Goal: Task Accomplishment & Management: Use online tool/utility

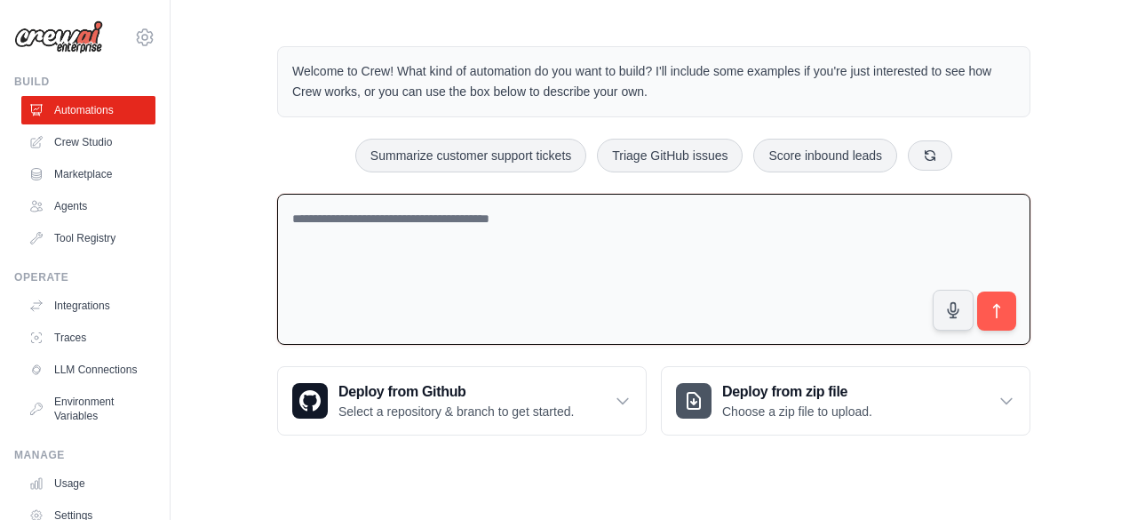
click at [497, 276] on textarea at bounding box center [653, 270] width 753 height 152
click at [835, 235] on textarea at bounding box center [653, 270] width 753 height 152
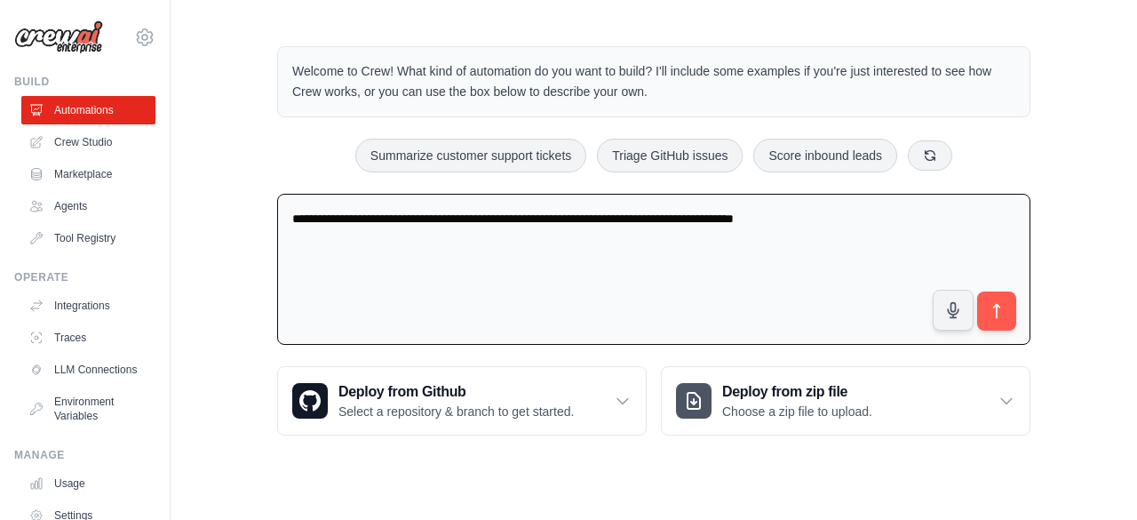
type textarea "**********"
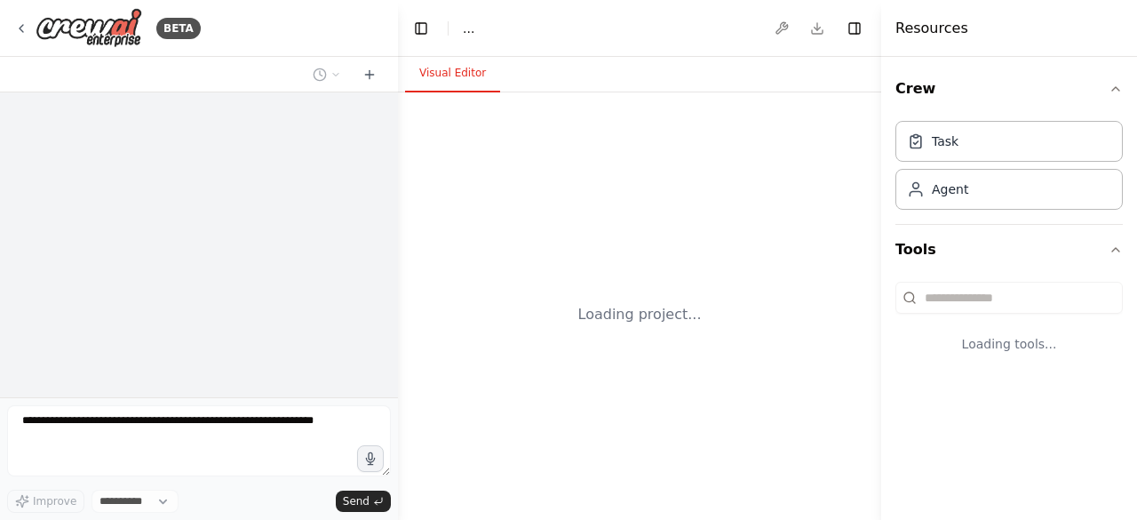
select select "****"
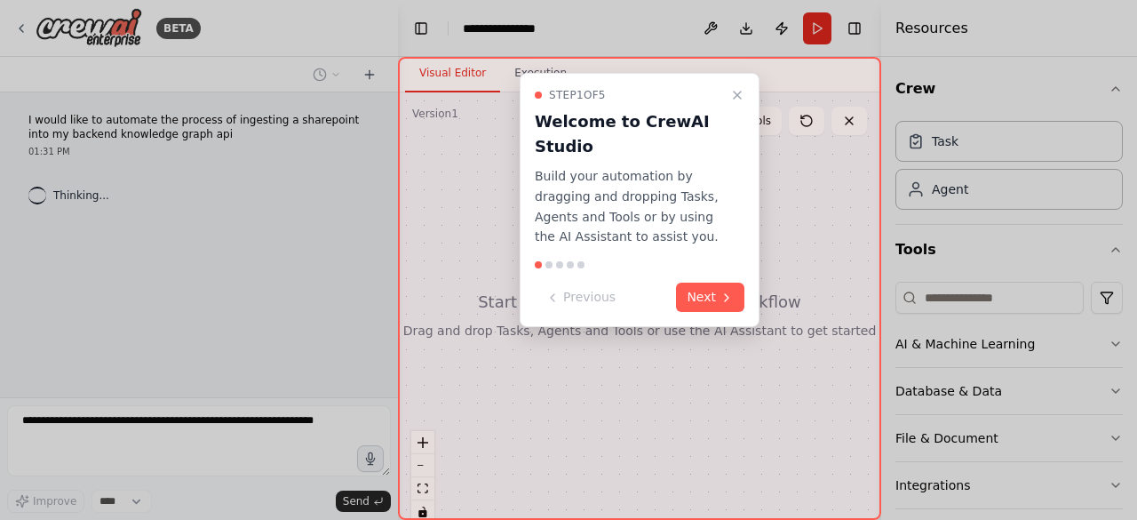
click at [691, 294] on button "Next" at bounding box center [710, 296] width 68 height 29
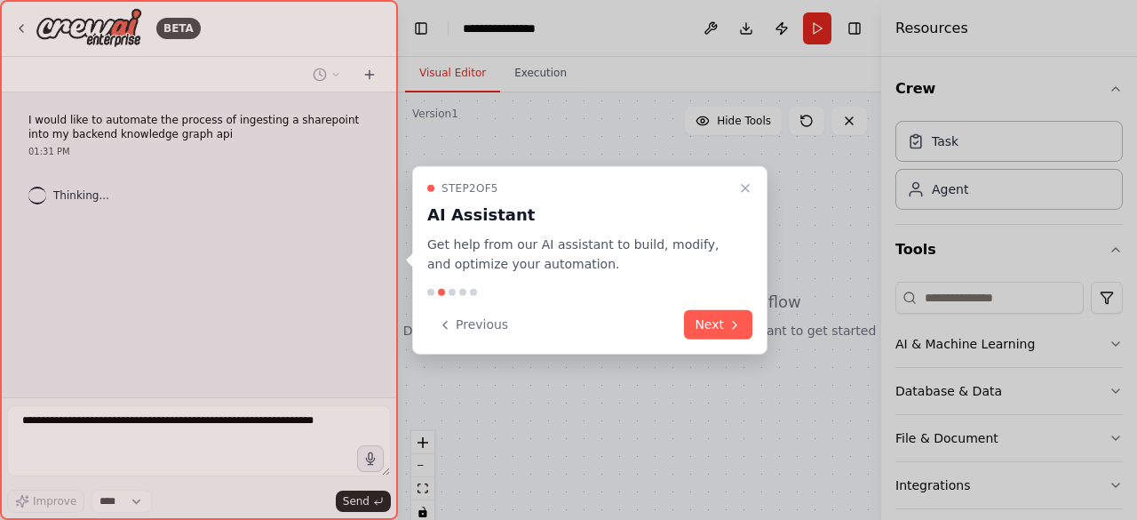
click at [744, 186] on icon "Close walkthrough" at bounding box center [745, 187] width 7 height 7
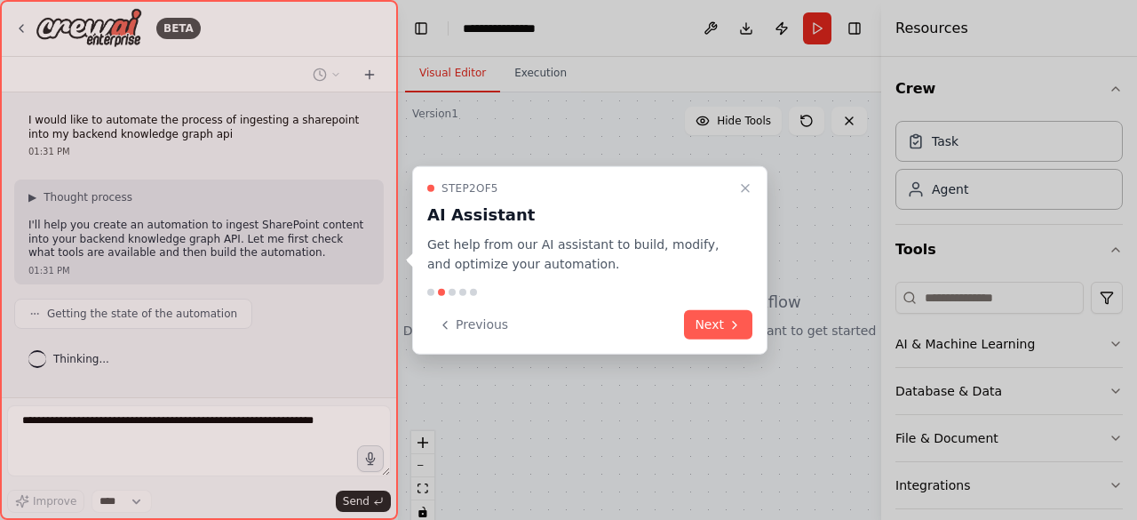
scroll to position [47, 0]
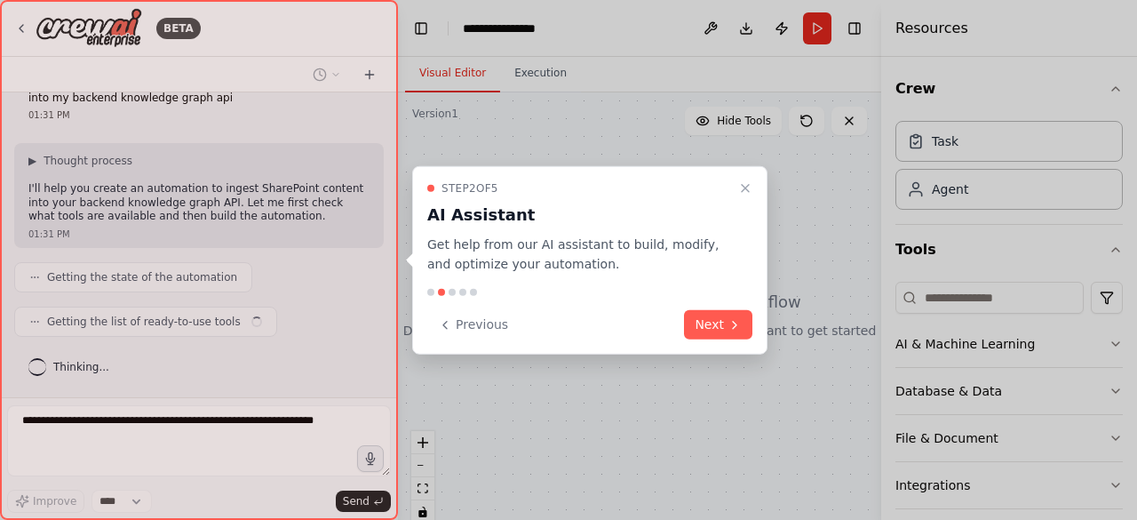
click at [720, 319] on button "Next" at bounding box center [718, 324] width 68 height 29
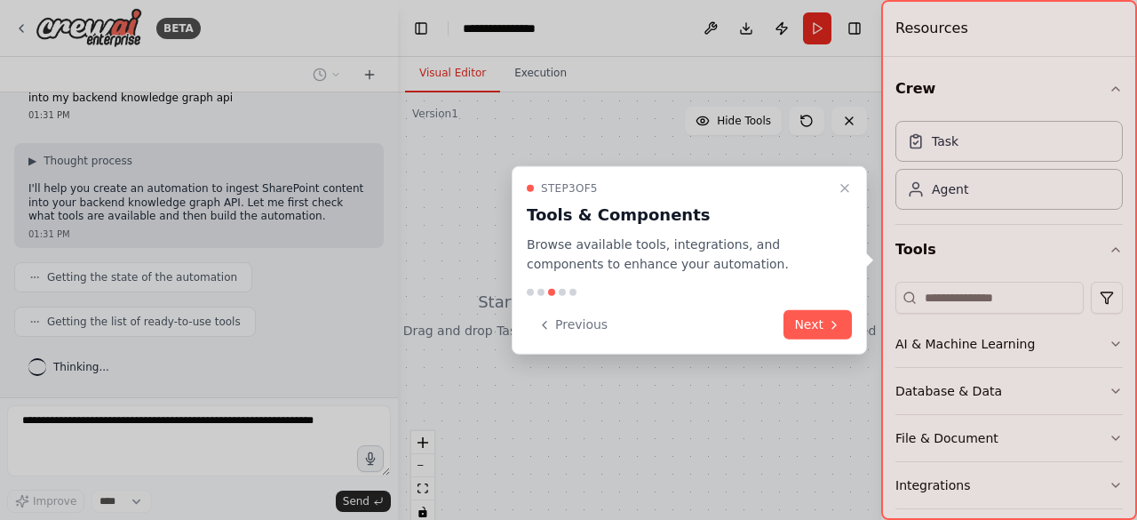
click at [816, 324] on button "Next" at bounding box center [817, 324] width 68 height 29
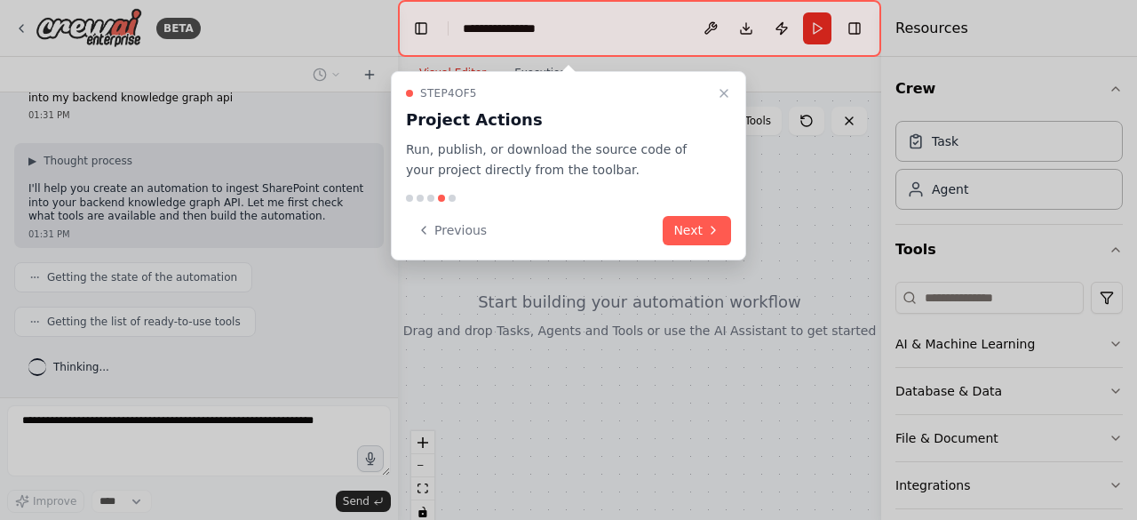
scroll to position [91, 0]
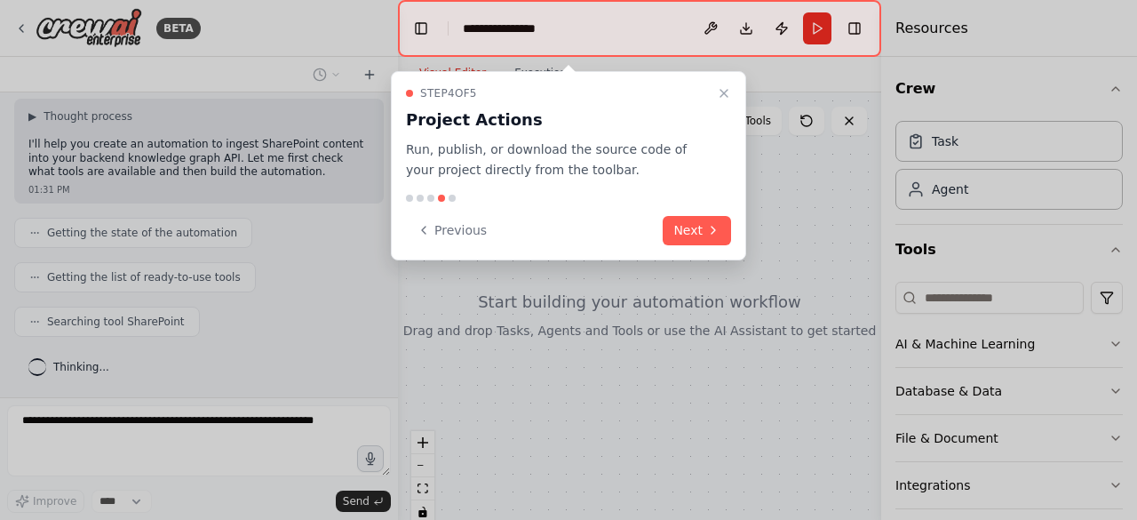
click at [690, 226] on button "Next" at bounding box center [696, 230] width 68 height 29
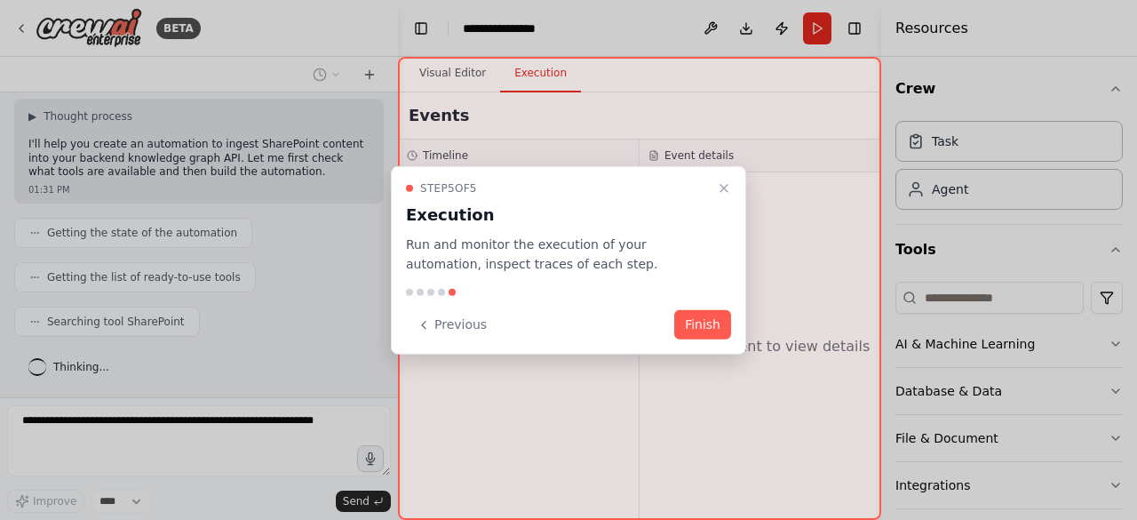
click at [691, 321] on button "Finish" at bounding box center [702, 324] width 57 height 29
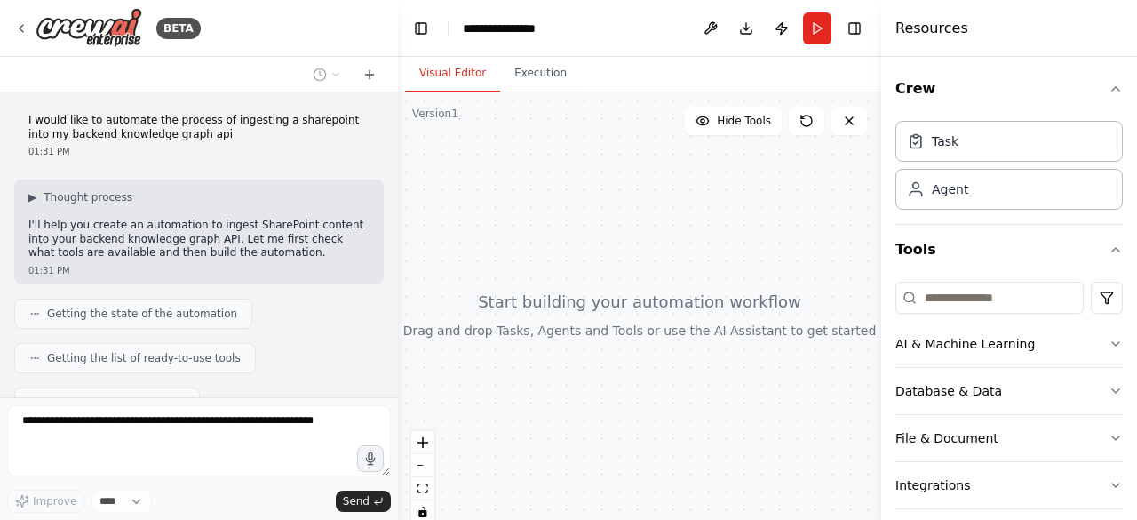
scroll to position [718, 0]
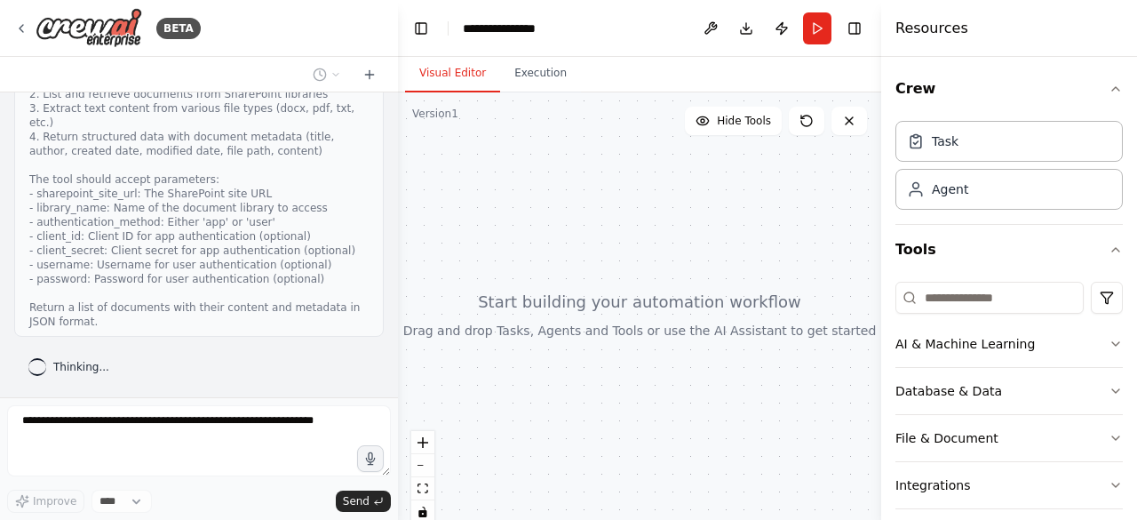
click at [975, 152] on div "Task" at bounding box center [1008, 141] width 227 height 41
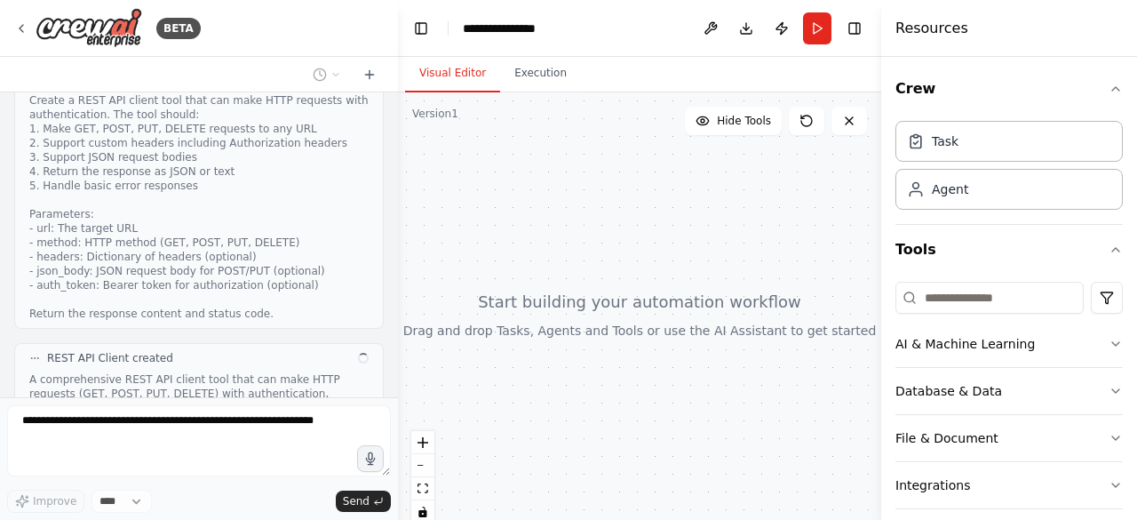
scroll to position [1198, 0]
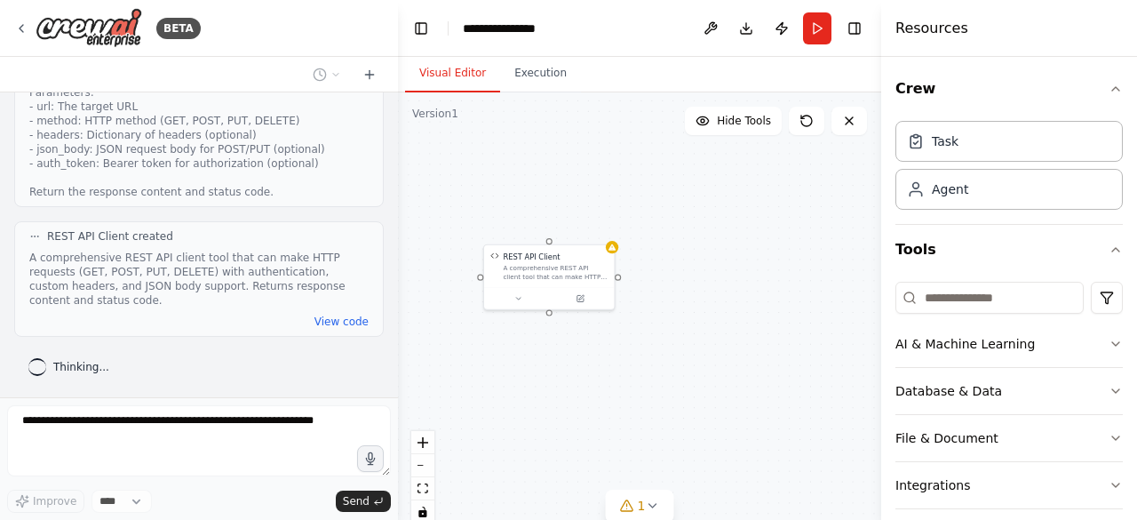
drag, startPoint x: 655, startPoint y: 329, endPoint x: 534, endPoint y: 207, distance: 172.1
click at [534, 207] on div "REST API Client A comprehensive REST API client tool that can make HTTP request…" at bounding box center [639, 314] width 483 height 444
drag, startPoint x: 648, startPoint y: 385, endPoint x: 664, endPoint y: 395, distance: 19.2
click at [664, 395] on div "REST API Client A comprehensive REST API client tool that can make HTTP request…" at bounding box center [639, 314] width 483 height 444
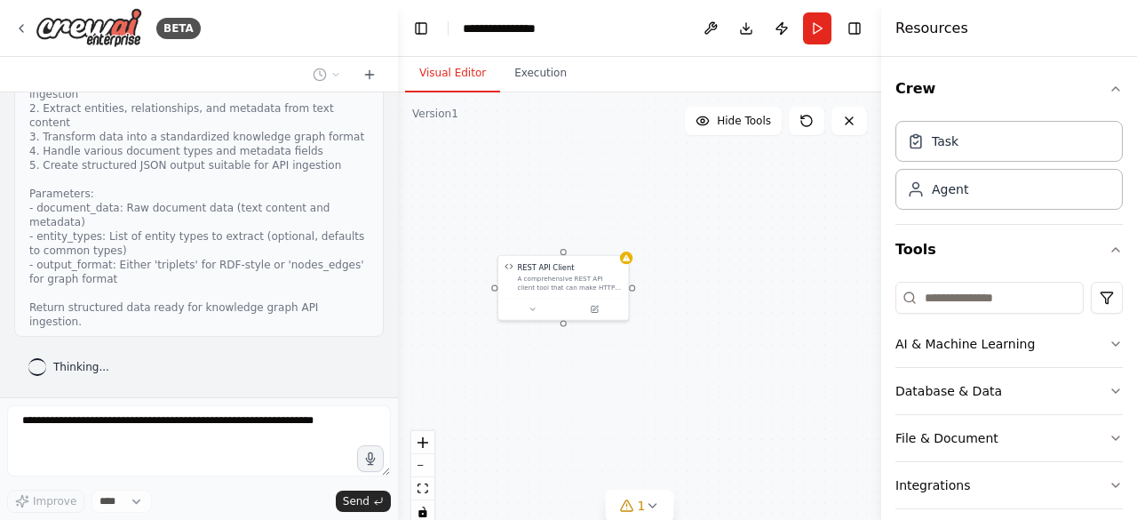
scroll to position [1620, 0]
click at [536, 307] on icon at bounding box center [532, 309] width 9 height 9
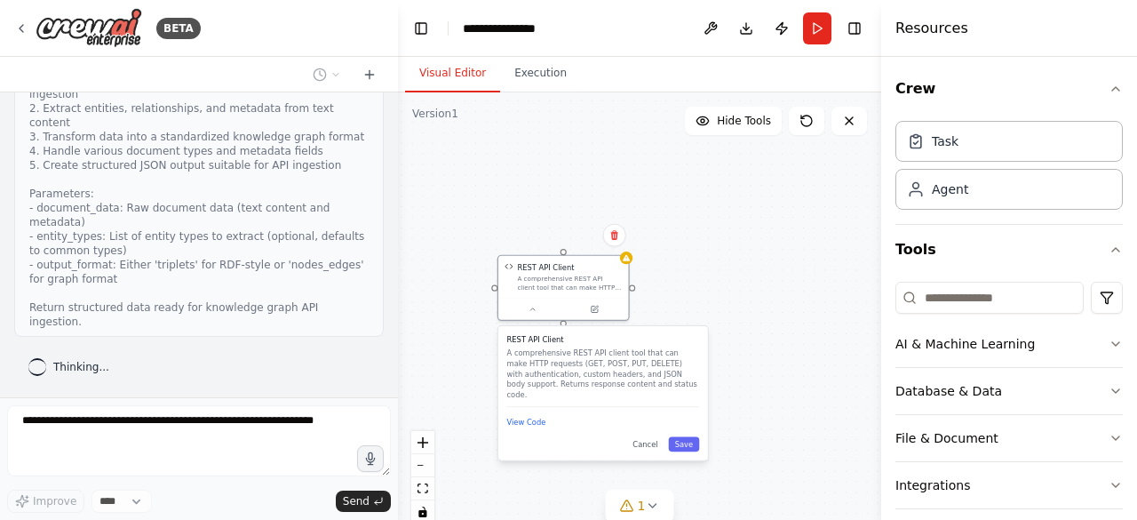
click at [537, 424] on button "View Code" at bounding box center [526, 422] width 39 height 11
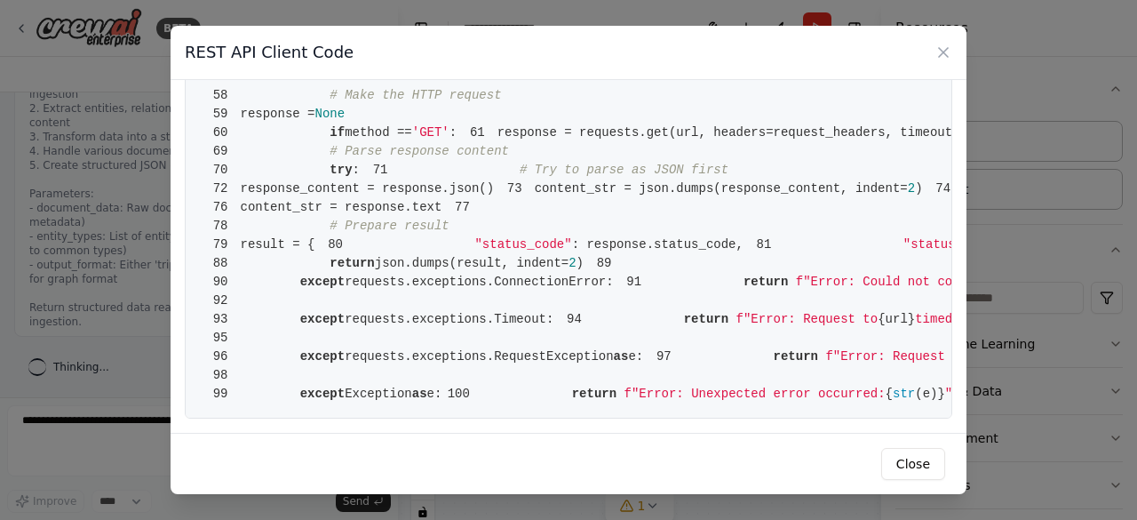
scroll to position [1581, 0]
click at [940, 54] on icon at bounding box center [943, 53] width 18 height 18
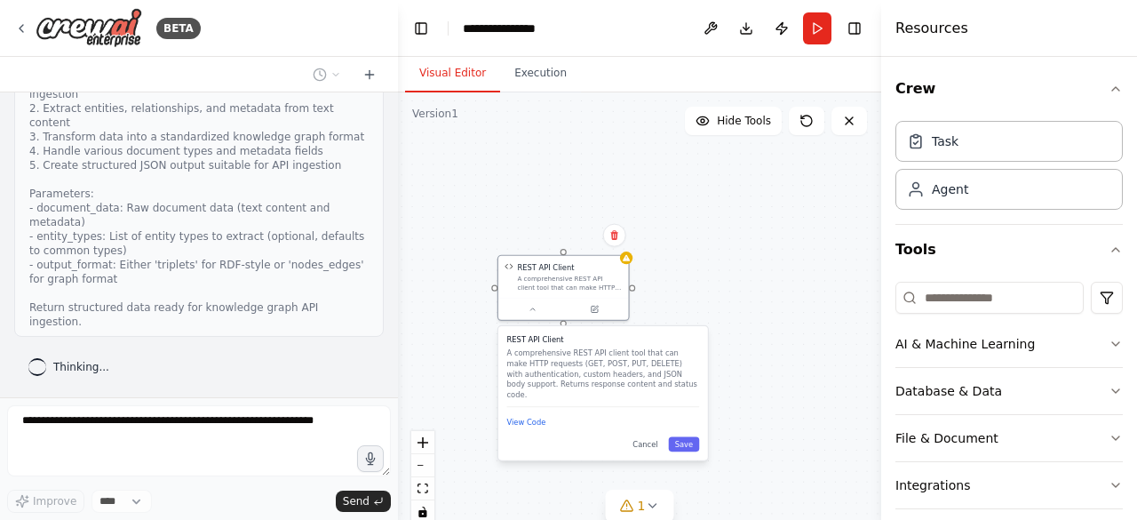
click at [718, 285] on div "REST API Client A comprehensive REST API client tool that can make HTTP request…" at bounding box center [639, 314] width 483 height 444
click at [535, 306] on icon at bounding box center [532, 309] width 9 height 9
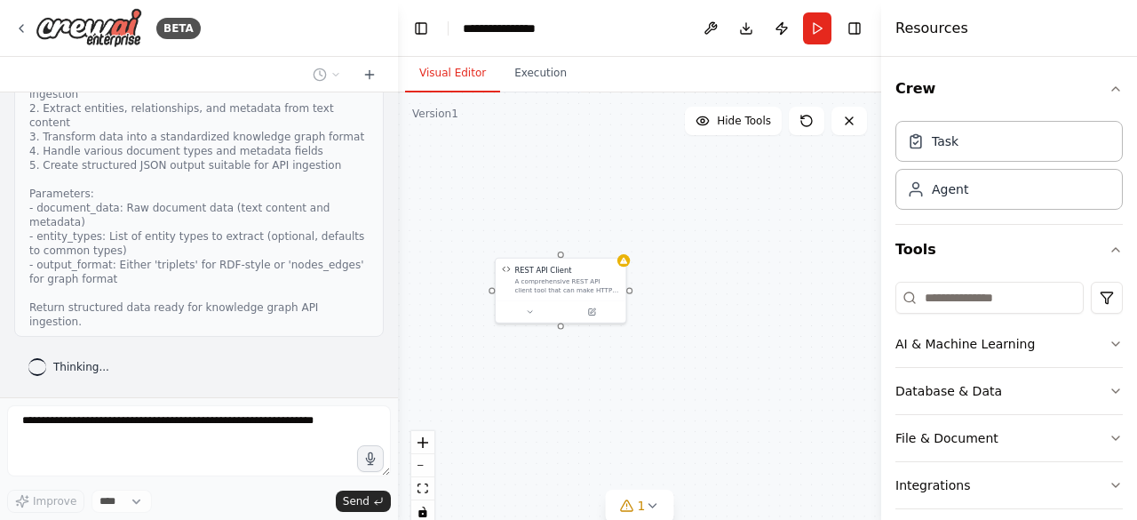
drag, startPoint x: 746, startPoint y: 416, endPoint x: 728, endPoint y: 432, distance: 24.5
click at [728, 432] on div "REST API Client A comprehensive REST API client tool that can make HTTP request…" at bounding box center [639, 314] width 483 height 444
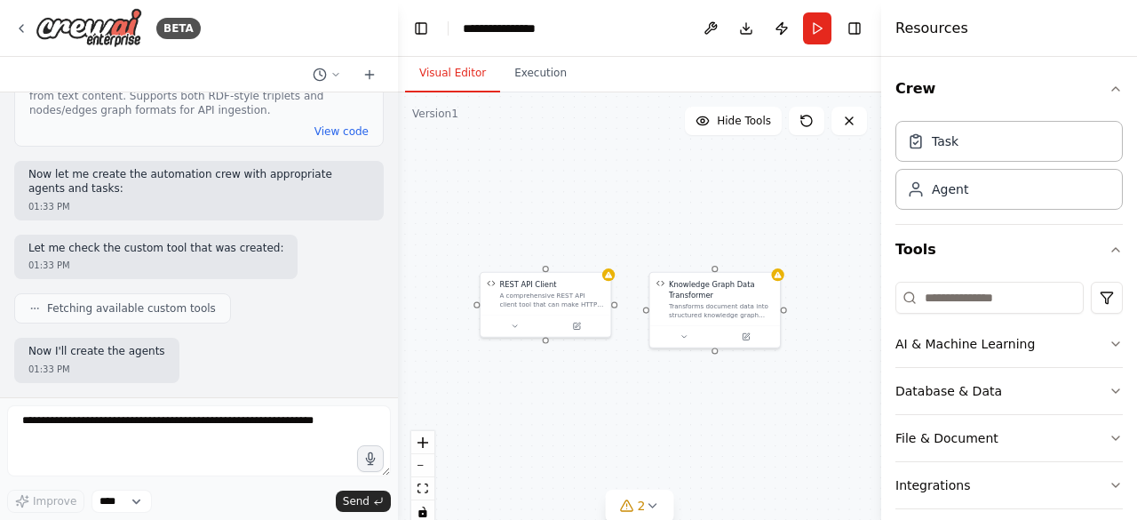
scroll to position [2028, 0]
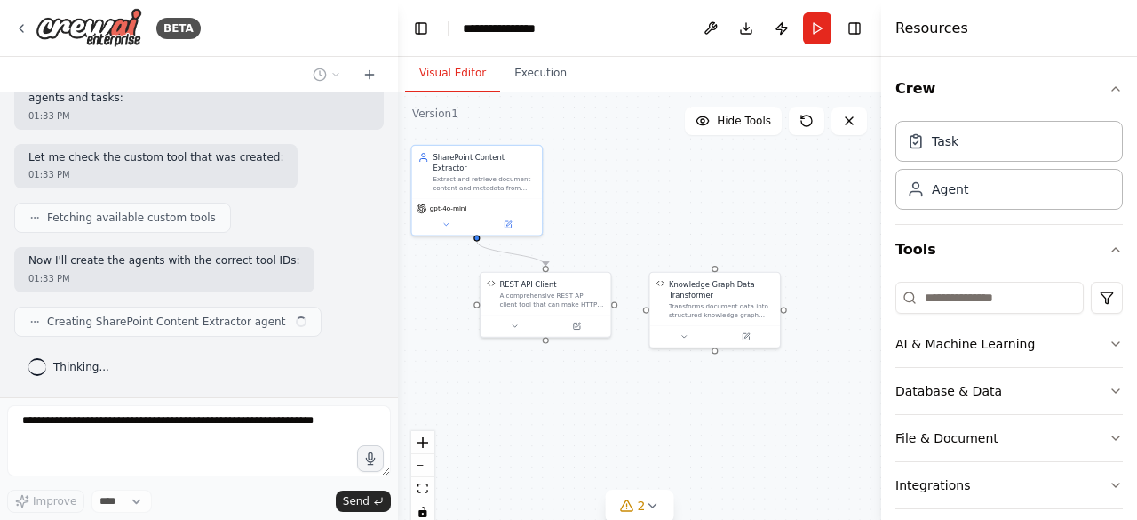
click at [696, 335] on button at bounding box center [684, 336] width 60 height 12
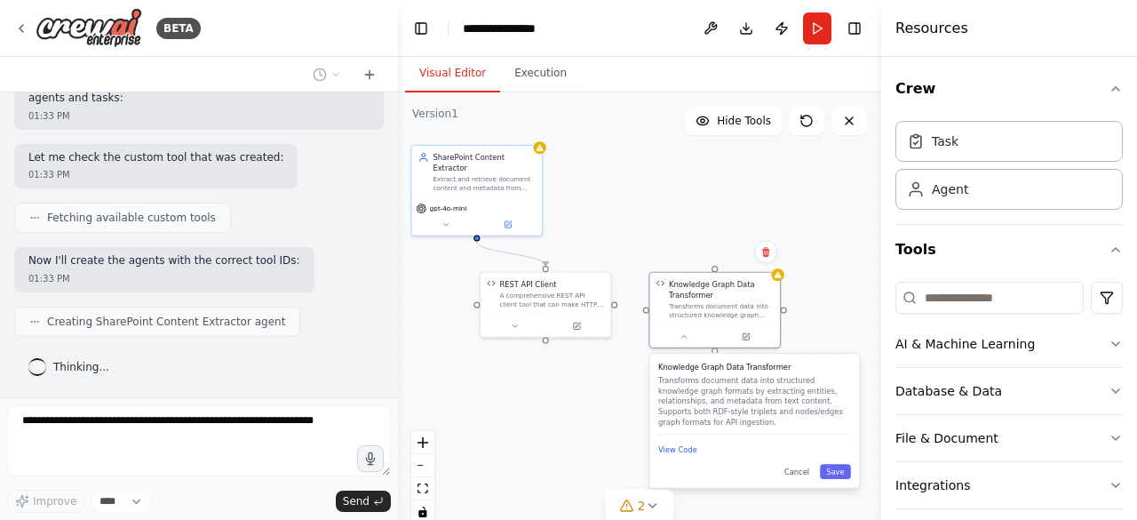
scroll to position [2072, 0]
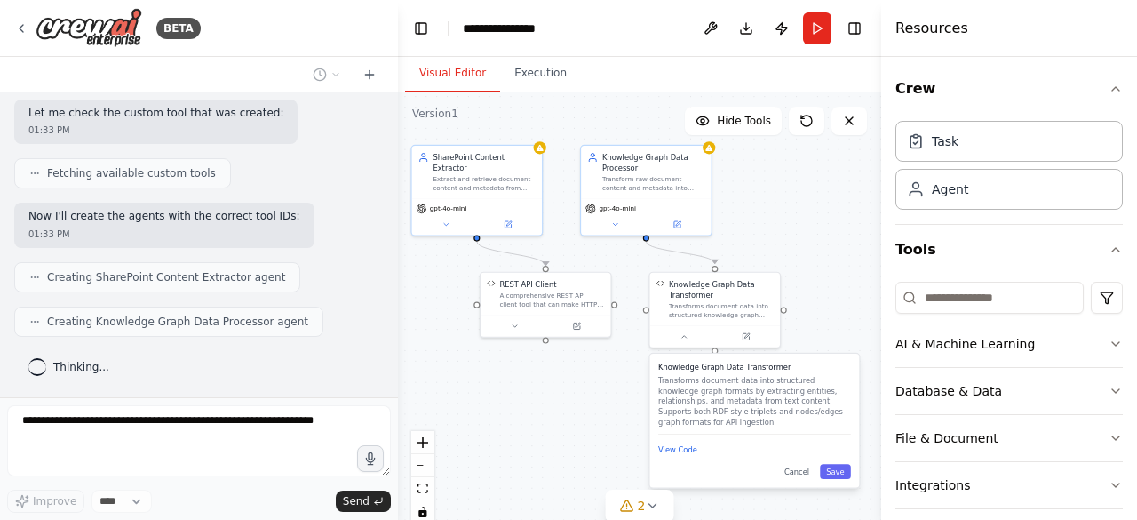
click at [697, 333] on button at bounding box center [684, 336] width 60 height 12
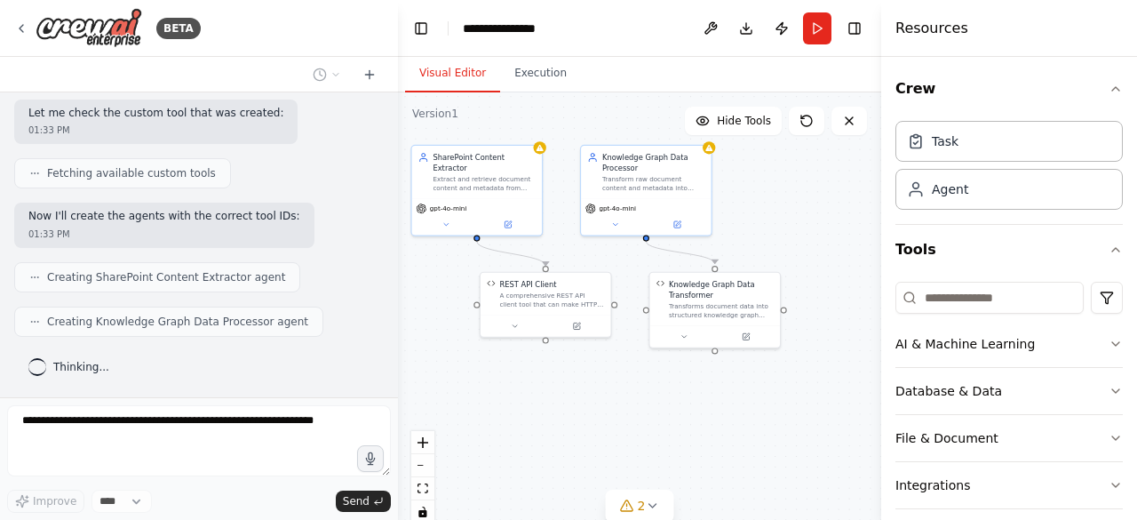
click at [697, 333] on button at bounding box center [684, 336] width 60 height 12
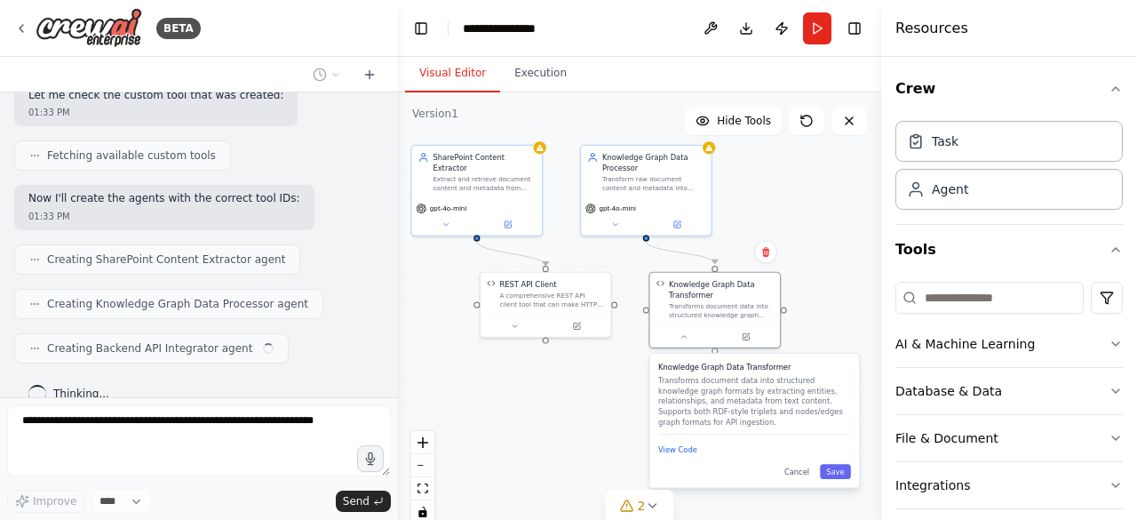
scroll to position [2115, 0]
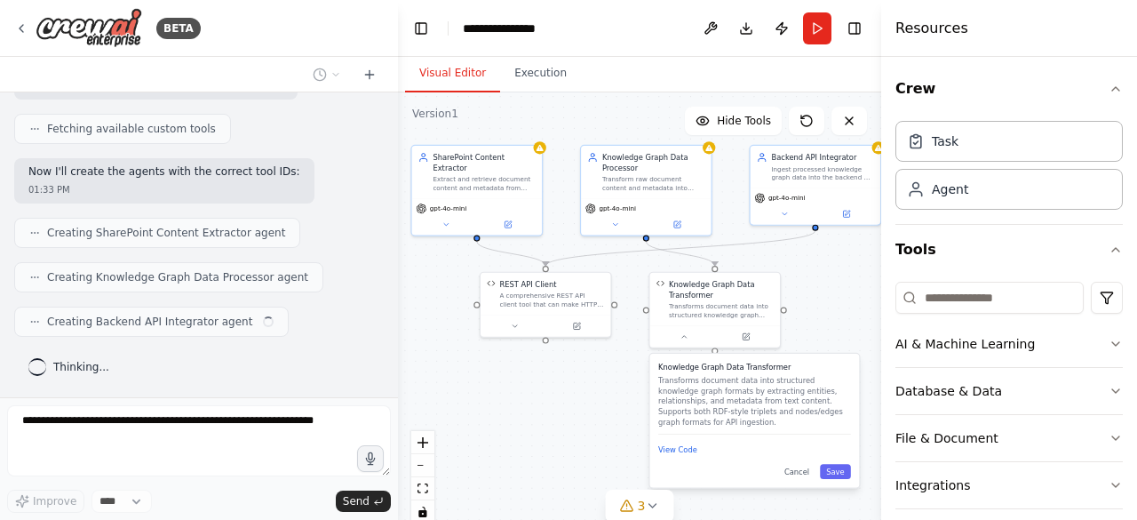
click at [618, 221] on icon at bounding box center [615, 224] width 9 height 9
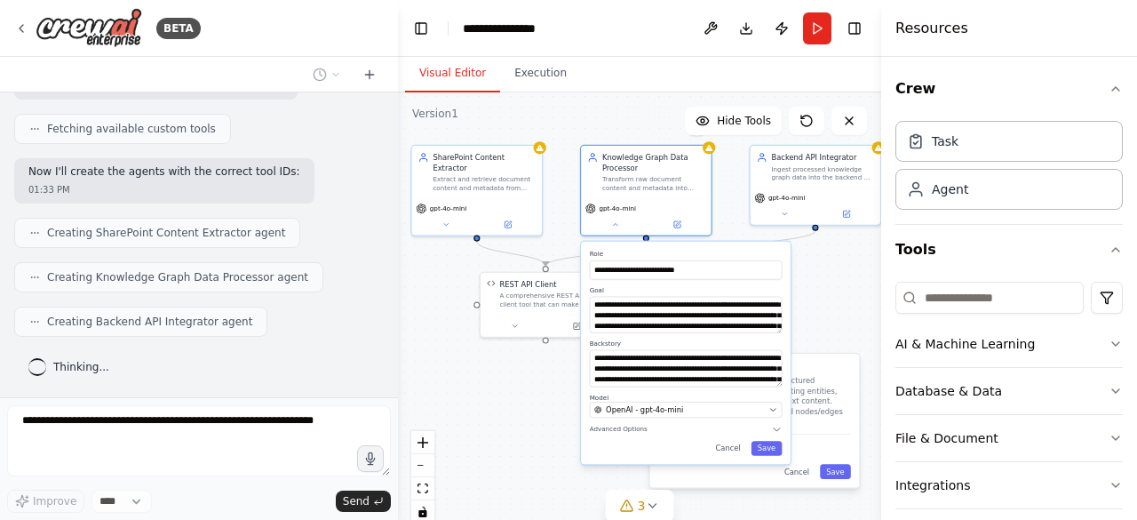
click at [618, 221] on icon at bounding box center [615, 224] width 9 height 9
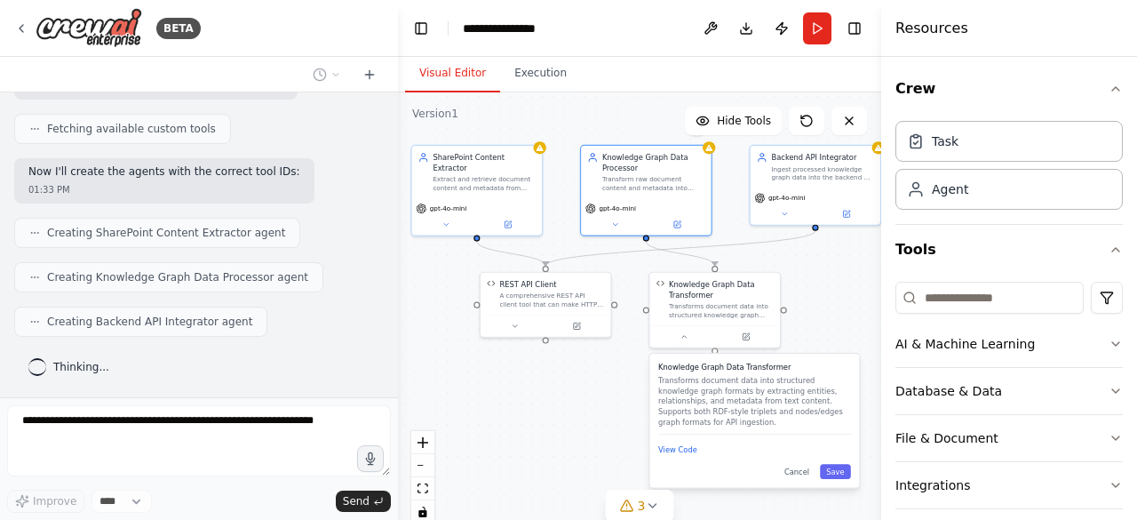
click at [577, 426] on div ".deletable-edge-delete-btn { width: 20px; height: 20px; border: 0px solid #ffff…" at bounding box center [639, 314] width 483 height 444
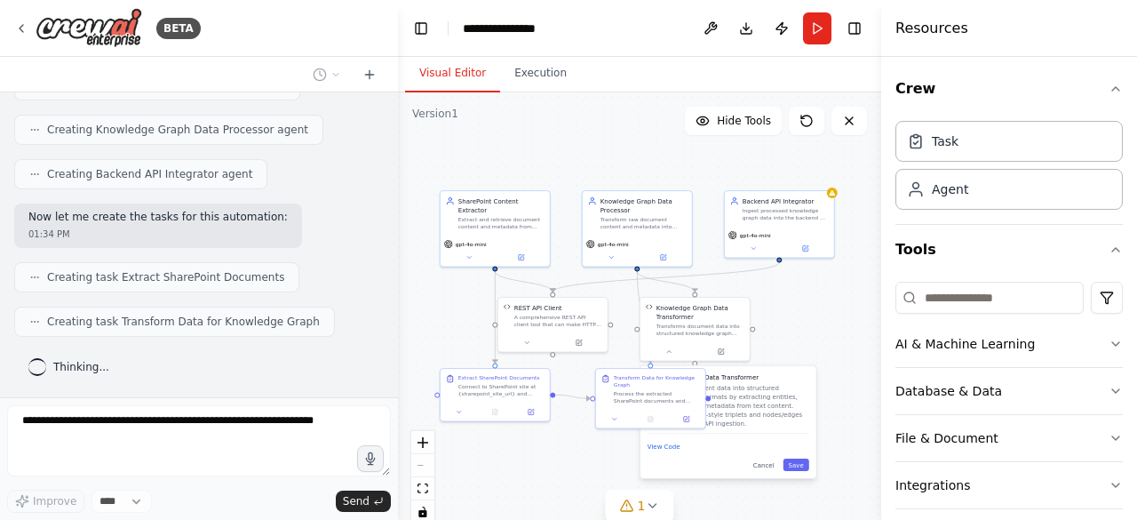
scroll to position [2306, 0]
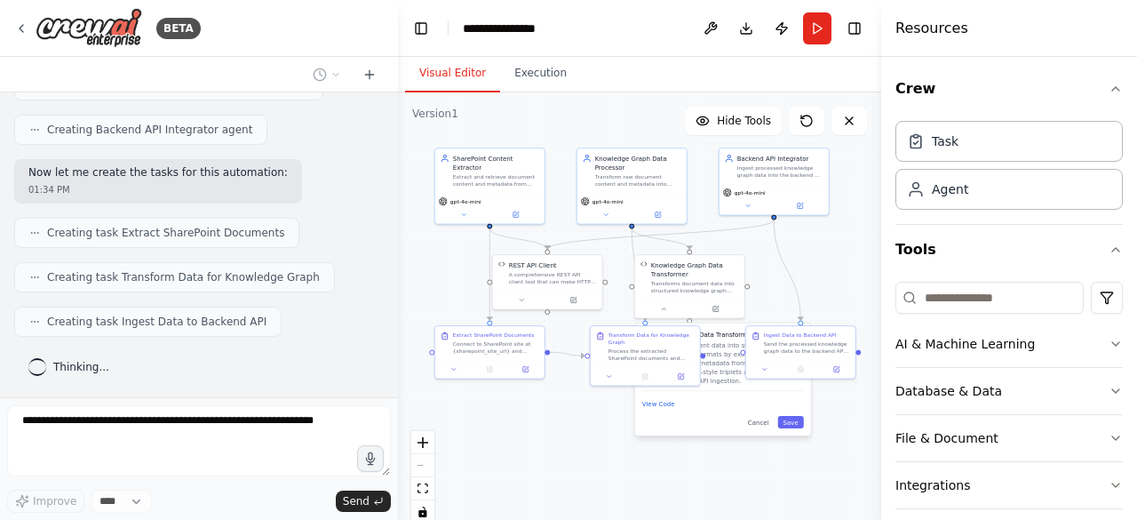
drag, startPoint x: 591, startPoint y: 451, endPoint x: 586, endPoint y: 409, distance: 43.0
click at [586, 409] on div ".deletable-edge-delete-btn { width: 20px; height: 20px; border: 0px solid #ffff…" at bounding box center [639, 314] width 483 height 444
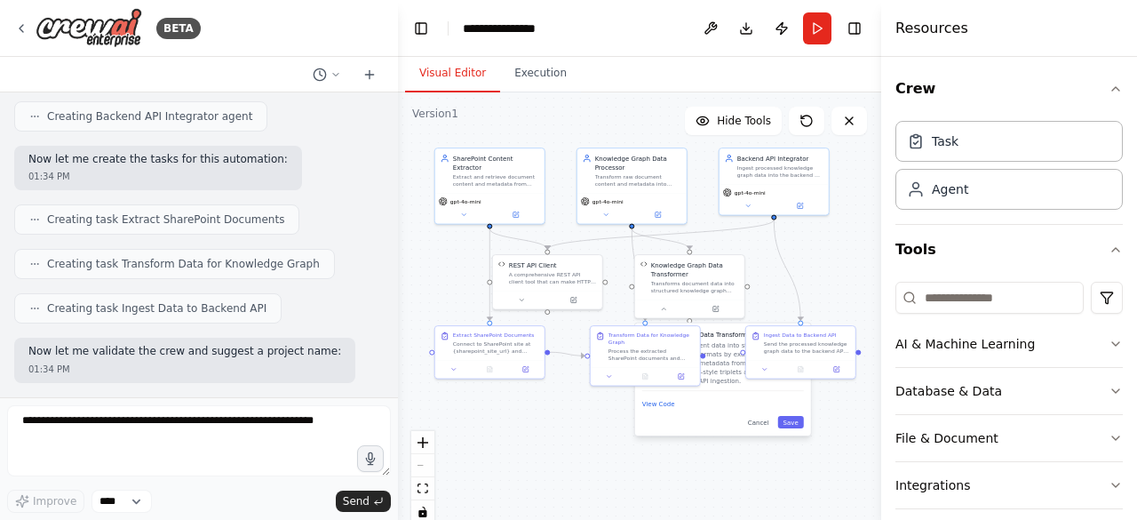
scroll to position [2409, 0]
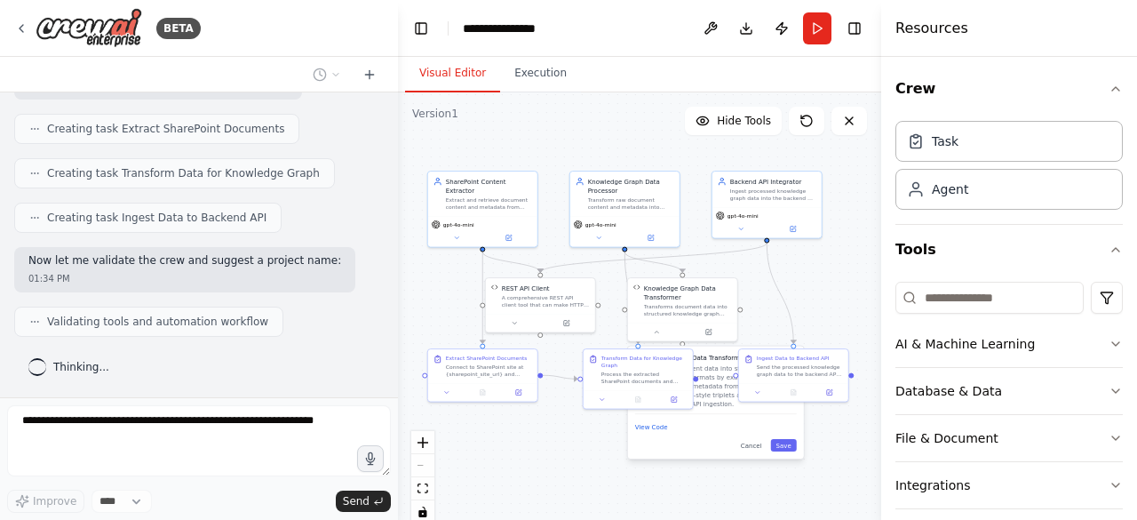
drag, startPoint x: 586, startPoint y: 409, endPoint x: 579, endPoint y: 429, distance: 21.6
click at [579, 429] on div ".deletable-edge-delete-btn { width: 20px; height: 20px; border: 0px solid #ffff…" at bounding box center [639, 314] width 483 height 444
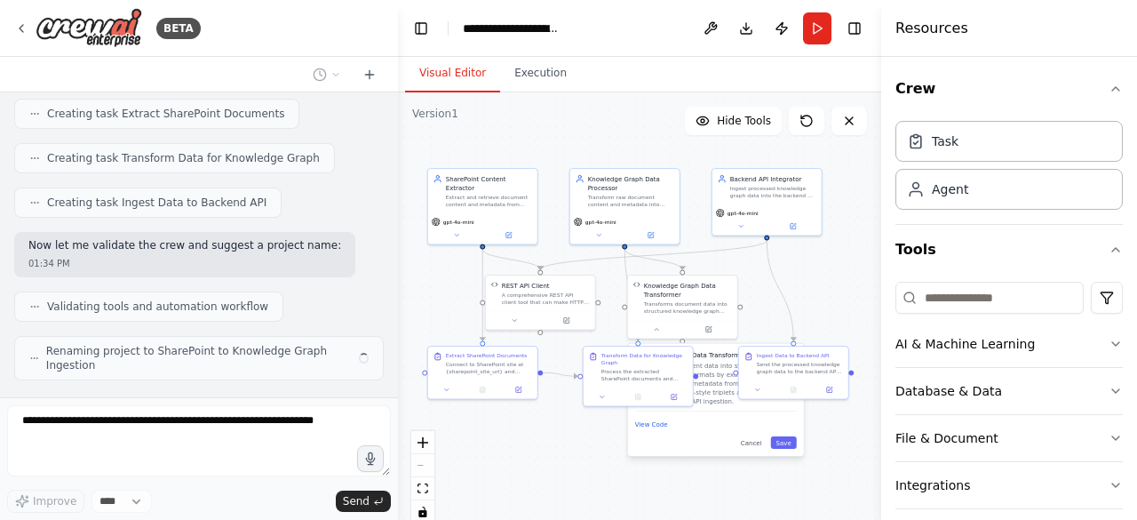
scroll to position [2467, 0]
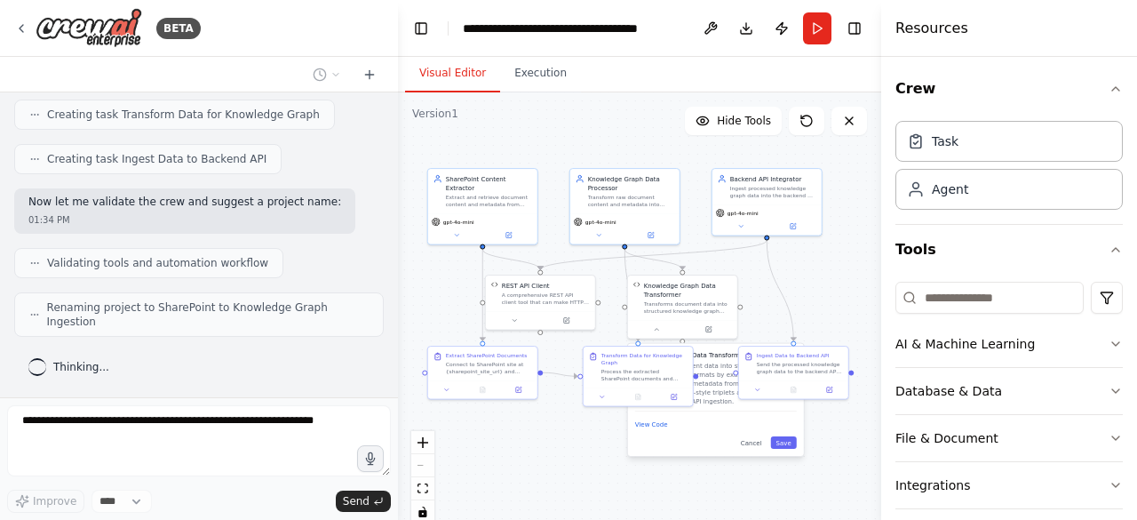
click at [425, 468] on div "React Flow controls" at bounding box center [422, 477] width 23 height 92
click at [424, 485] on icon "fit view" at bounding box center [422, 488] width 11 height 10
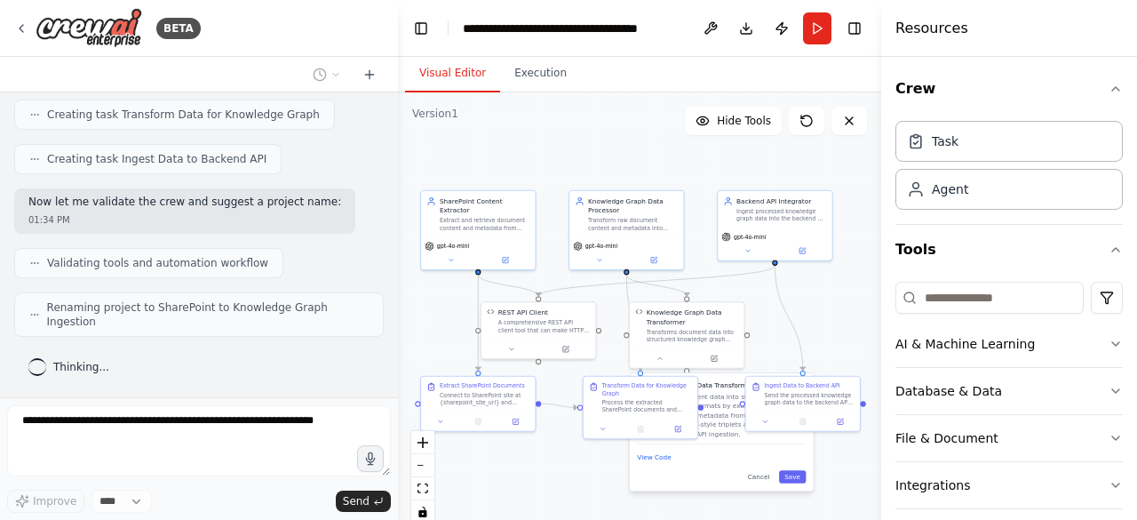
click at [698, 477] on div "Cancel Save" at bounding box center [721, 476] width 169 height 13
click at [753, 482] on button "Cancel" at bounding box center [758, 476] width 33 height 13
click at [746, 484] on div ".deletable-edge-delete-btn { width: 20px; height: 20px; border: 0px solid #ffff…" at bounding box center [639, 314] width 483 height 444
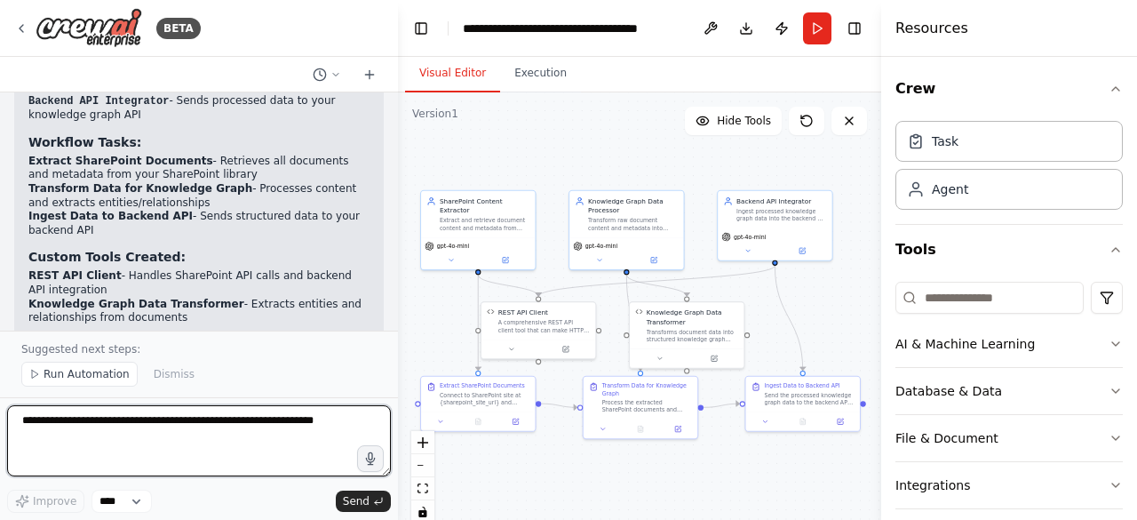
scroll to position [2874, 0]
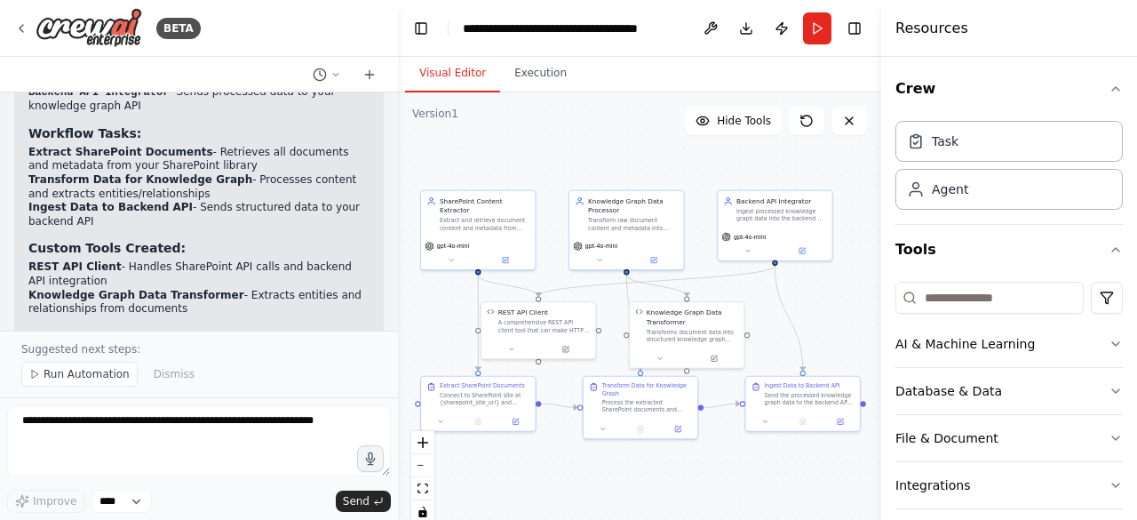
click at [531, 90] on button "Execution" at bounding box center [540, 73] width 81 height 37
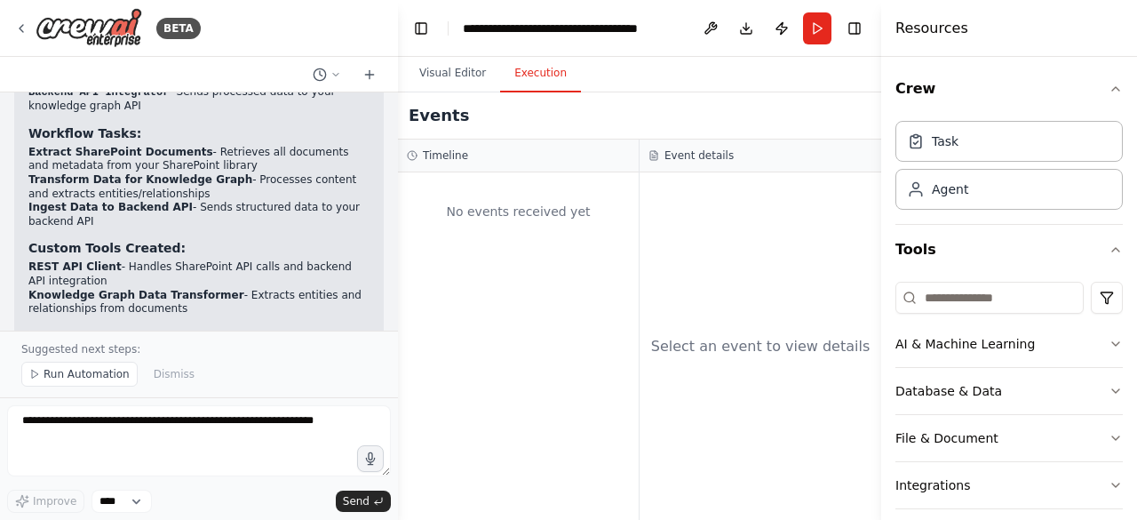
click at [444, 91] on button "Visual Editor" at bounding box center [452, 73] width 95 height 37
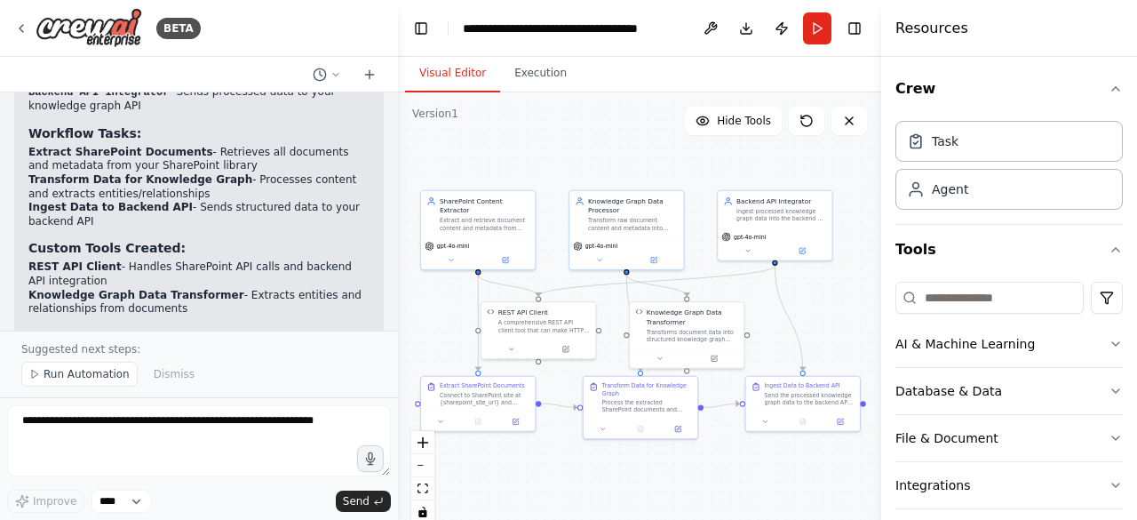
click at [529, 143] on div ".deletable-edge-delete-btn { width: 20px; height: 20px; border: 0px solid #ffff…" at bounding box center [639, 314] width 483 height 444
click at [455, 257] on button at bounding box center [450, 260] width 52 height 12
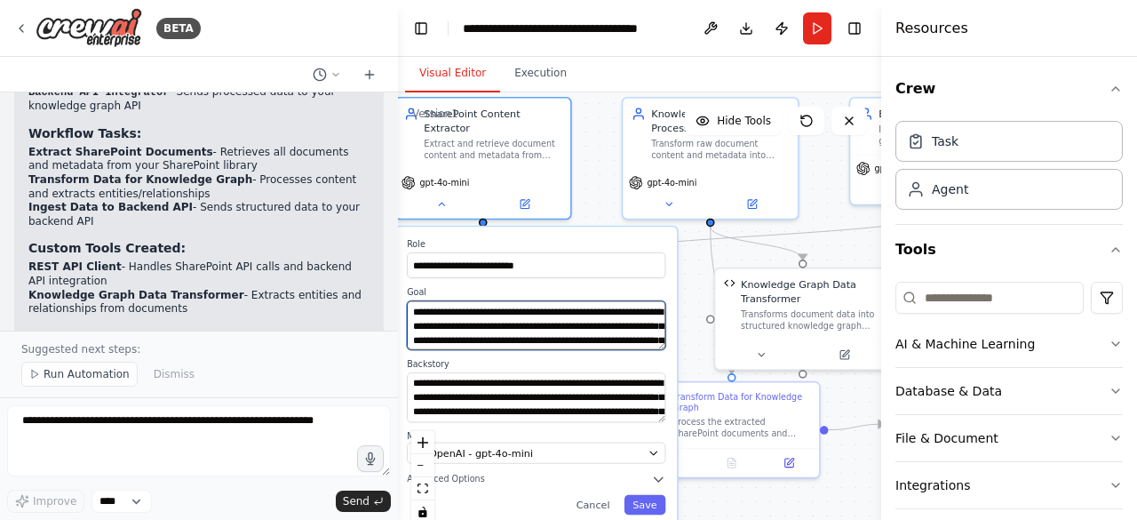
click at [583, 317] on textarea "**********" at bounding box center [536, 324] width 258 height 49
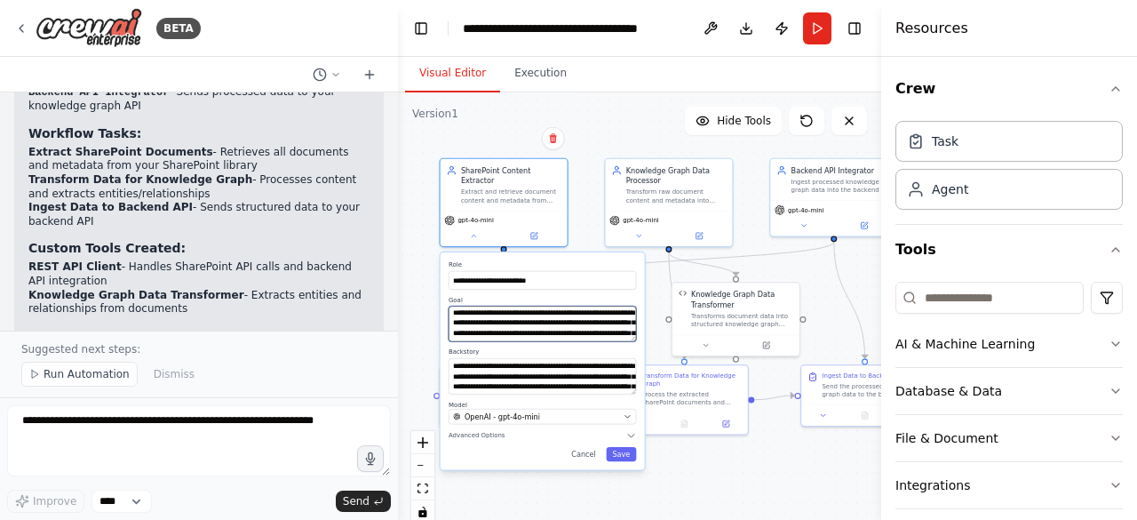
scroll to position [0, 0]
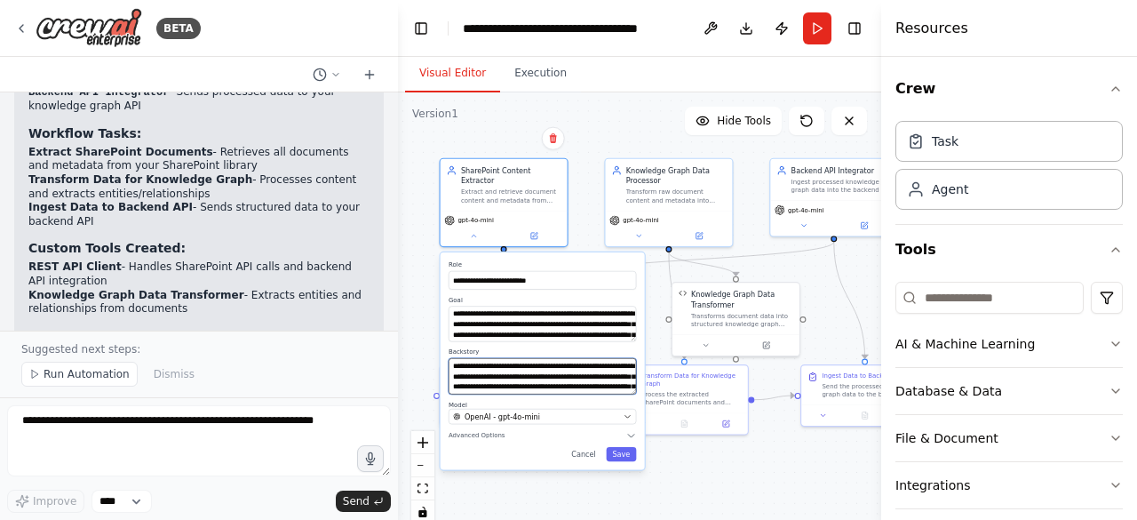
click at [540, 371] on textarea "**********" at bounding box center [541, 376] width 187 height 36
click at [643, 129] on div ".deletable-edge-delete-btn { width: 20px; height: 20px; border: 0px solid #ffff…" at bounding box center [639, 314] width 483 height 444
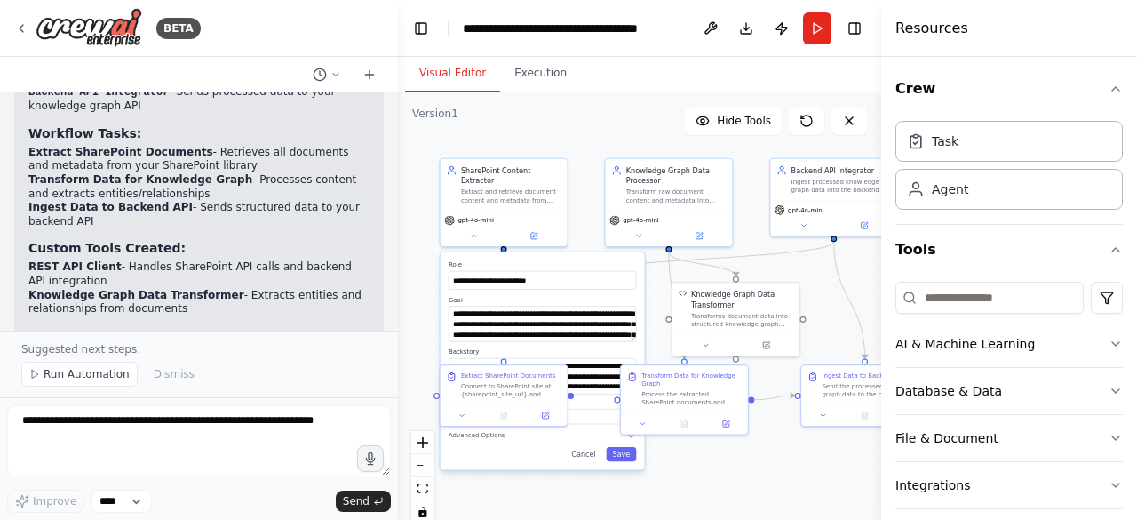
click at [583, 456] on button "Cancel" at bounding box center [583, 454] width 36 height 14
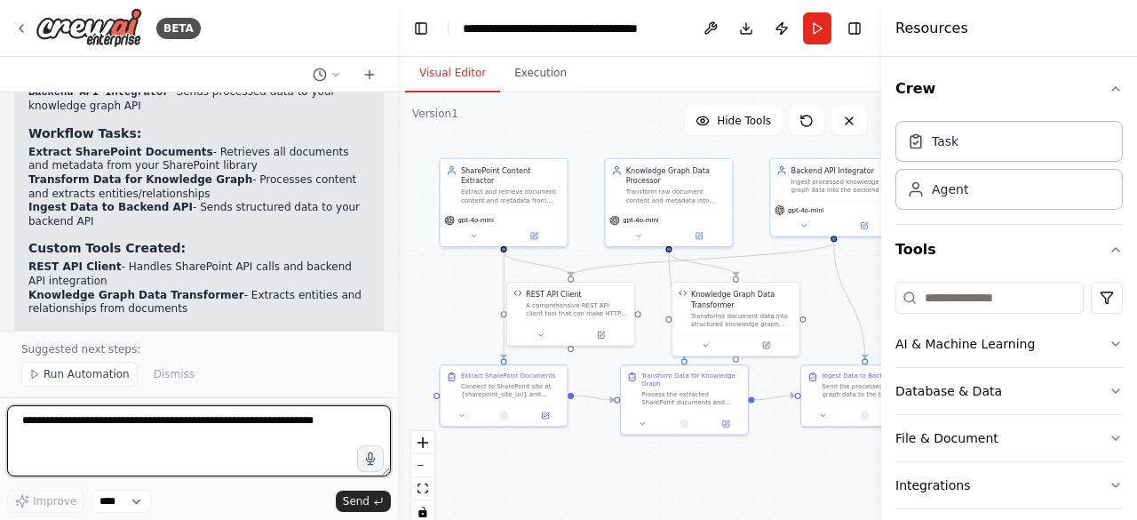
click at [139, 425] on textarea at bounding box center [199, 440] width 384 height 71
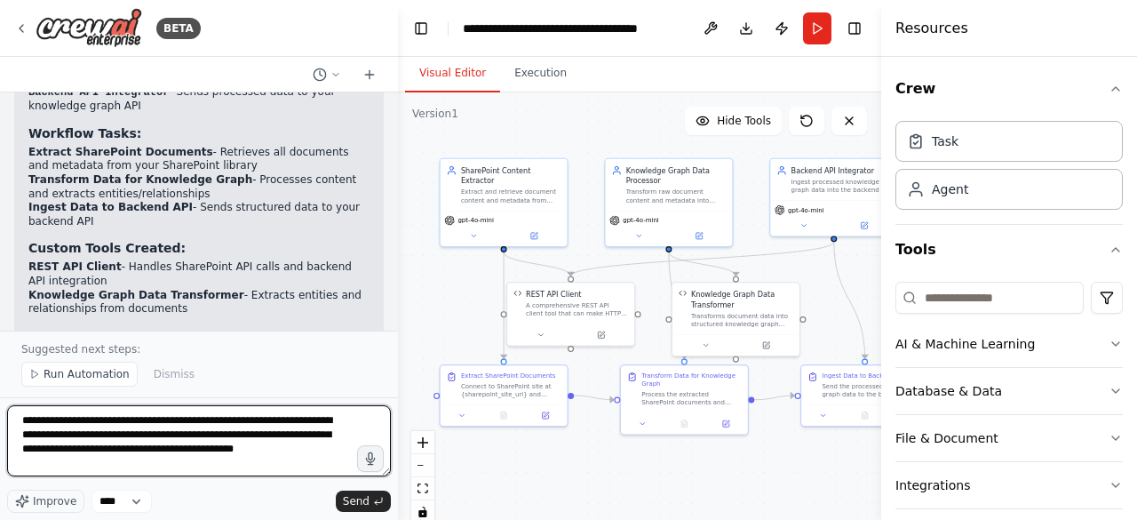
type textarea "**********"
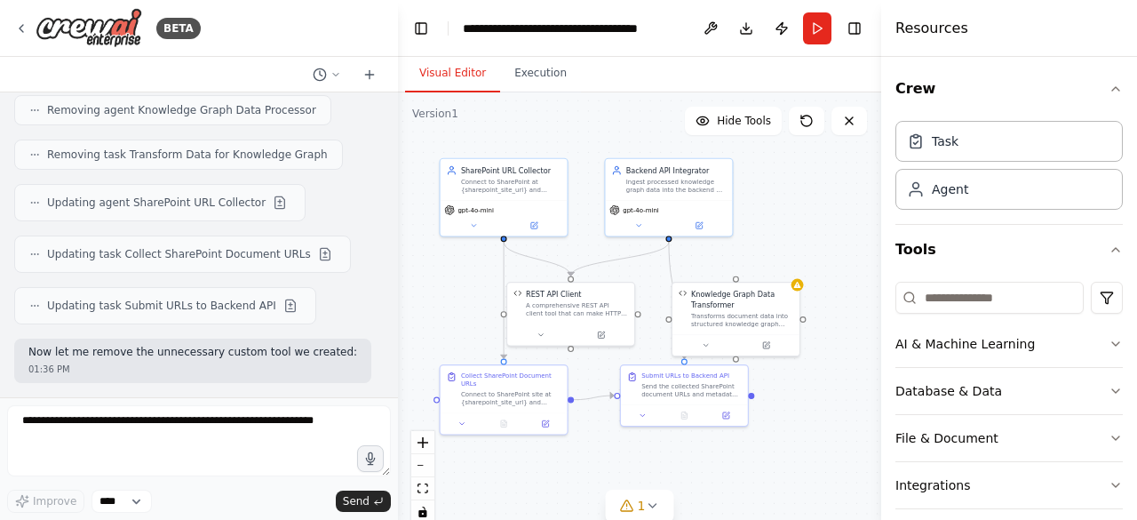
scroll to position [3991, 0]
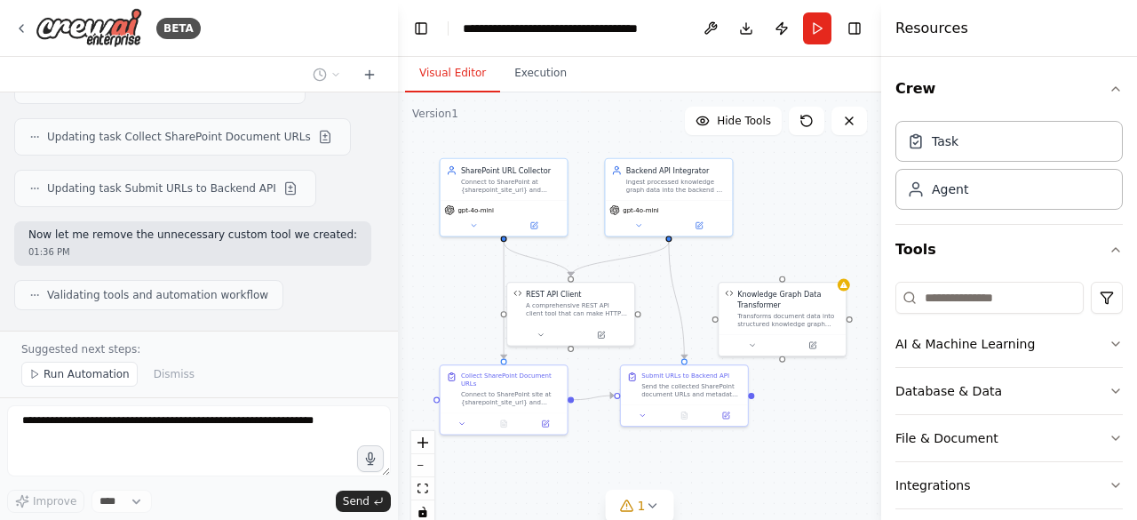
drag, startPoint x: 725, startPoint y: 299, endPoint x: 778, endPoint y: 303, distance: 53.4
click at [778, 303] on div "Knowledge Graph Data Transformer" at bounding box center [788, 299] width 102 height 20
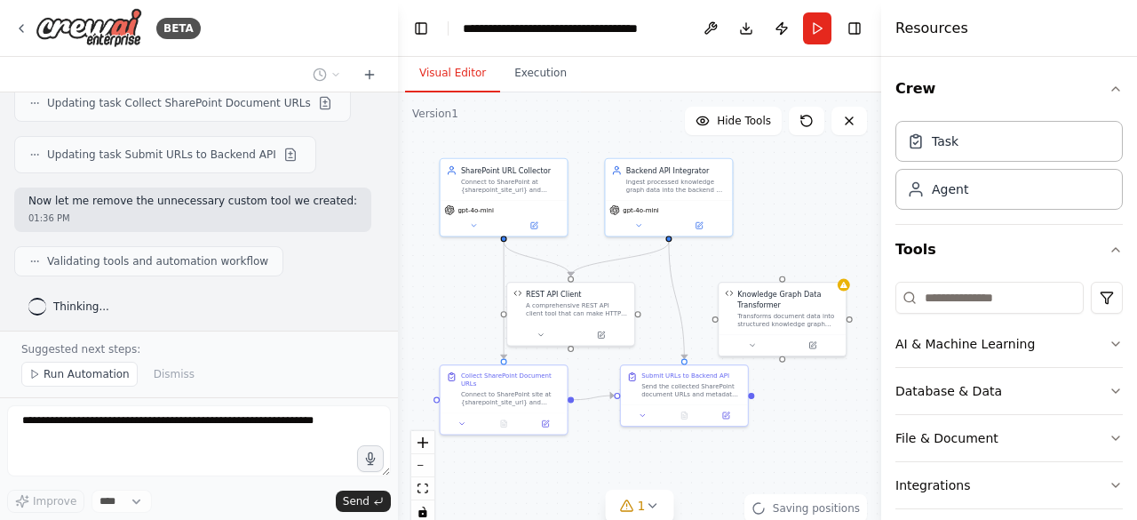
scroll to position [4057, 0]
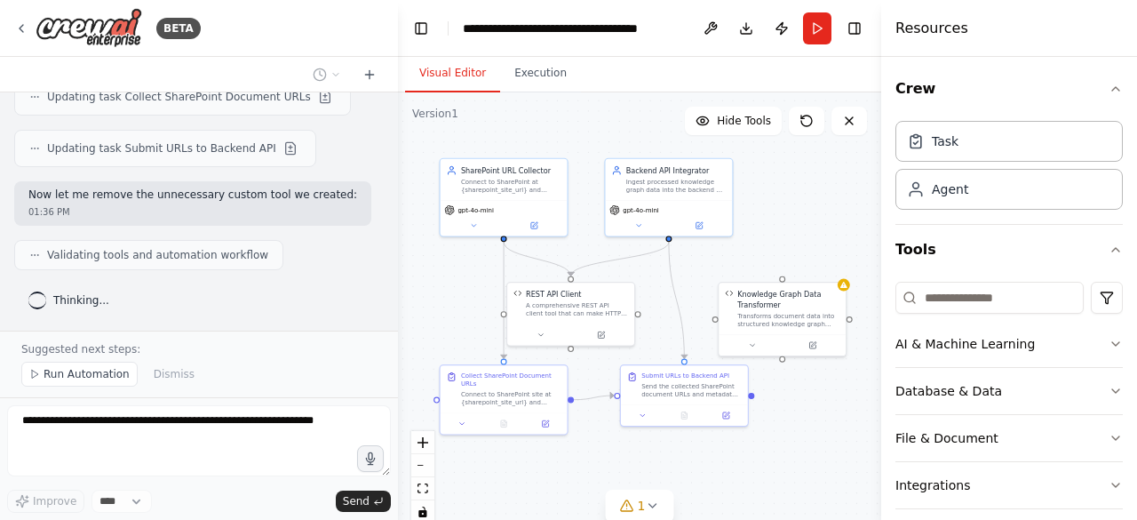
click at [760, 344] on div "Knowledge Graph Data Transformer Transforms document data into structured knowl…" at bounding box center [782, 319] width 129 height 75
click at [753, 344] on icon at bounding box center [752, 345] width 8 height 8
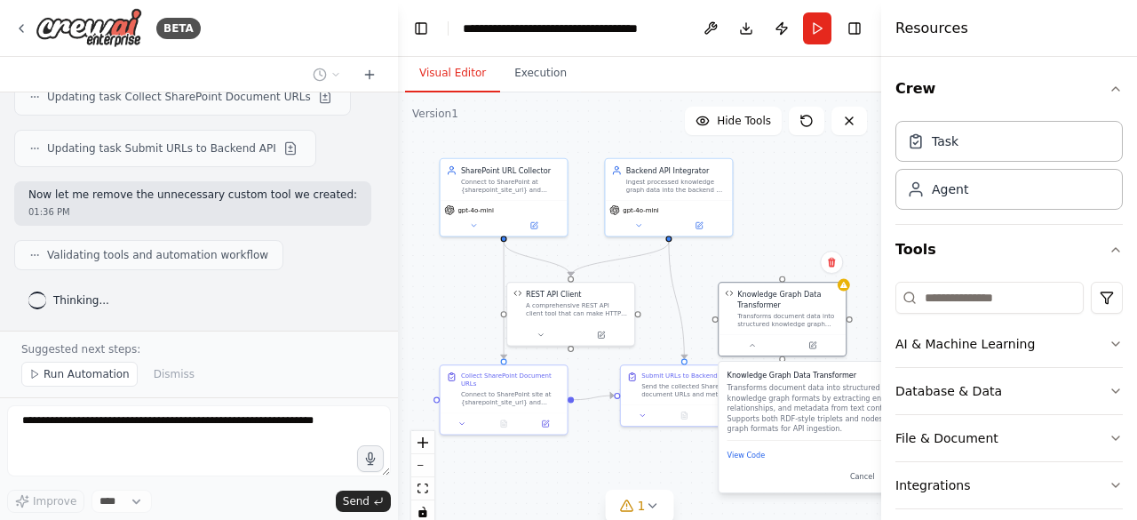
click at [753, 344] on icon at bounding box center [752, 345] width 4 height 2
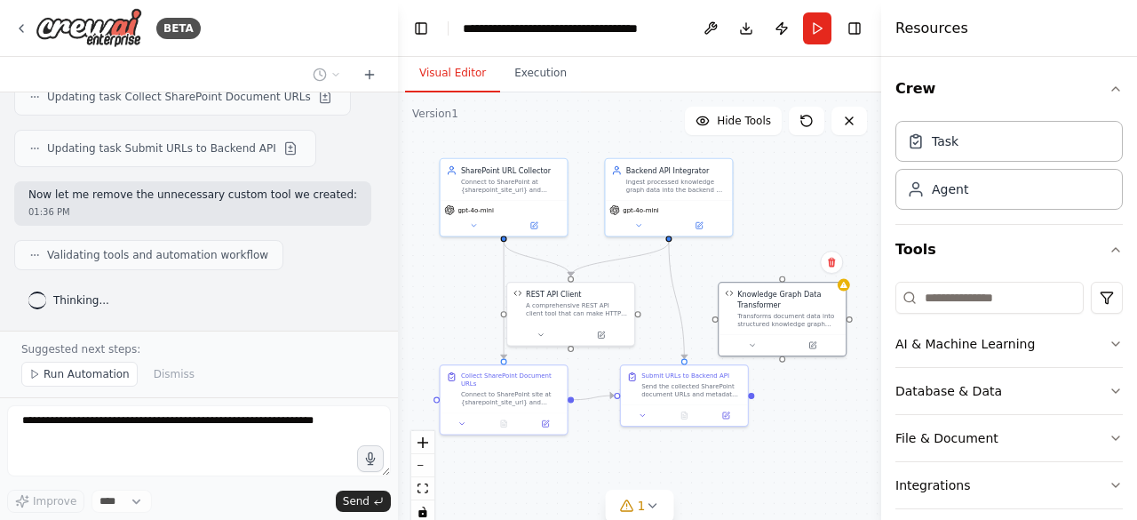
click at [830, 269] on button at bounding box center [831, 261] width 23 height 23
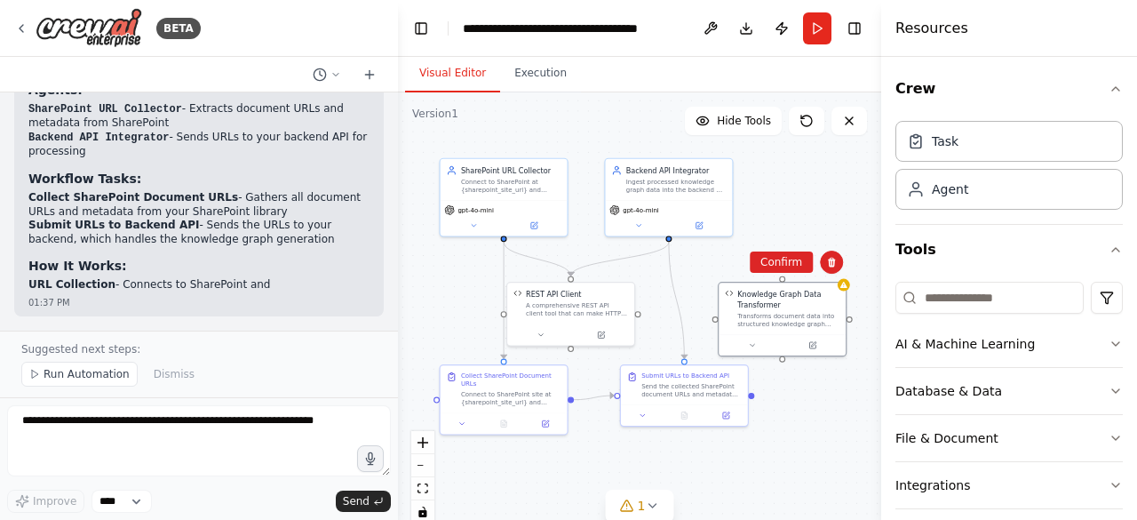
click at [797, 263] on button "Confirm" at bounding box center [781, 261] width 63 height 21
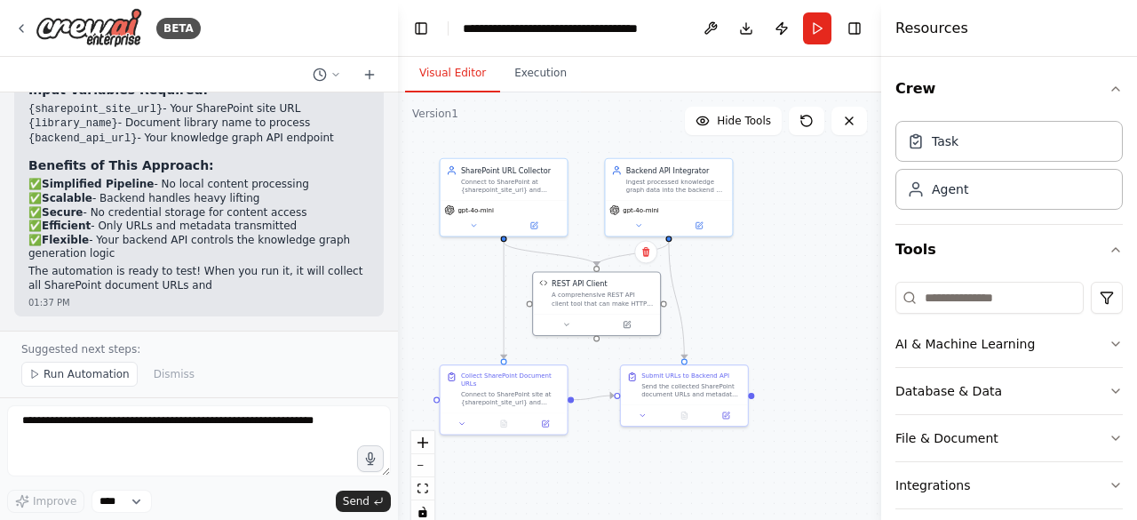
scroll to position [4685, 0]
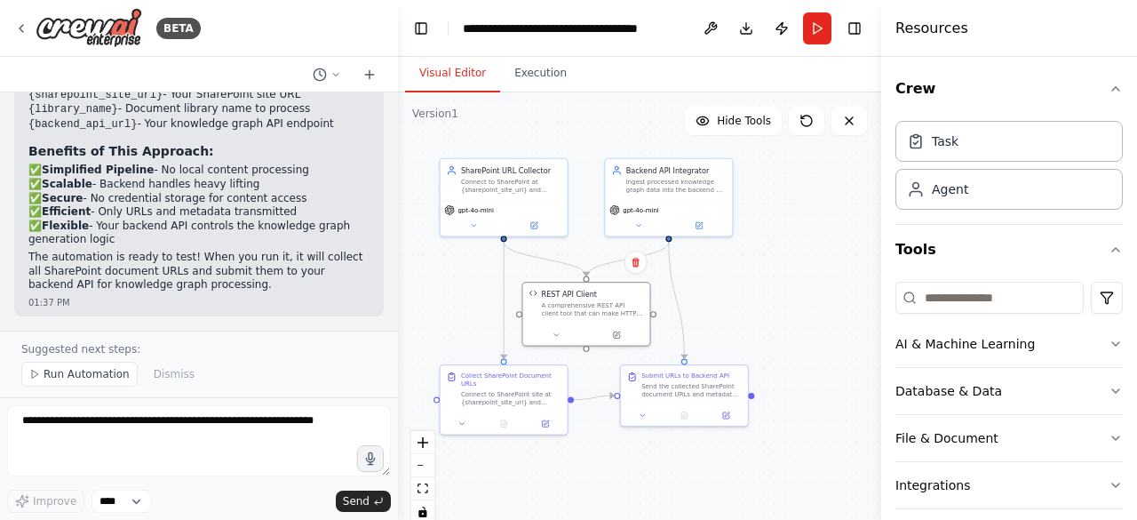
drag, startPoint x: 589, startPoint y: 310, endPoint x: 614, endPoint y: 306, distance: 25.1
click at [614, 306] on div "A comprehensive REST API client tool that can make HTTP requests (GET, POST, PU…" at bounding box center [592, 309] width 102 height 17
click at [790, 298] on div ".deletable-edge-delete-btn { width: 20px; height: 20px; border: 0px solid #ffff…" at bounding box center [639, 314] width 483 height 444
click at [689, 388] on div "Send the collected SharePoint document URLs and metadata to the backend knowled…" at bounding box center [697, 390] width 100 height 17
drag, startPoint x: 712, startPoint y: 401, endPoint x: 693, endPoint y: 395, distance: 20.3
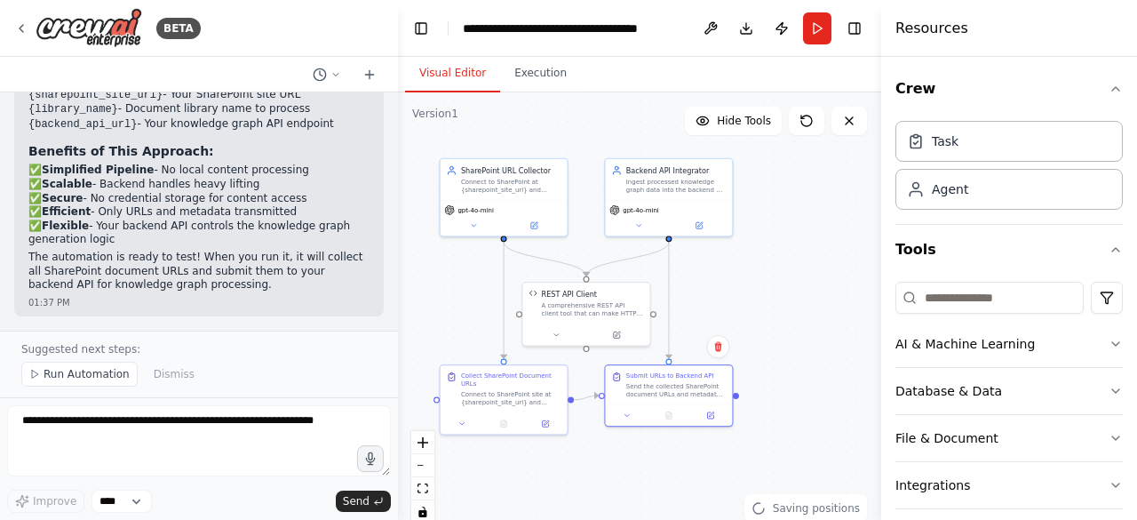
click at [693, 395] on div "Submit URLs to Backend API Send the collected SharePoint document URLs and meta…" at bounding box center [668, 395] width 129 height 62
drag, startPoint x: 692, startPoint y: 399, endPoint x: 693, endPoint y: 409, distance: 10.7
click at [693, 409] on div at bounding box center [668, 415] width 119 height 12
click at [613, 462] on div ".deletable-edge-delete-btn { width: 20px; height: 20px; border: 0px solid #ffff…" at bounding box center [639, 314] width 483 height 444
click at [588, 397] on icon "Edge from 29b40a67-7409-481d-b35b-ff6fd77292c9 to c4befb24-e8e2-4a35-a291-467fe…" at bounding box center [586, 397] width 25 height 4
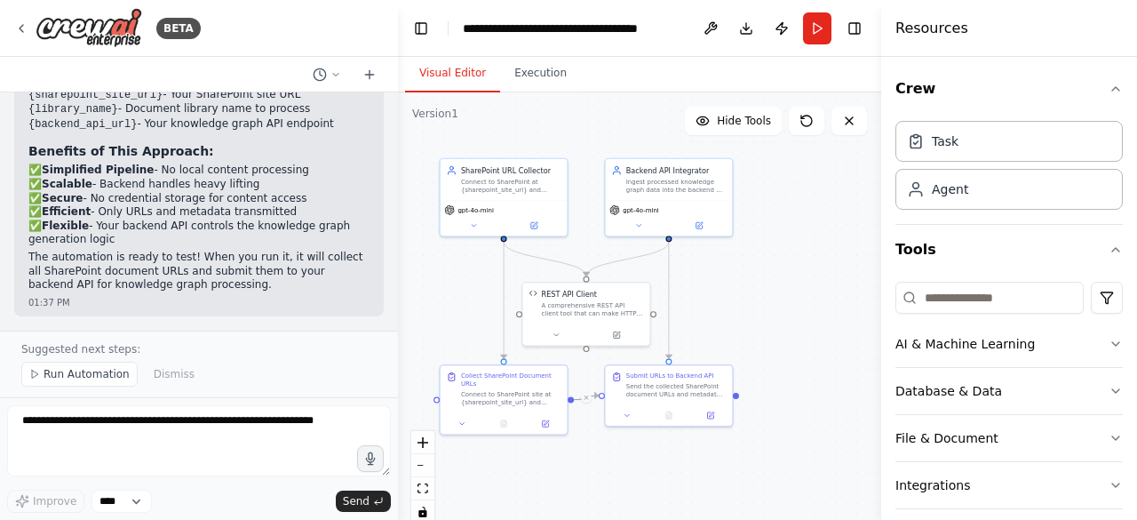
click at [591, 437] on div ".deletable-edge-delete-btn { width: 20px; height: 20px; border: 0px solid #ffff…" at bounding box center [639, 314] width 483 height 444
click at [525, 398] on div "Connect to SharePoint site at {sharepoint_site_url} and collect all document UR…" at bounding box center [511, 398] width 100 height 17
click at [456, 324] on div ".deletable-edge-delete-btn { width: 20px; height: 20px; border: 0px solid #ffff…" at bounding box center [639, 314] width 483 height 444
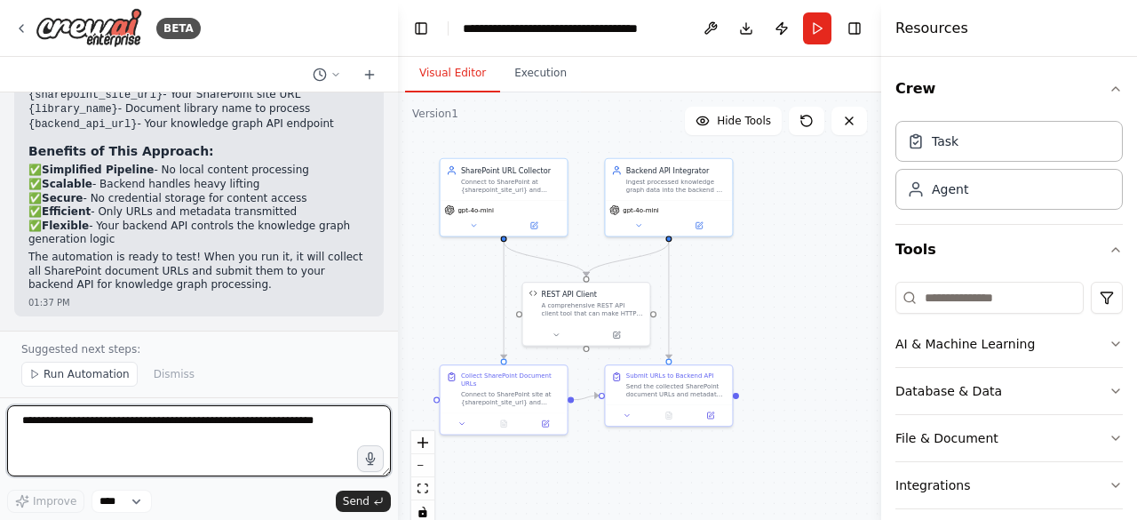
click at [231, 436] on textarea at bounding box center [199, 440] width 384 height 71
type textarea "**********"
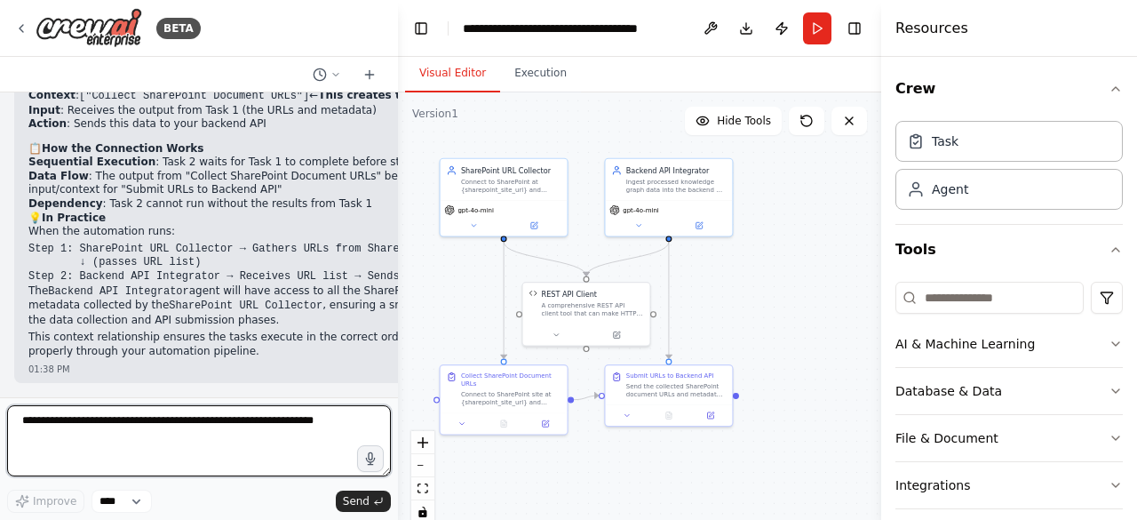
scroll to position [5190, 0]
click at [242, 445] on textarea at bounding box center [199, 440] width 384 height 71
type textarea "*"
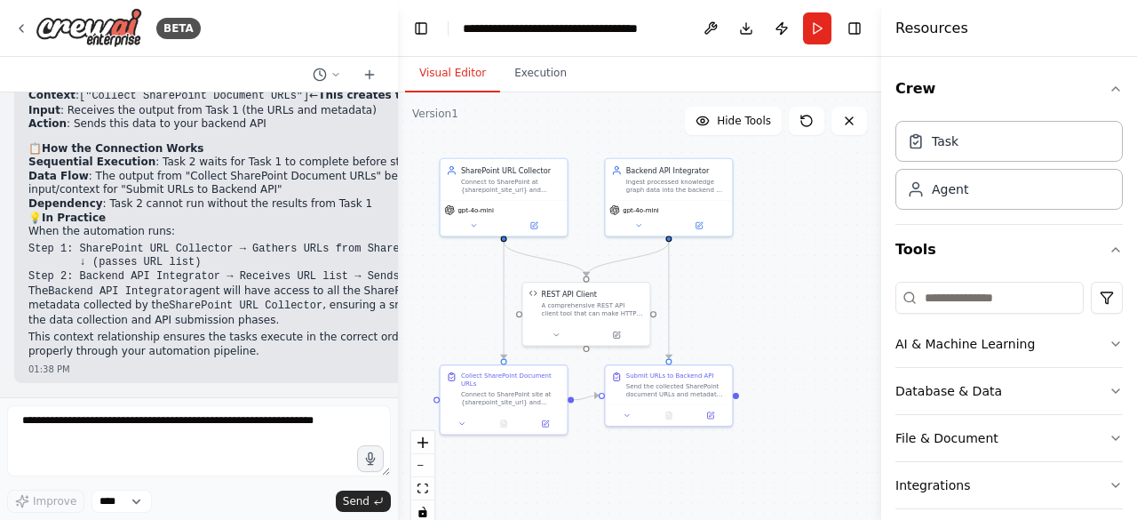
click at [597, 483] on div ".deletable-edge-delete-btn { width: 20px; height: 20px; border: 0px solid #ffff…" at bounding box center [639, 314] width 483 height 444
click at [454, 377] on icon at bounding box center [451, 377] width 6 height 7
click at [474, 386] on div "Collect SharePoint Document URLs Connect to SharePoint site at {sharepoint_site…" at bounding box center [511, 388] width 100 height 35
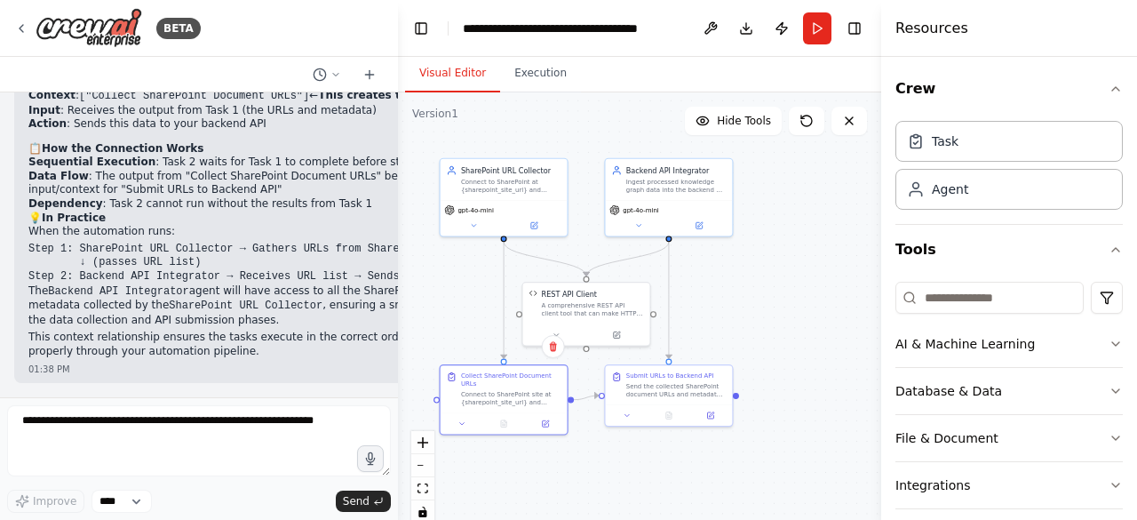
click at [543, 421] on icon at bounding box center [545, 423] width 6 height 6
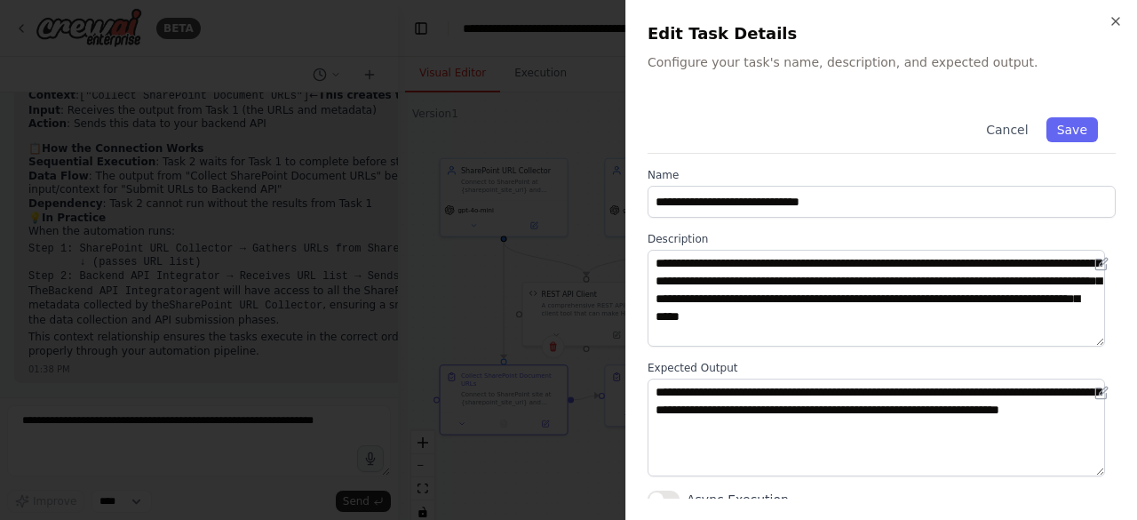
scroll to position [9, 0]
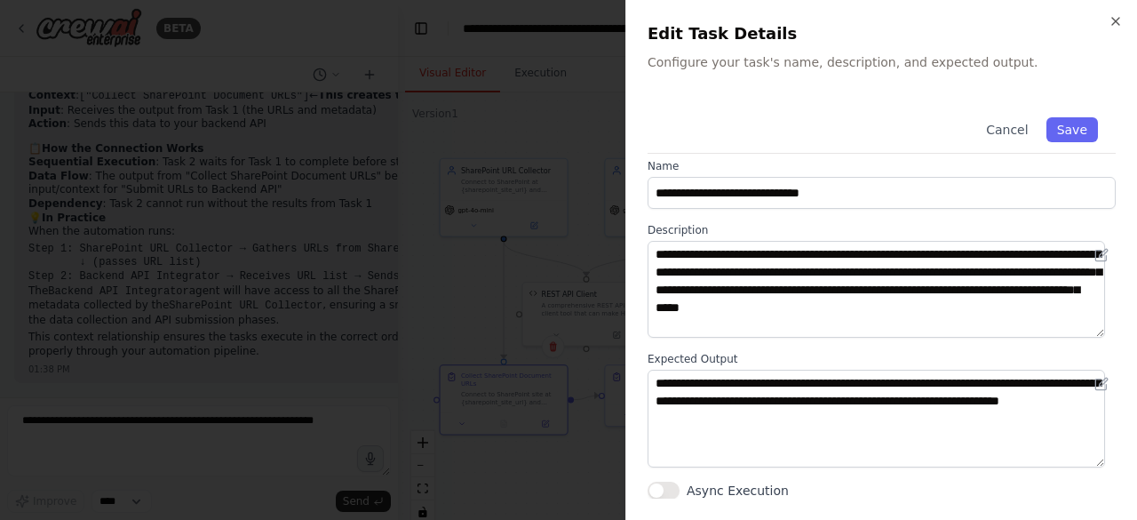
click at [435, 314] on div at bounding box center [568, 260] width 1137 height 520
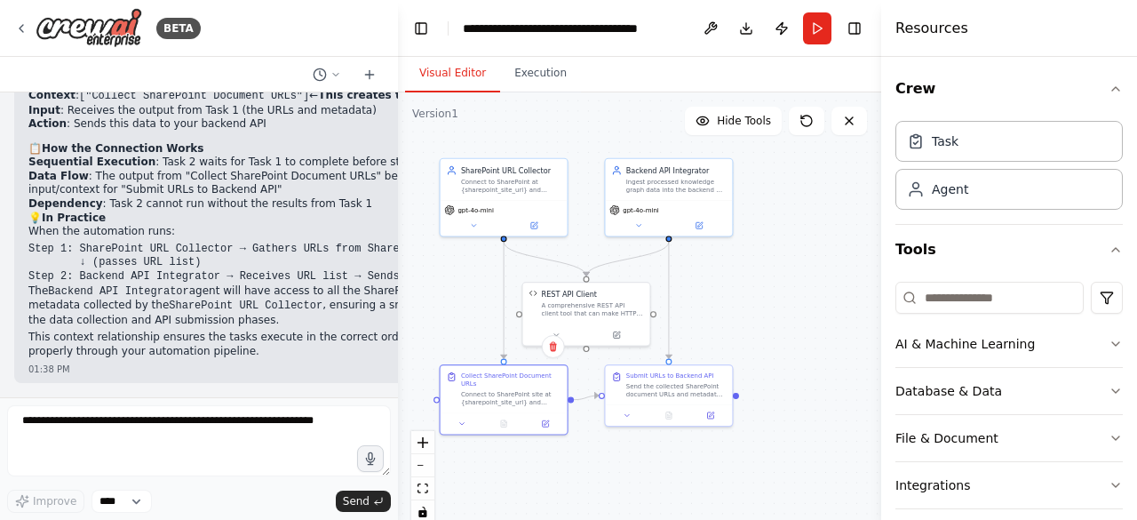
click at [532, 390] on div "Connect to SharePoint site at {sharepoint_site_url} and collect all document UR…" at bounding box center [511, 398] width 100 height 17
click at [545, 422] on icon at bounding box center [545, 422] width 4 height 4
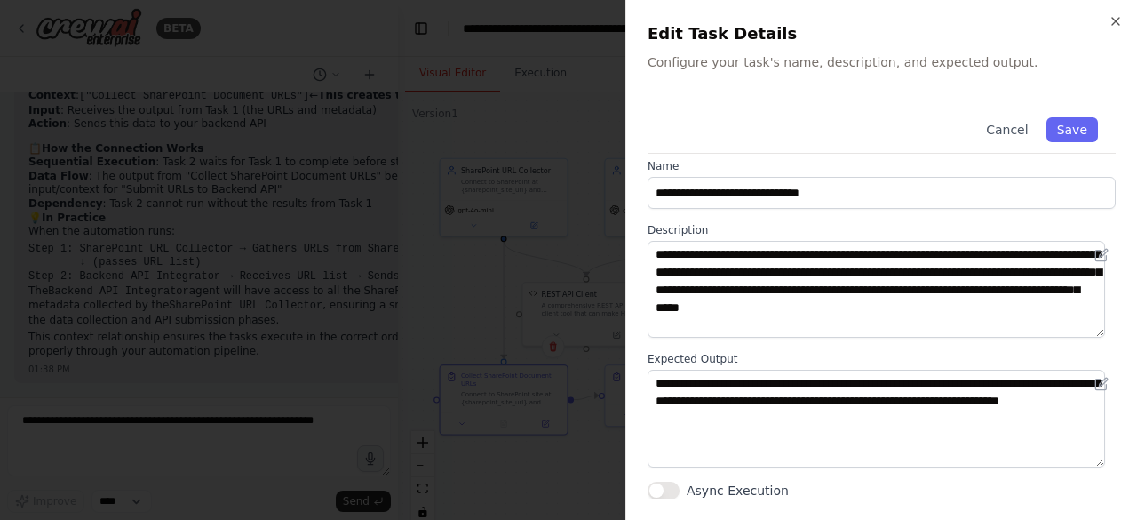
click at [416, 262] on div at bounding box center [568, 260] width 1137 height 520
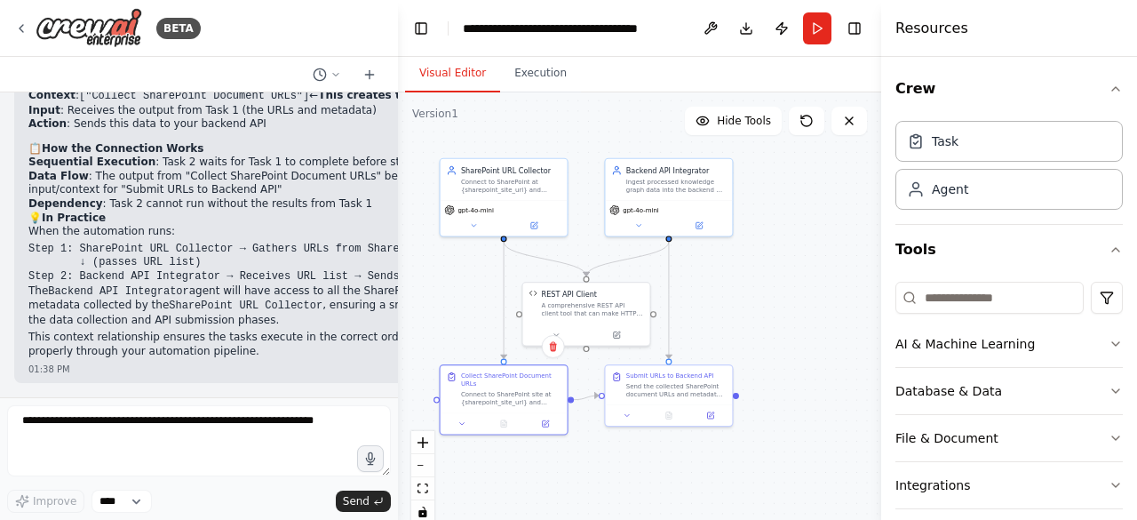
click at [664, 385] on div "Send the collected SharePoint document URLs and metadata to the backend knowled…" at bounding box center [676, 390] width 100 height 17
click at [708, 412] on icon at bounding box center [710, 415] width 6 height 6
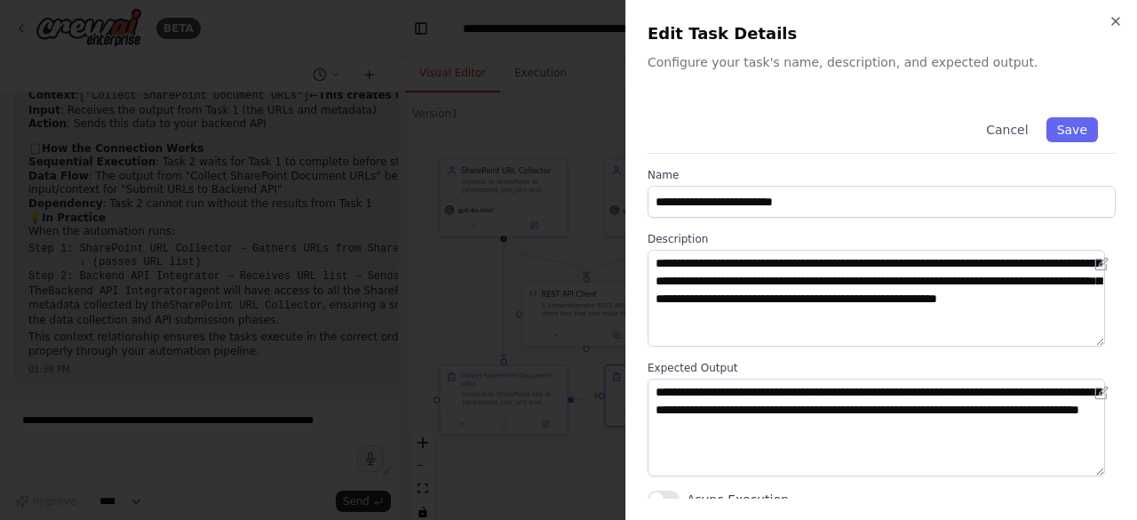
click at [448, 273] on div at bounding box center [568, 260] width 1137 height 520
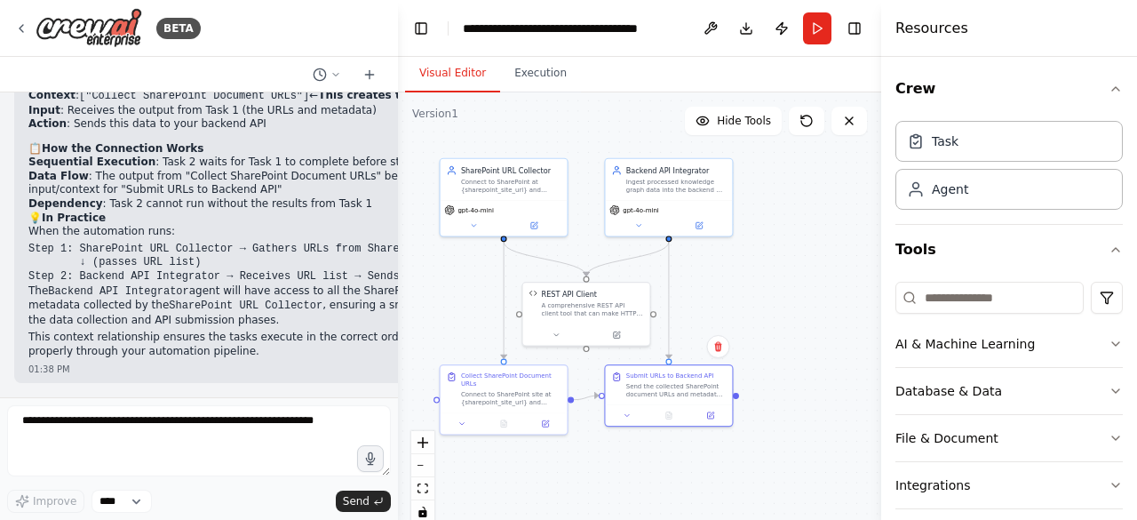
click at [504, 190] on div "Connect to SharePoint at {sharepoint_site_url} and collect all document URLs an…" at bounding box center [511, 186] width 100 height 17
click at [450, 280] on div ".deletable-edge-delete-btn { width: 20px; height: 20px; border: 0px solid #ffff…" at bounding box center [639, 314] width 483 height 444
click at [682, 196] on div "Backend API Integrator Ingest processed knowledge graph data into the backend A…" at bounding box center [669, 179] width 127 height 41
click at [698, 225] on icon at bounding box center [699, 224] width 4 height 4
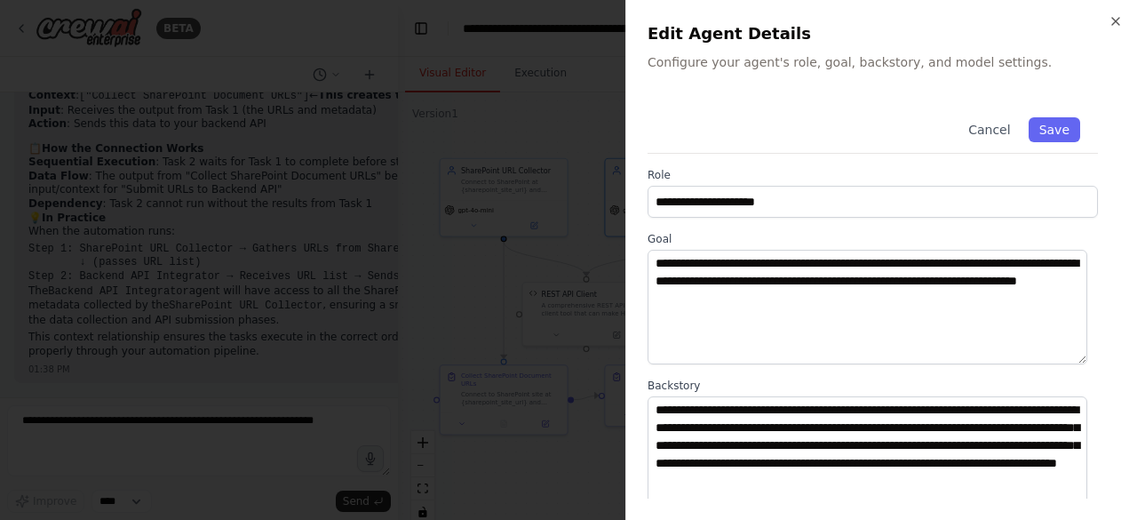
scroll to position [5190, 0]
click at [602, 119] on div at bounding box center [568, 260] width 1137 height 520
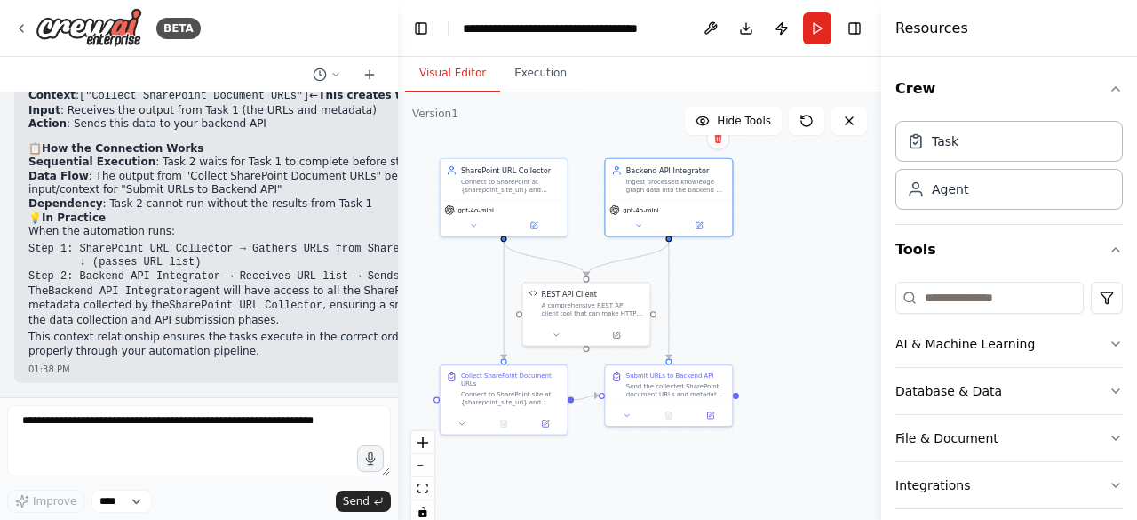
click at [551, 308] on div "A comprehensive REST API client tool that can make HTTP requests (GET, POST, PU…" at bounding box center [592, 309] width 102 height 17
click at [614, 329] on button at bounding box center [616, 335] width 59 height 12
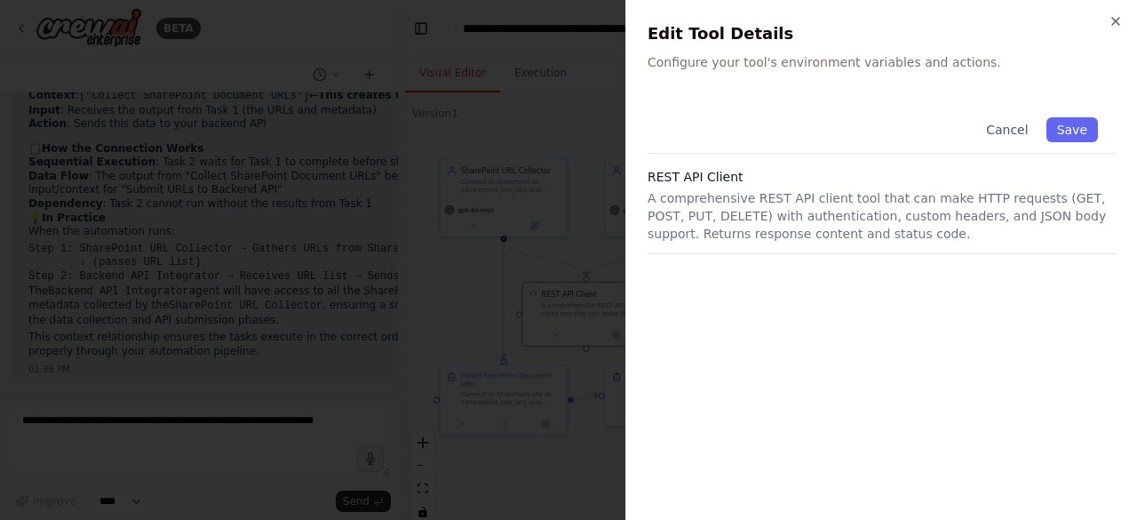
click at [600, 219] on div at bounding box center [568, 260] width 1137 height 520
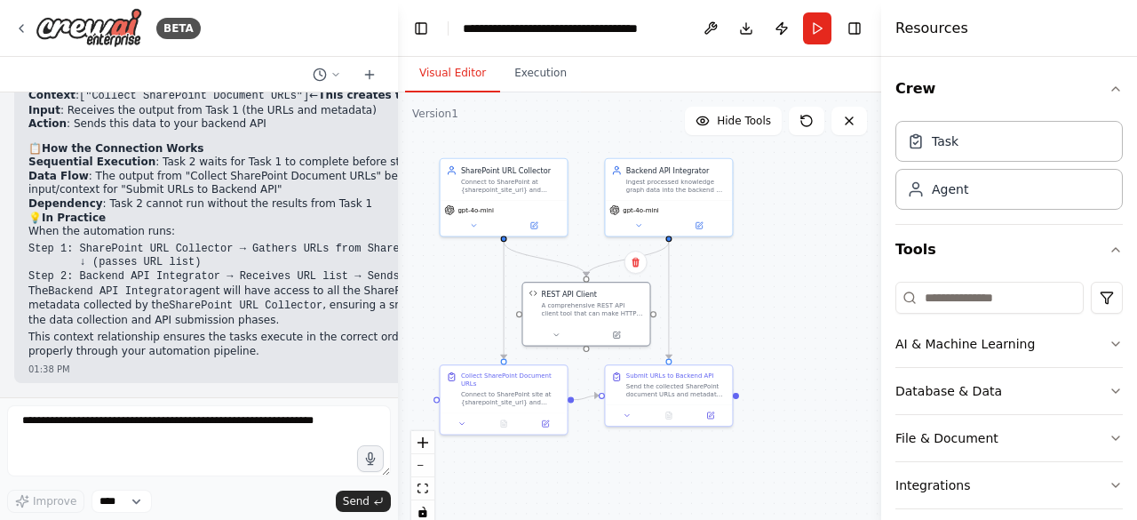
click at [556, 335] on icon at bounding box center [555, 334] width 8 height 8
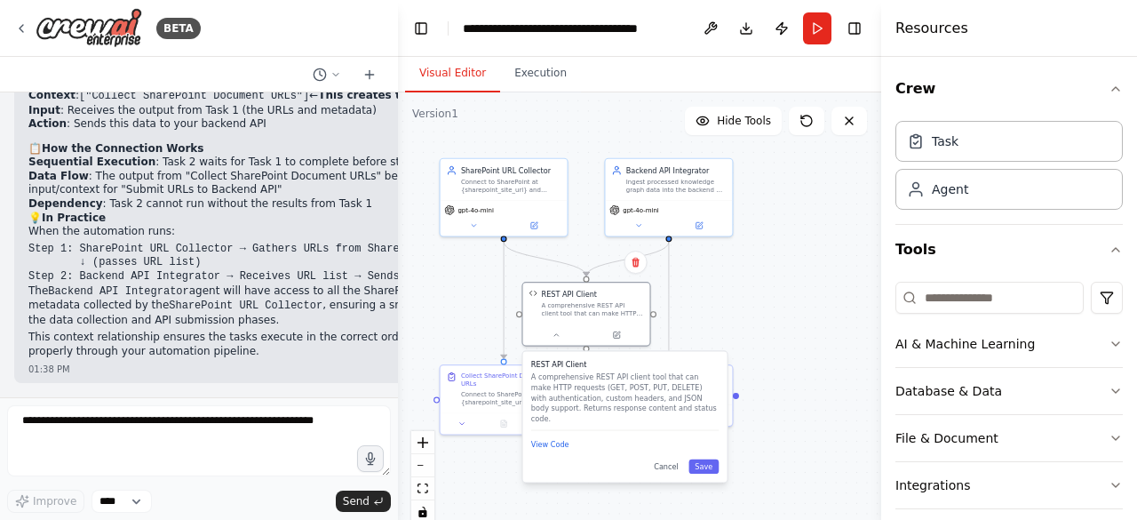
click at [547, 450] on div "View Code" at bounding box center [624, 445] width 187 height 12
click at [553, 446] on button "View Code" at bounding box center [550, 445] width 38 height 11
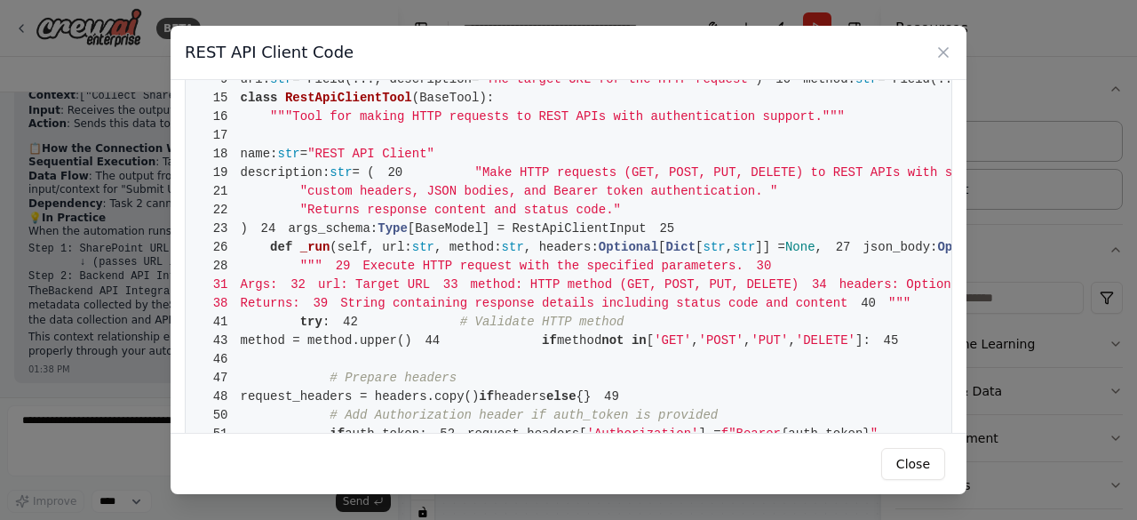
scroll to position [101, 0]
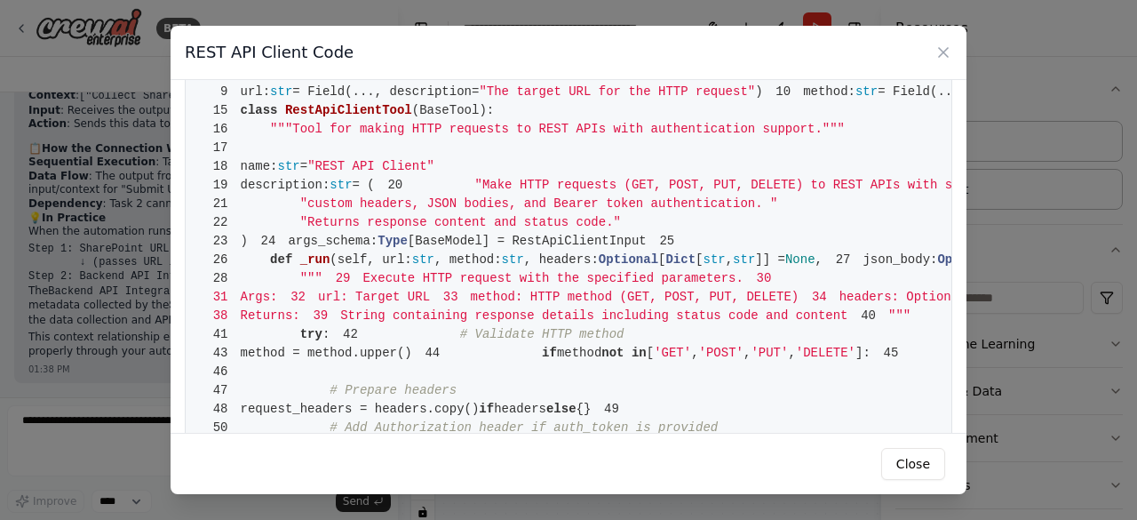
click at [1002, 226] on div "REST API Client Code 1 from crewai.tools import BaseTool 2 from pydantic import…" at bounding box center [568, 260] width 1137 height 520
click at [937, 45] on icon at bounding box center [943, 53] width 18 height 18
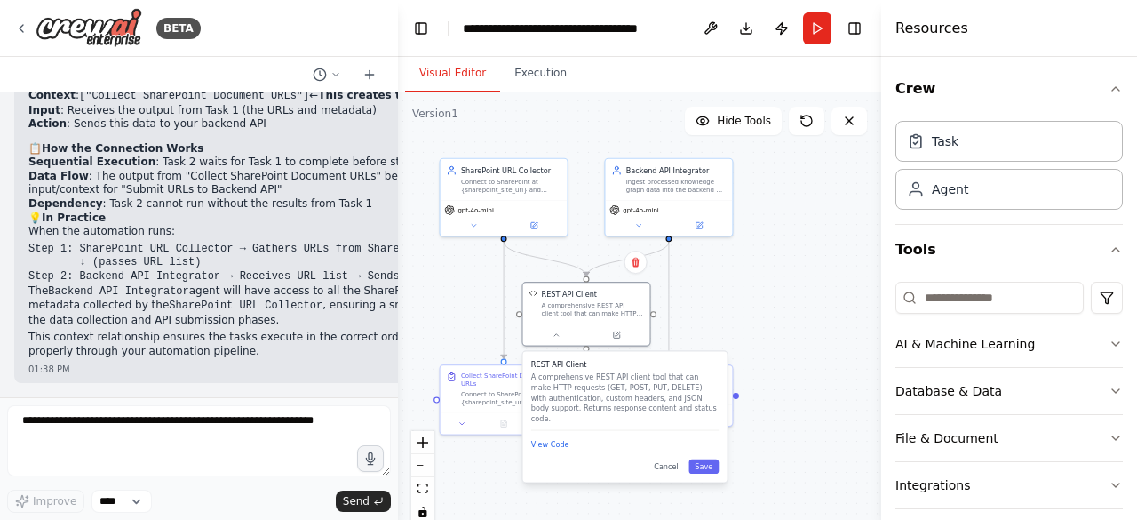
click at [755, 300] on div ".deletable-edge-delete-btn { width: 20px; height: 20px; border: 0px solid #ffff…" at bounding box center [639, 314] width 483 height 444
click at [770, 309] on div ".deletable-edge-delete-btn { width: 20px; height: 20px; border: 0px solid #ffff…" at bounding box center [639, 314] width 483 height 444
click at [655, 466] on button "Cancel" at bounding box center [665, 466] width 36 height 14
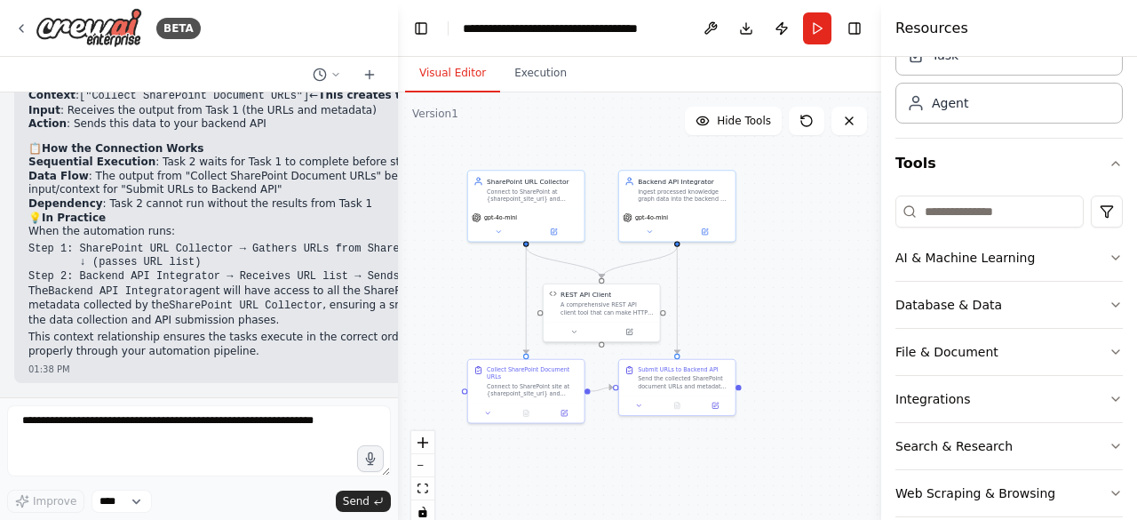
scroll to position [108, 0]
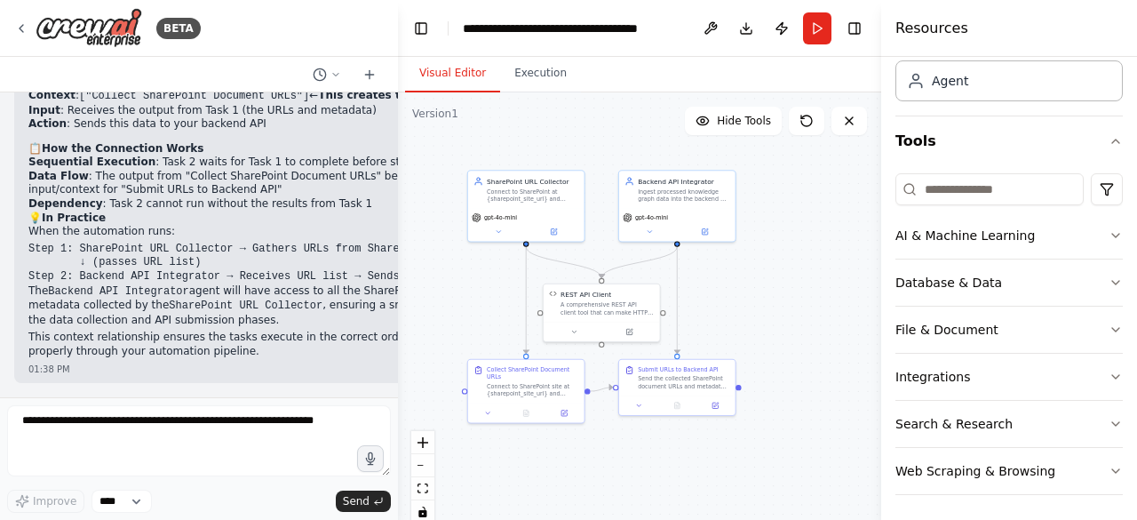
click at [1085, 372] on button "Integrations" at bounding box center [1008, 376] width 227 height 46
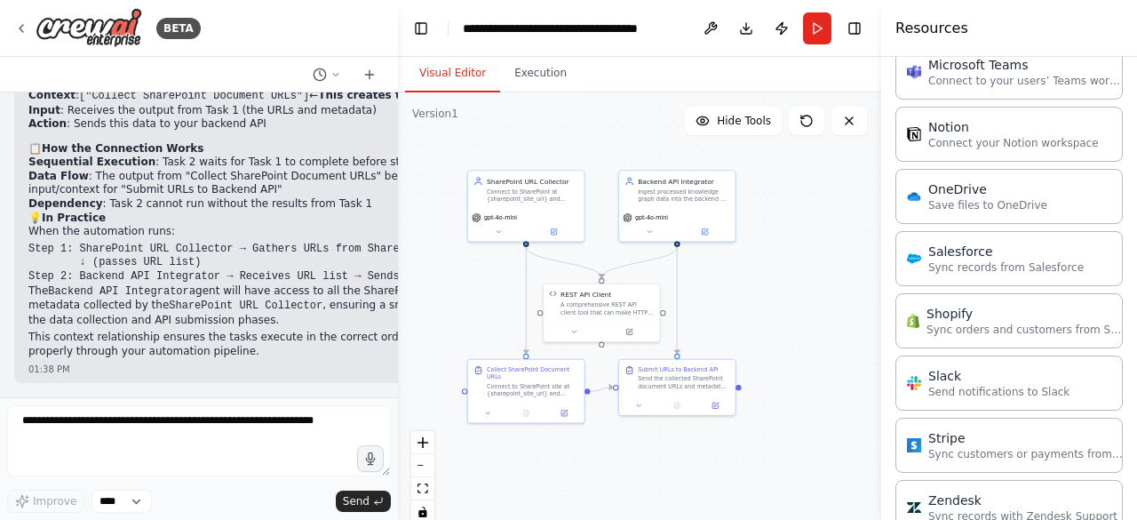
scroll to position [1353, 0]
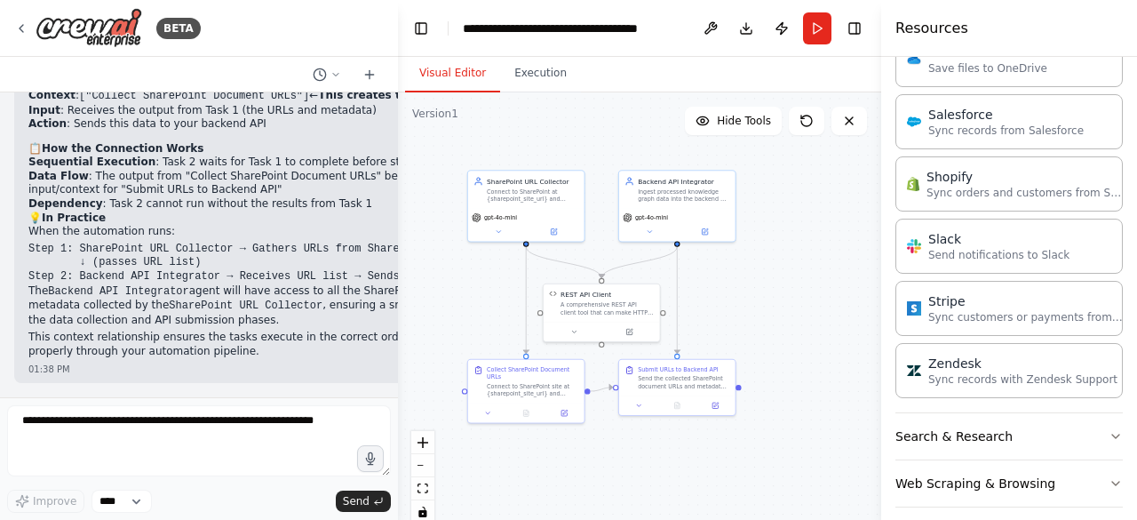
click at [1075, 429] on button "Search & Research" at bounding box center [1008, 436] width 227 height 46
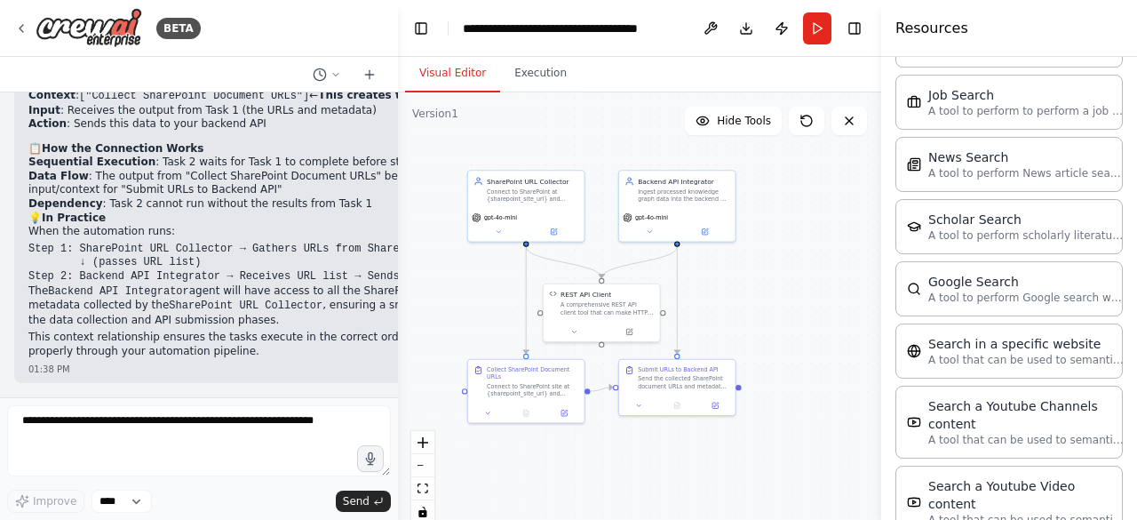
scroll to position [2283, 0]
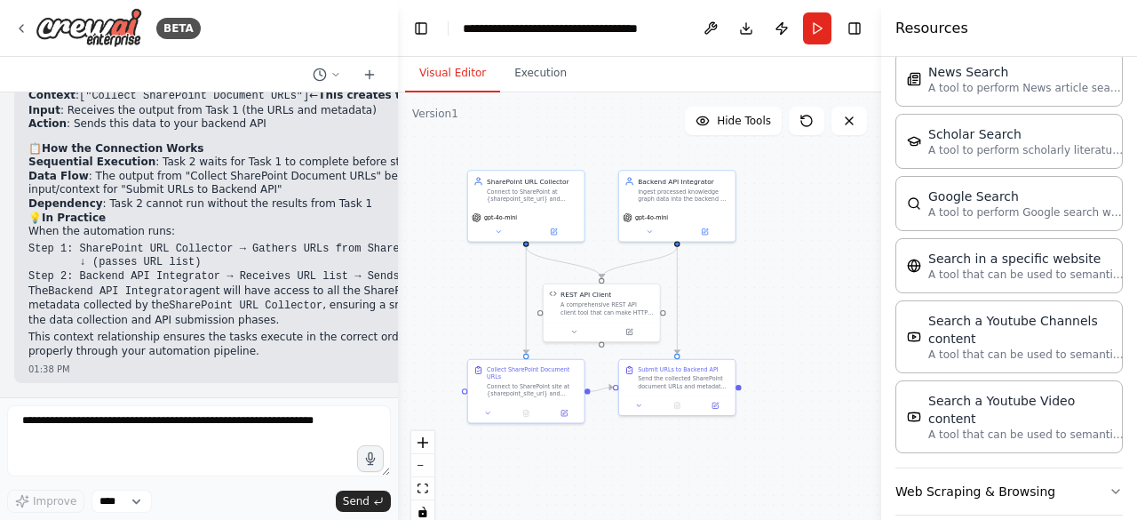
click at [988, 469] on button "Web Scraping & Browsing" at bounding box center [1008, 491] width 227 height 46
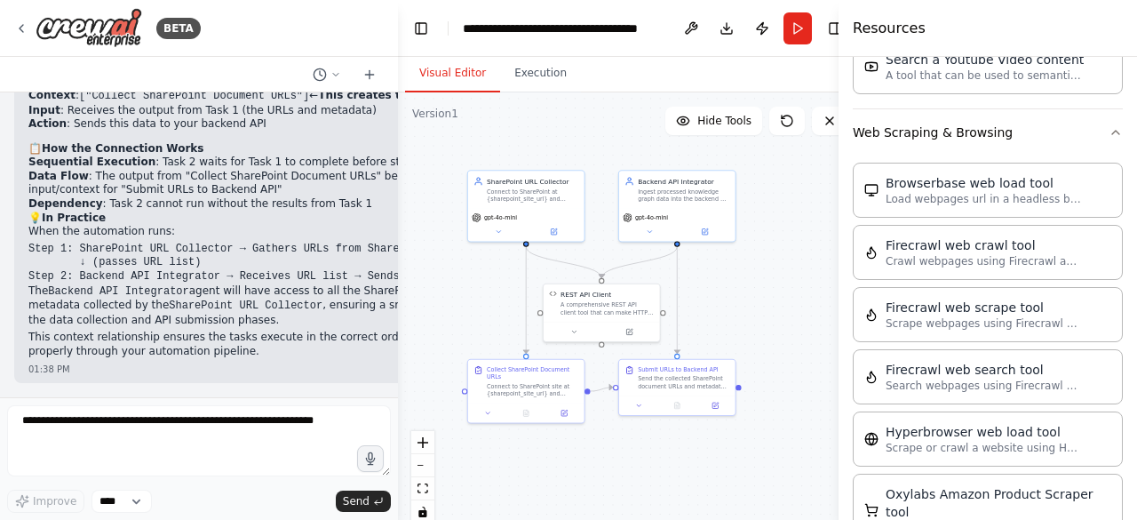
scroll to position [2553, 0]
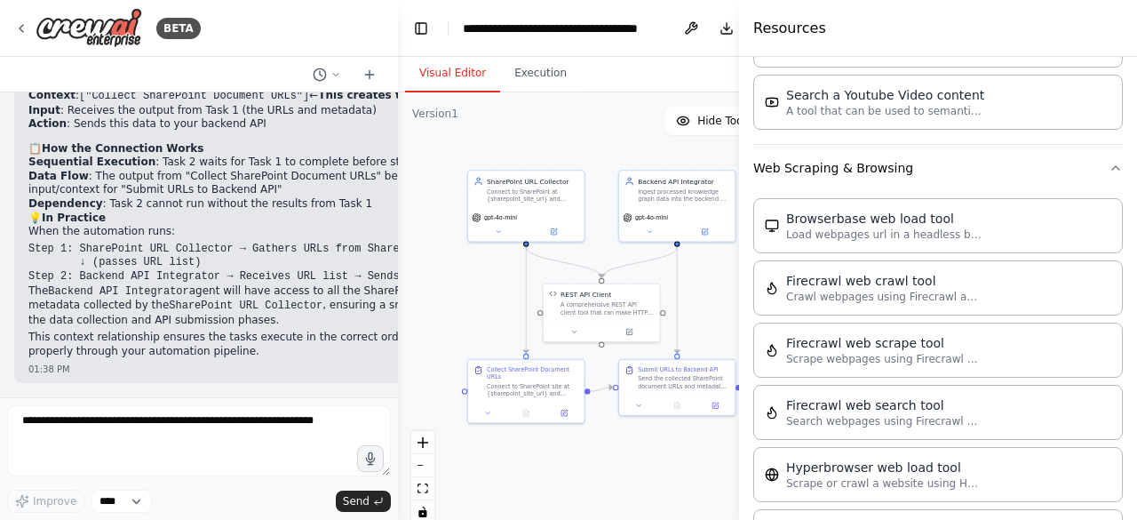
drag, startPoint x: 881, startPoint y: 263, endPoint x: 738, endPoint y: 275, distance: 143.5
click at [739, 275] on div at bounding box center [742, 260] width 7 height 520
drag, startPoint x: 737, startPoint y: 276, endPoint x: 764, endPoint y: 282, distance: 27.2
click at [764, 282] on div "Resources Crew Task Agent Tools AI & Machine Learning Database & Data File & Do…" at bounding box center [938, 260] width 398 height 520
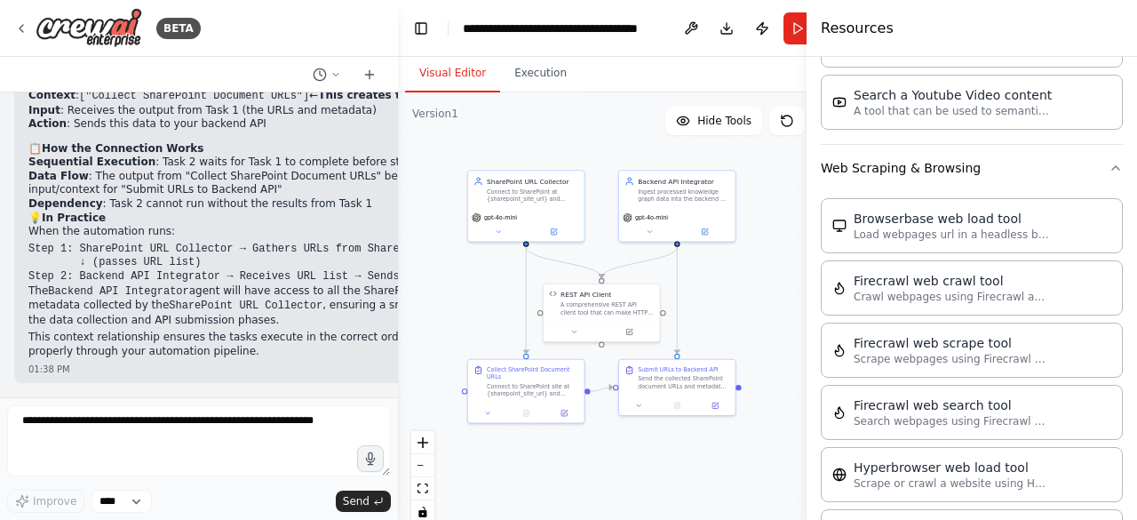
drag, startPoint x: 740, startPoint y: 289, endPoint x: 817, endPoint y: 292, distance: 77.3
click at [813, 292] on div at bounding box center [809, 260] width 7 height 520
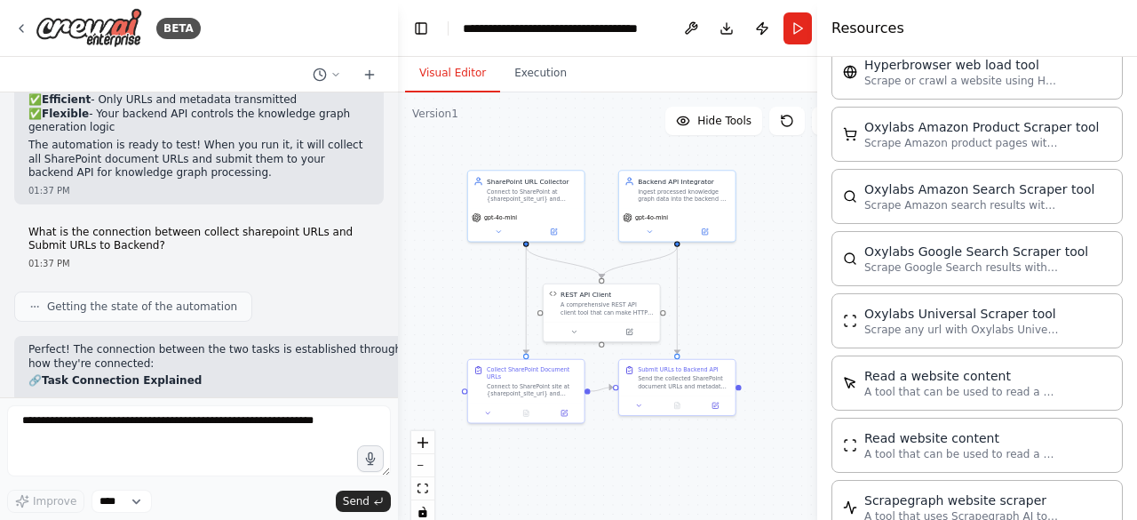
scroll to position [5190, 0]
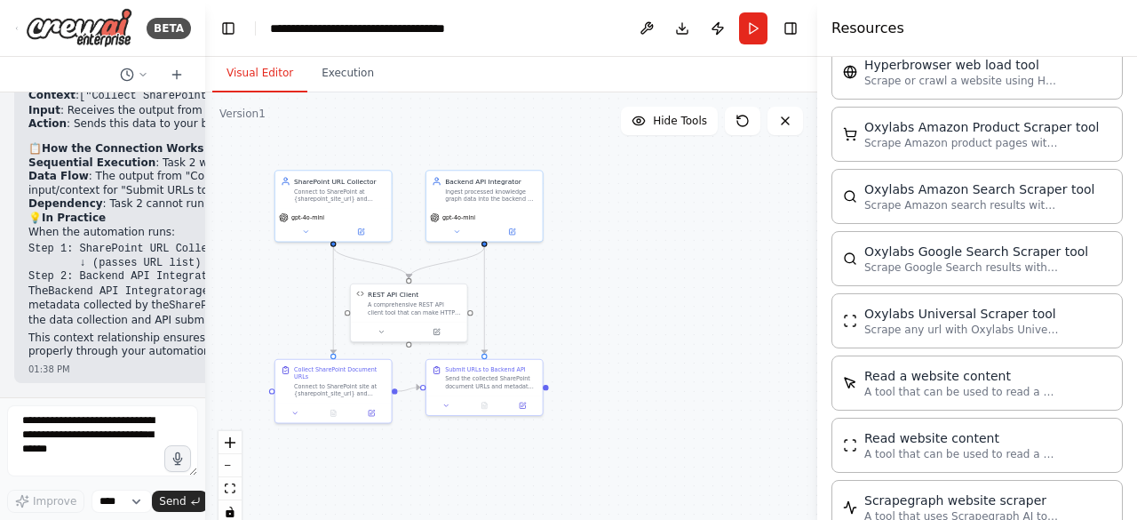
drag, startPoint x: 396, startPoint y: 296, endPoint x: 206, endPoint y: 280, distance: 190.7
click at [206, 280] on div "BETA I would like to automate the process of ingesting a sharepoint into my bac…" at bounding box center [568, 260] width 1137 height 520
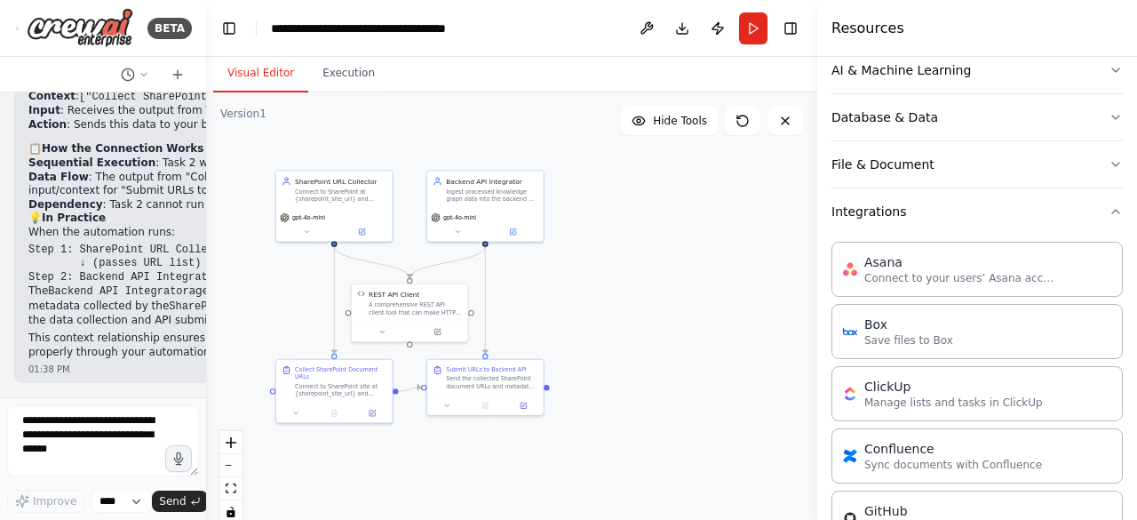
scroll to position [0, 0]
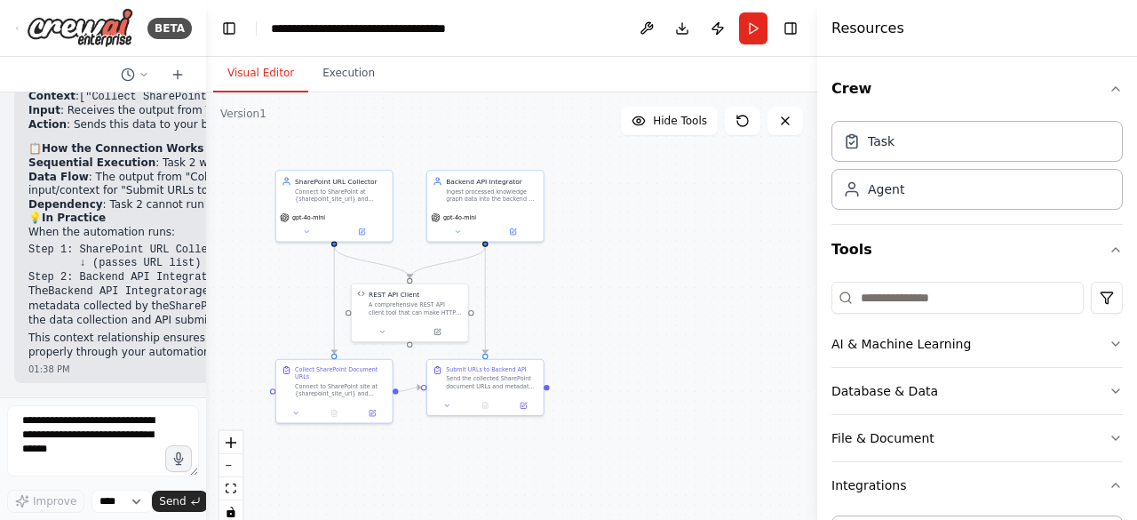
click at [1029, 331] on button "AI & Machine Learning" at bounding box center [976, 344] width 291 height 46
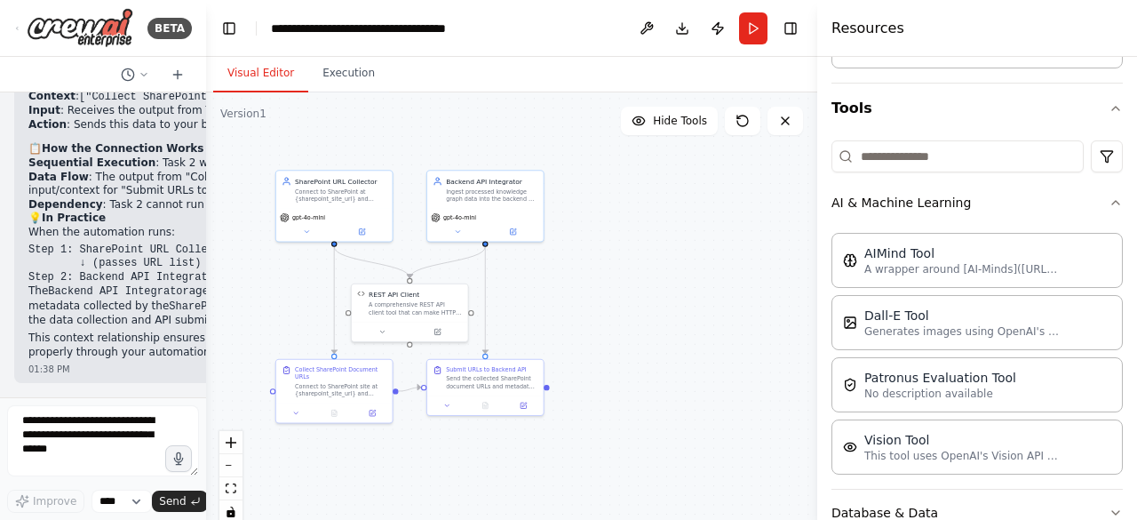
scroll to position [136, 0]
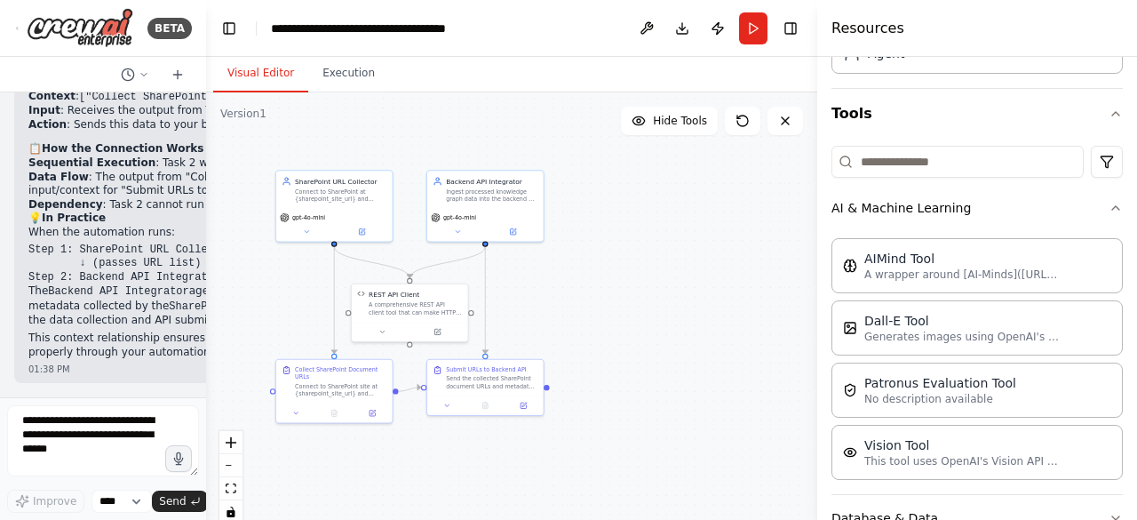
click at [1083, 194] on button "AI & Machine Learning" at bounding box center [976, 208] width 291 height 46
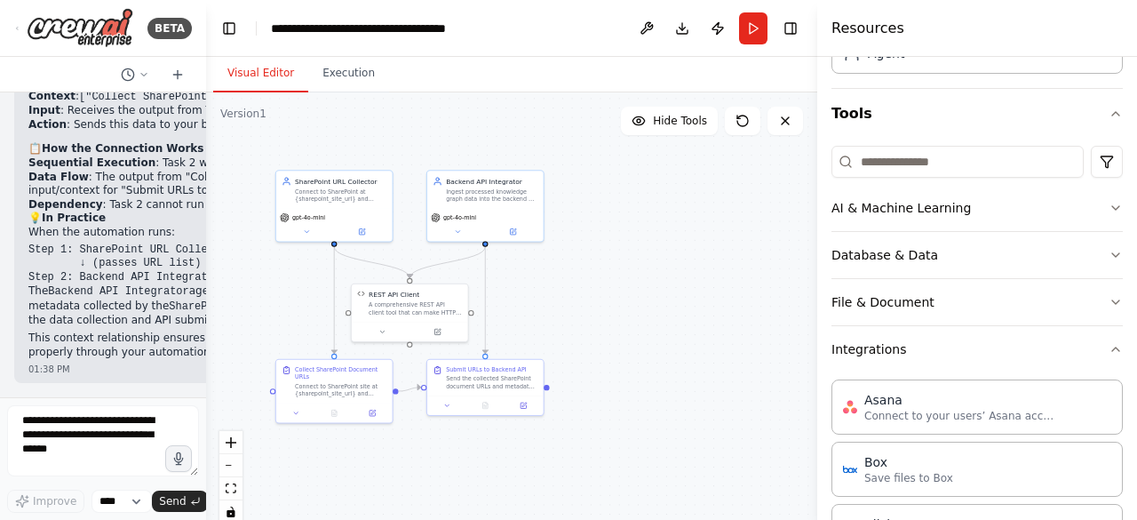
click at [1042, 239] on button "Database & Data" at bounding box center [976, 255] width 291 height 46
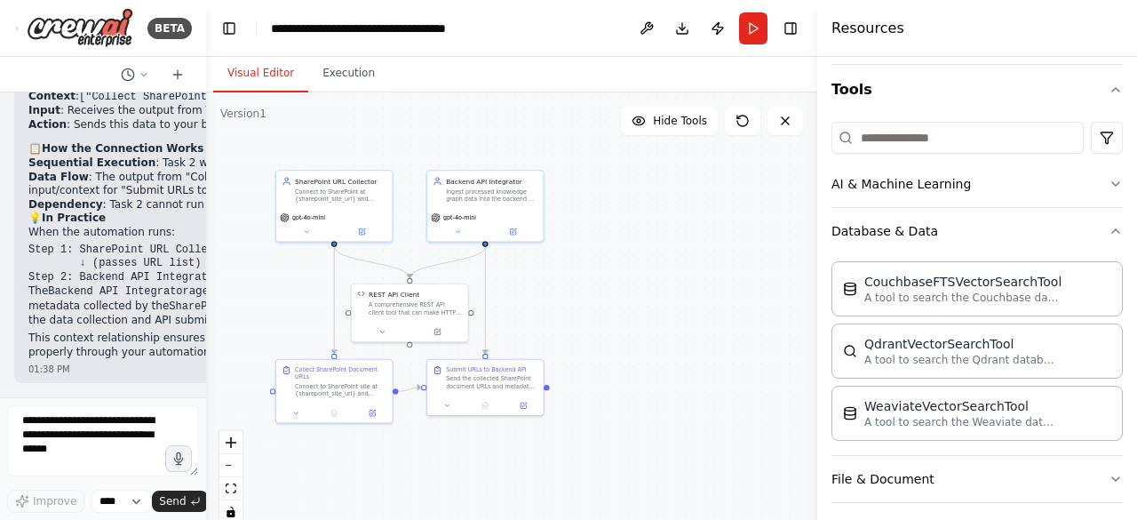
scroll to position [161, 0]
click at [1056, 235] on button "Database & Data" at bounding box center [976, 230] width 291 height 46
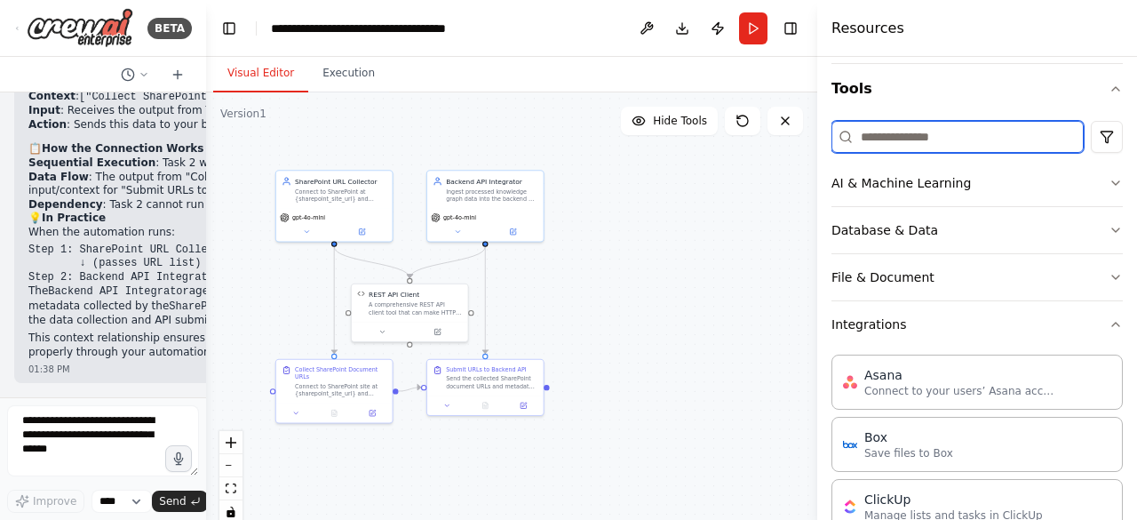
click at [1023, 136] on input at bounding box center [957, 137] width 252 height 32
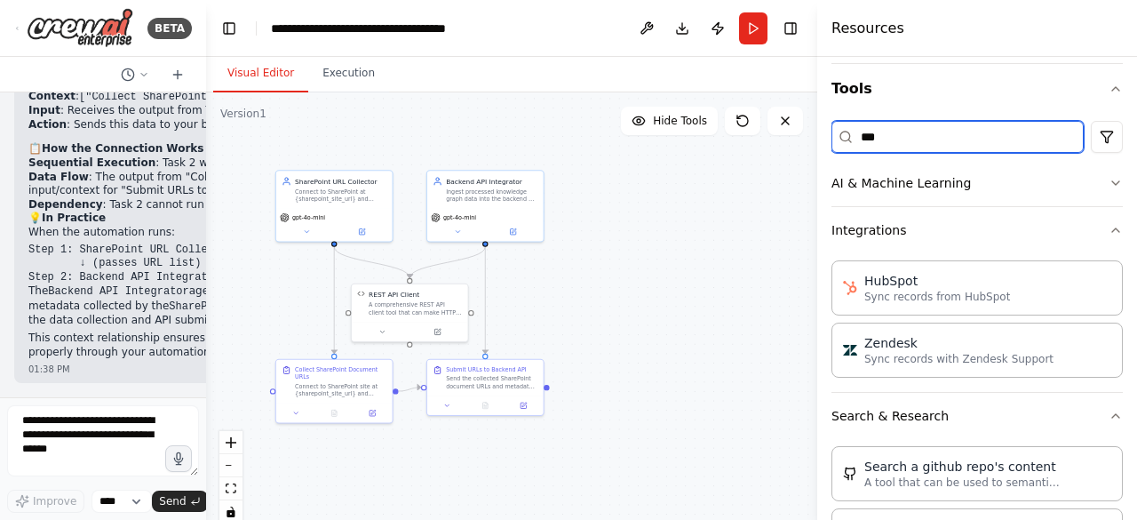
scroll to position [0, 0]
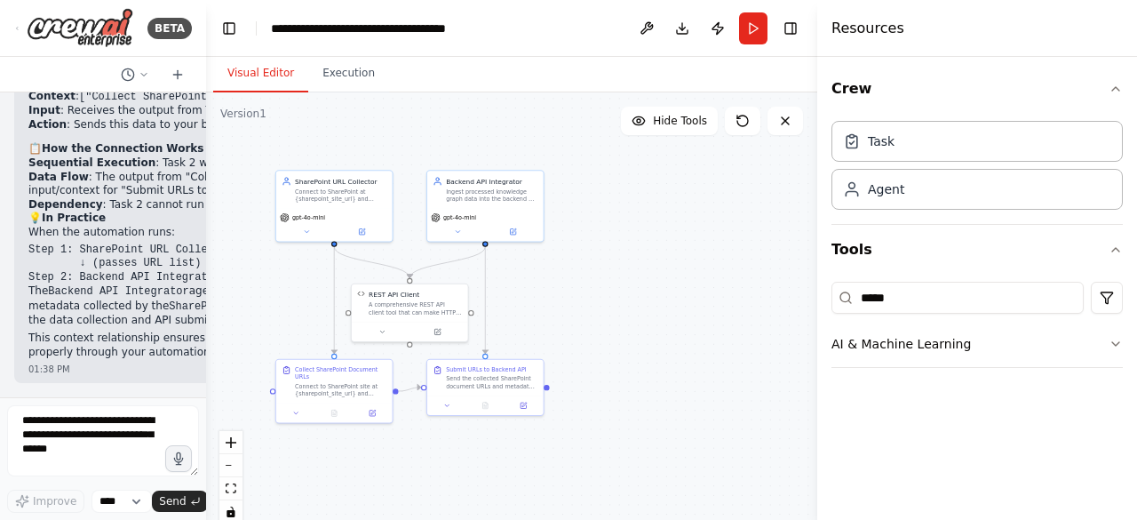
click at [1069, 339] on button "AI & Machine Learning" at bounding box center [976, 344] width 291 height 46
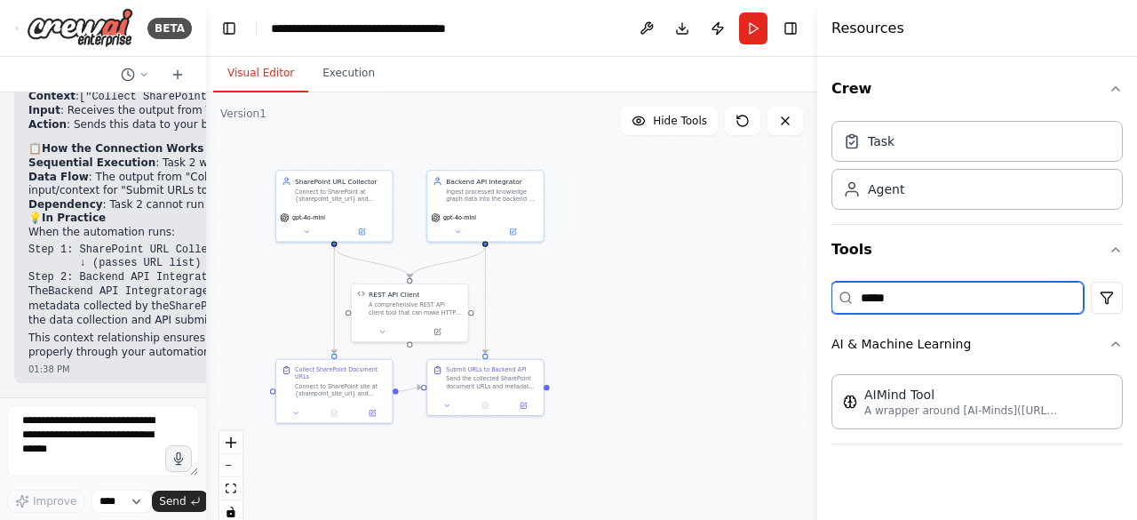
click at [984, 292] on input "*****" at bounding box center [957, 298] width 252 height 32
click at [980, 403] on p "A wrapper around [AI-Minds](https://mindsdb.com/minds). Useful for when you nee…" at bounding box center [961, 410] width 195 height 14
click at [991, 298] on input "********" at bounding box center [957, 298] width 252 height 32
type input "*"
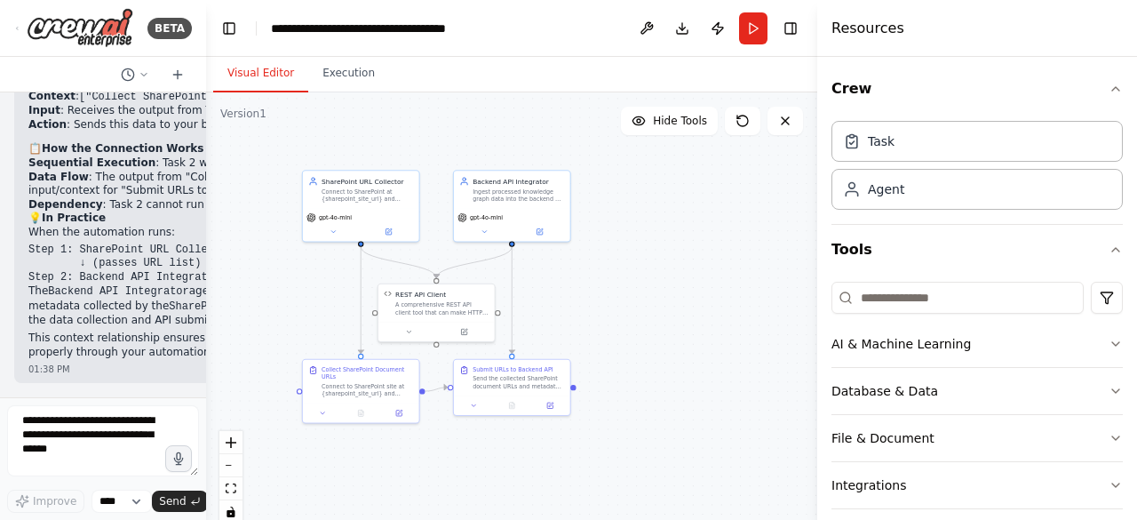
drag, startPoint x: 636, startPoint y: 283, endPoint x: 662, endPoint y: 283, distance: 26.6
click at [662, 283] on div ".deletable-edge-delete-btn { width: 20px; height: 20px; border: 0px solid #ffff…" at bounding box center [511, 314] width 611 height 444
click at [1030, 154] on div "Task" at bounding box center [976, 141] width 291 height 41
click at [984, 140] on div "Task" at bounding box center [976, 141] width 291 height 41
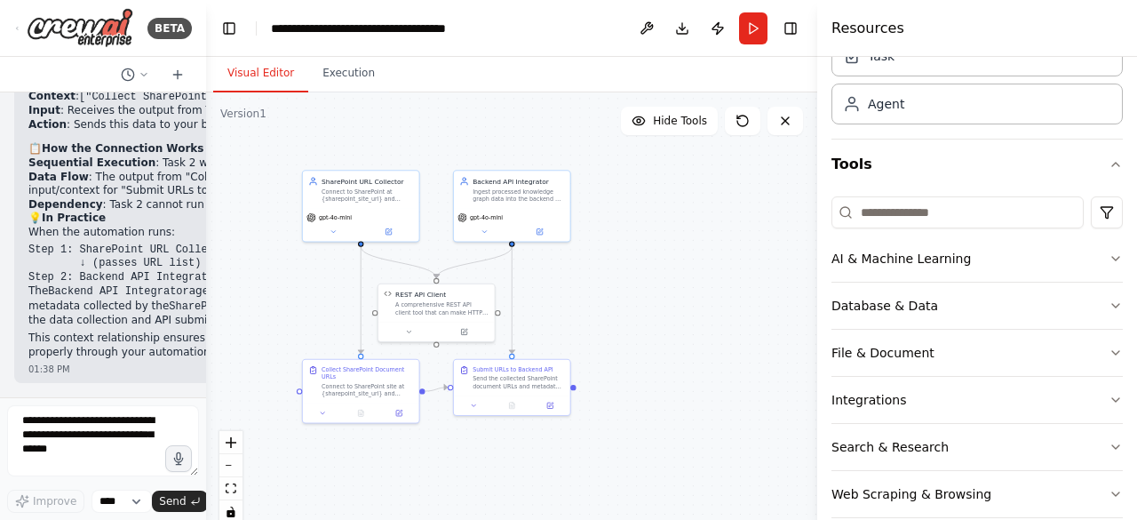
scroll to position [108, 0]
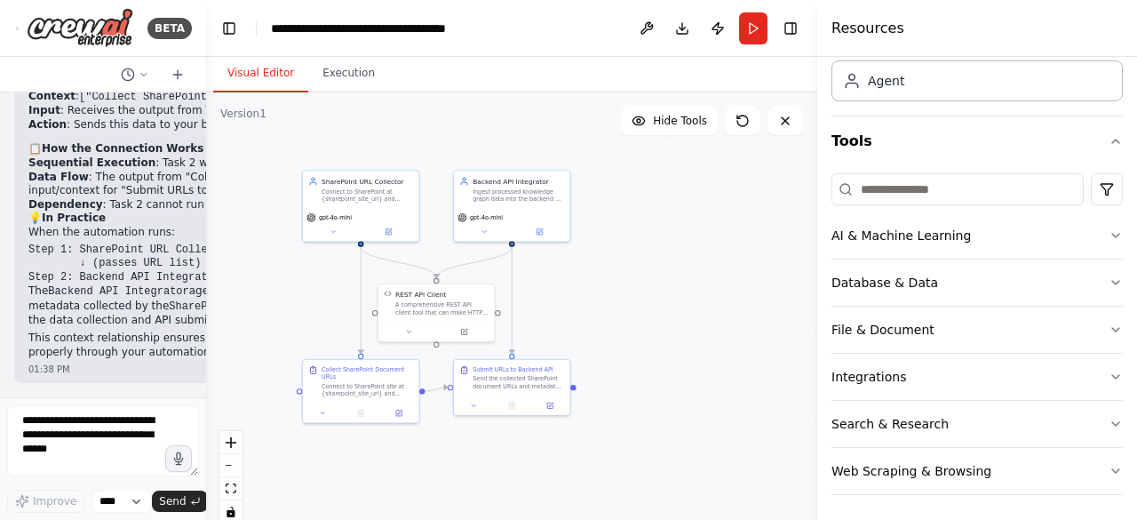
click at [1108, 281] on icon "button" at bounding box center [1115, 282] width 14 height 14
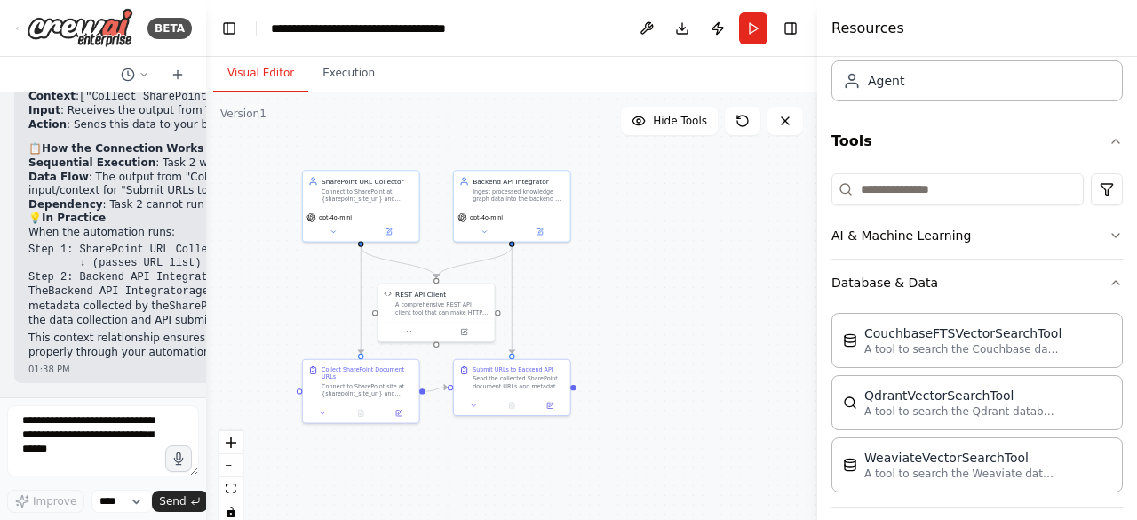
click at [1108, 281] on icon "button" at bounding box center [1115, 282] width 14 height 14
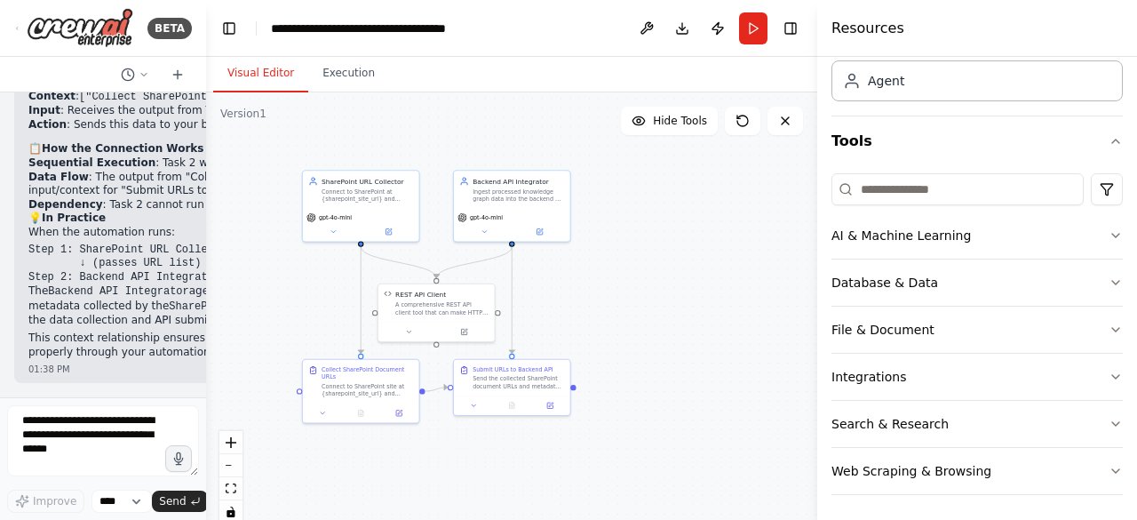
click at [1072, 318] on button "File & Document" at bounding box center [976, 329] width 291 height 46
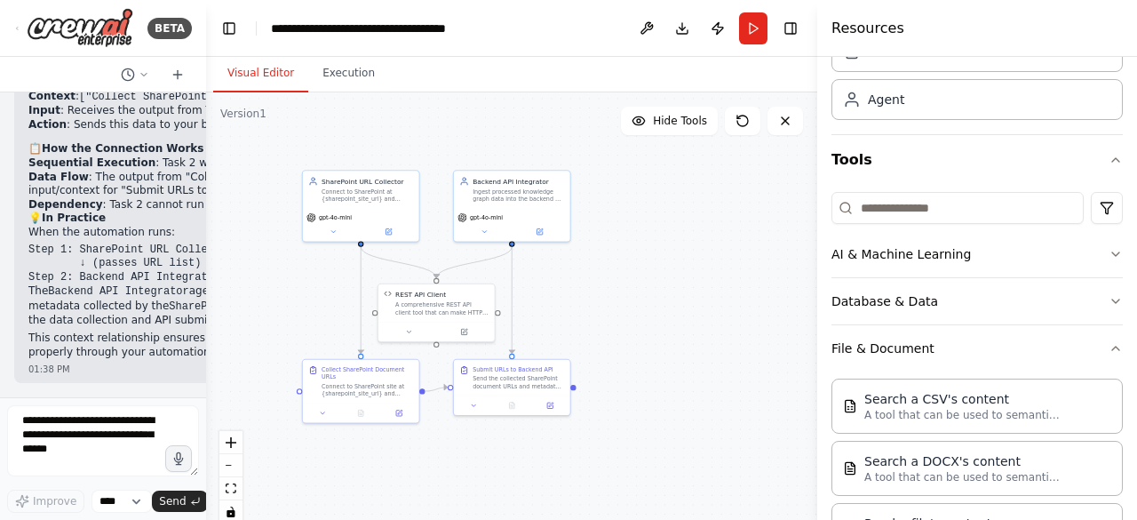
scroll to position [89, 0]
click at [1083, 337] on button "File & Document" at bounding box center [976, 349] width 291 height 46
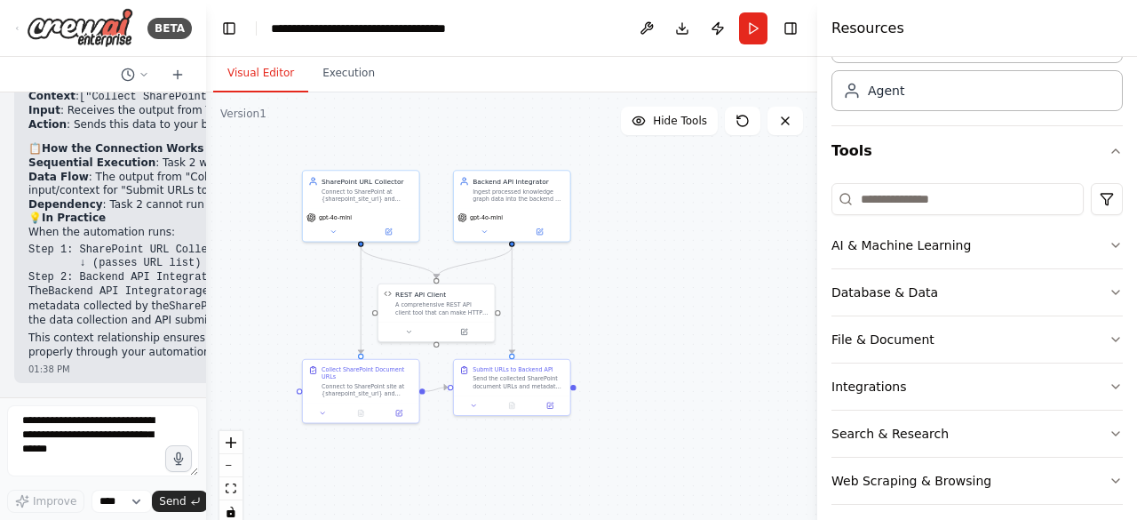
scroll to position [108, 0]
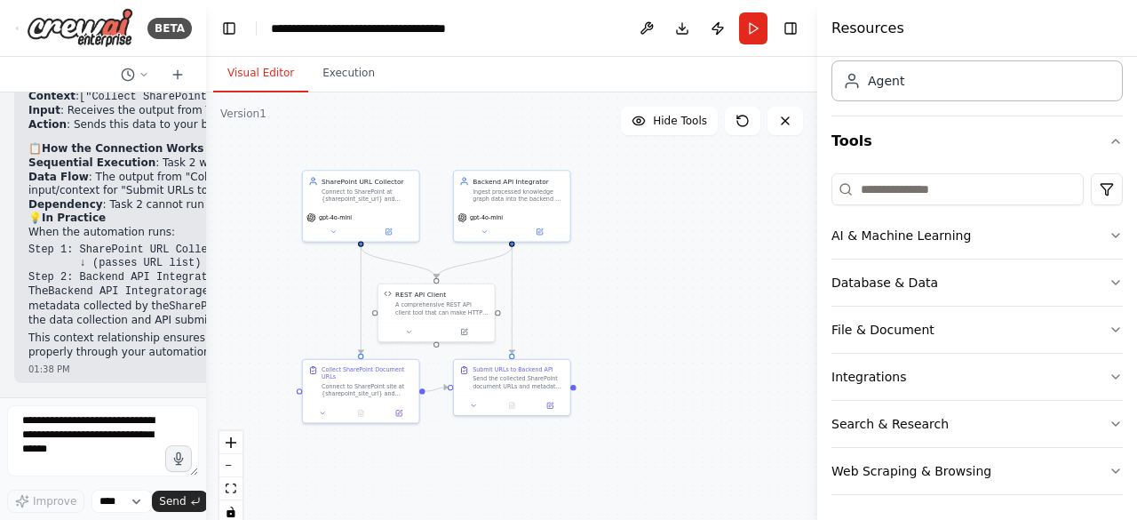
click at [1024, 467] on button "Web Scraping & Browsing" at bounding box center [976, 471] width 291 height 46
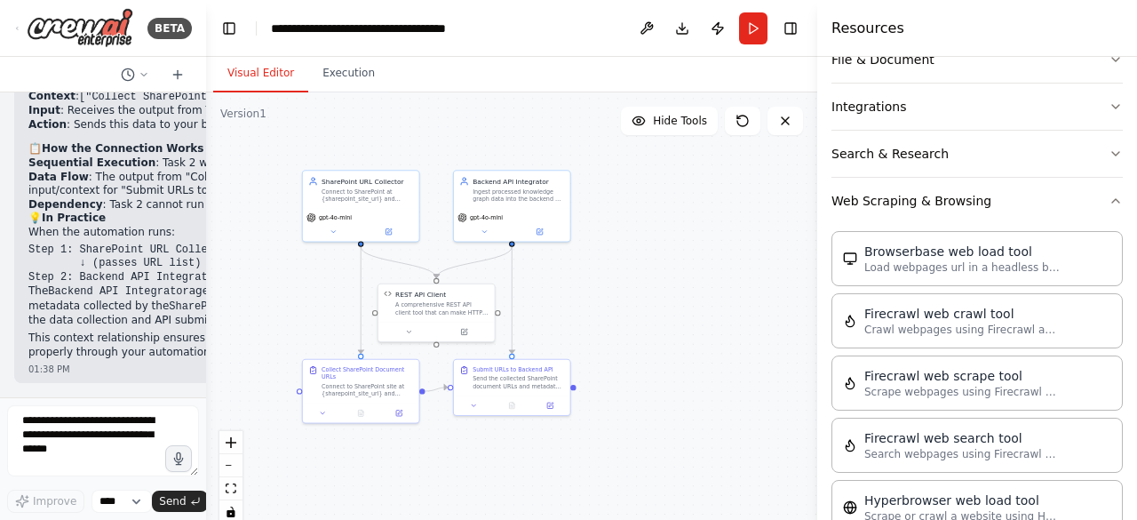
scroll to position [377, 0]
click at [1066, 198] on button "Web Scraping & Browsing" at bounding box center [976, 202] width 291 height 46
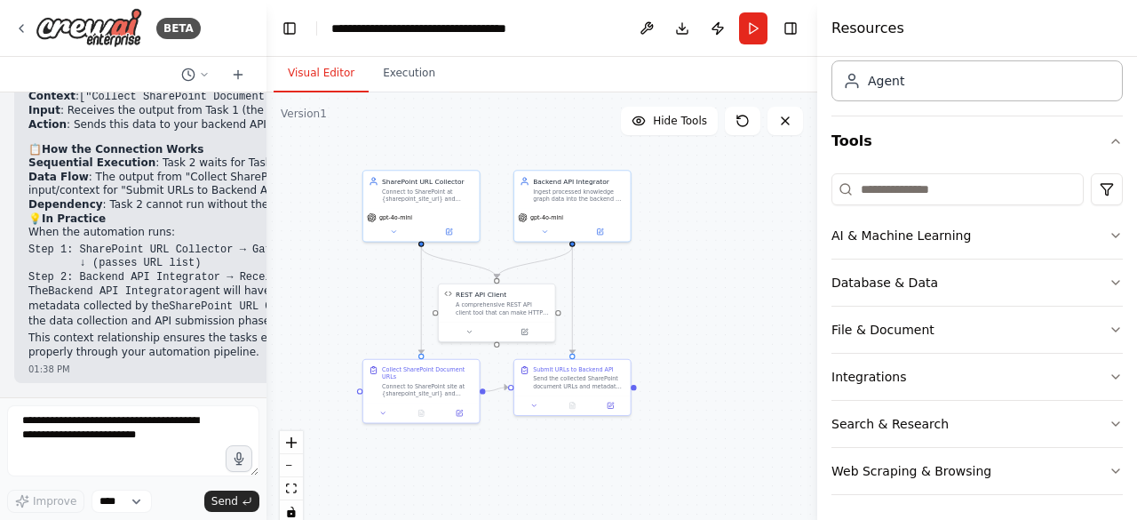
drag, startPoint x: 201, startPoint y: 239, endPoint x: 242, endPoint y: 274, distance: 54.2
click at [259, 274] on div at bounding box center [262, 260] width 7 height 520
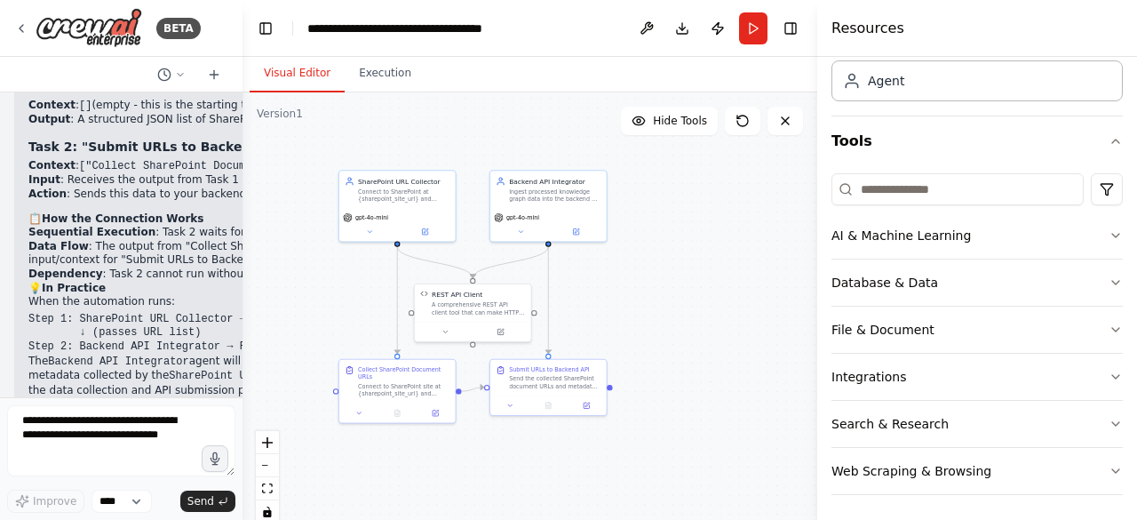
scroll to position [7367, 0]
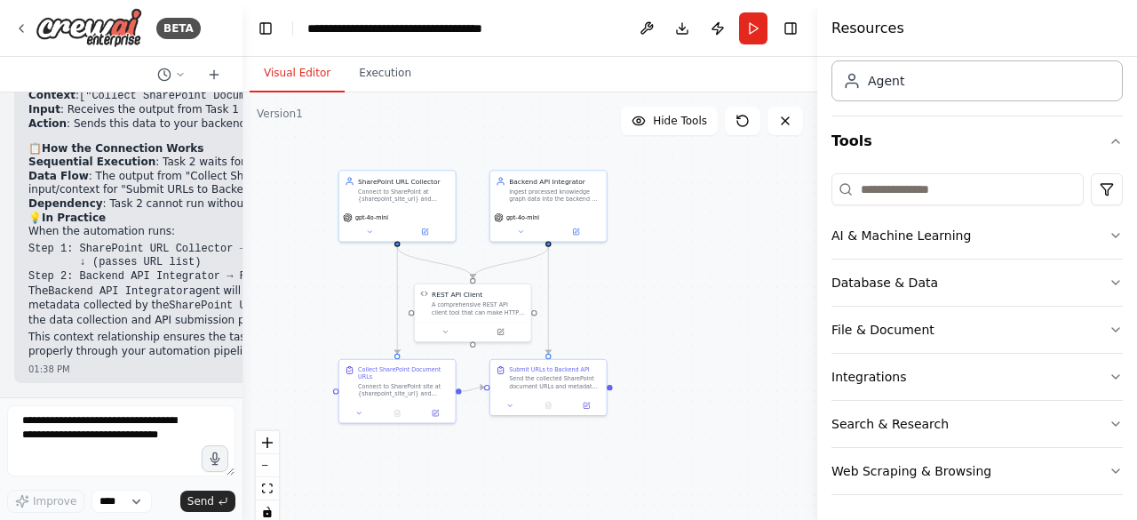
click at [643, 133] on button "Hide Tools" at bounding box center [669, 121] width 97 height 28
click at [645, 128] on button "Show Tools" at bounding box center [666, 121] width 101 height 28
click at [657, 230] on div ".deletable-edge-delete-btn { width: 20px; height: 20px; border: 0px solid #ffff…" at bounding box center [529, 314] width 575 height 444
click at [645, 300] on div ".deletable-edge-delete-btn { width: 20px; height: 20px; border: 0px solid #ffff…" at bounding box center [529, 314] width 575 height 444
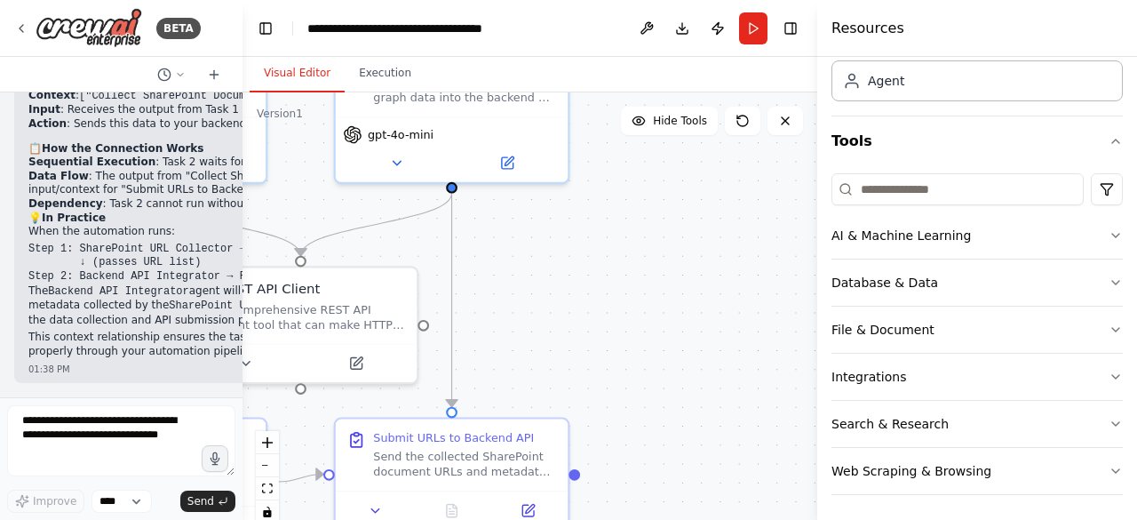
click at [558, 319] on div ".deletable-edge-delete-btn { width: 20px; height: 20px; border: 0px solid #ffff…" at bounding box center [529, 314] width 575 height 444
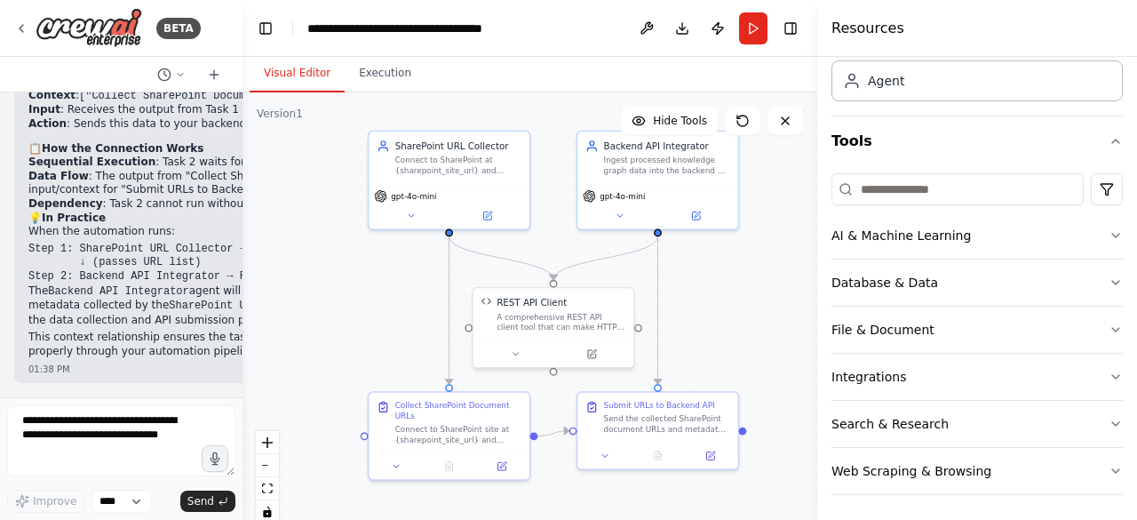
drag, startPoint x: 645, startPoint y: 300, endPoint x: 726, endPoint y: 322, distance: 84.7
click at [726, 322] on div ".deletable-edge-delete-btn { width: 20px; height: 20px; border: 0px solid #ffff…" at bounding box center [529, 314] width 575 height 444
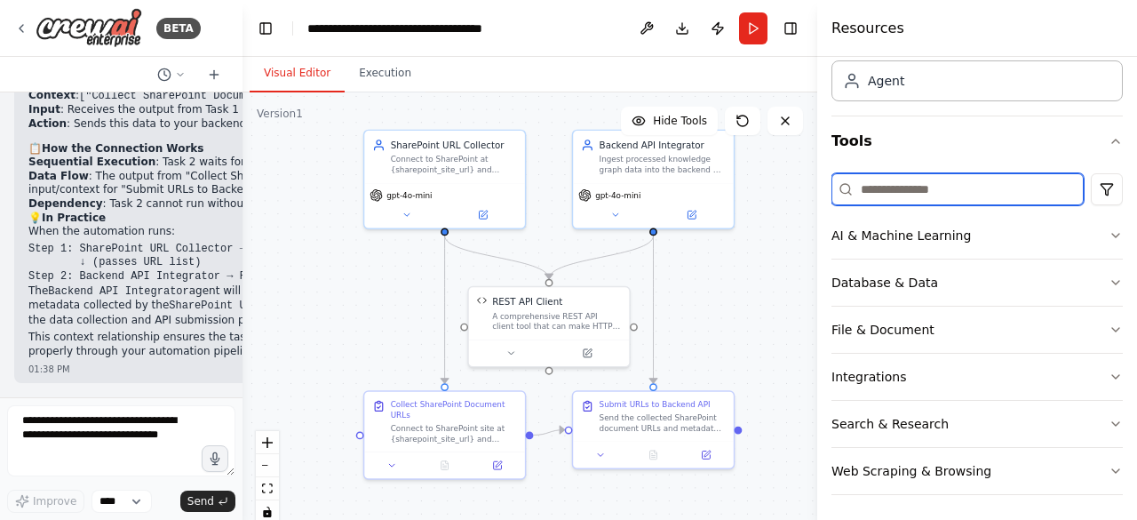
click at [897, 189] on input at bounding box center [957, 189] width 252 height 32
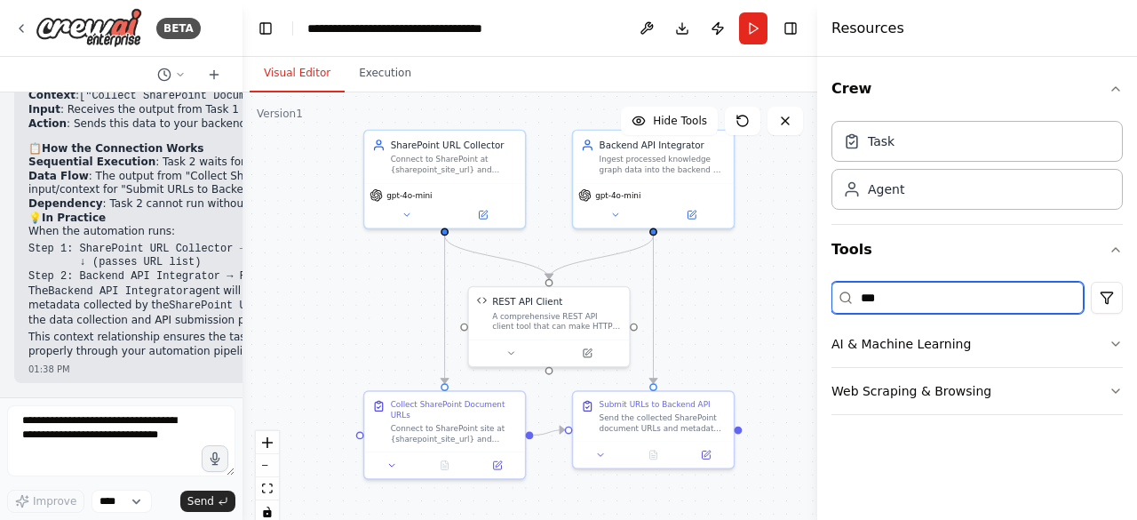
scroll to position [0, 0]
type input "*"
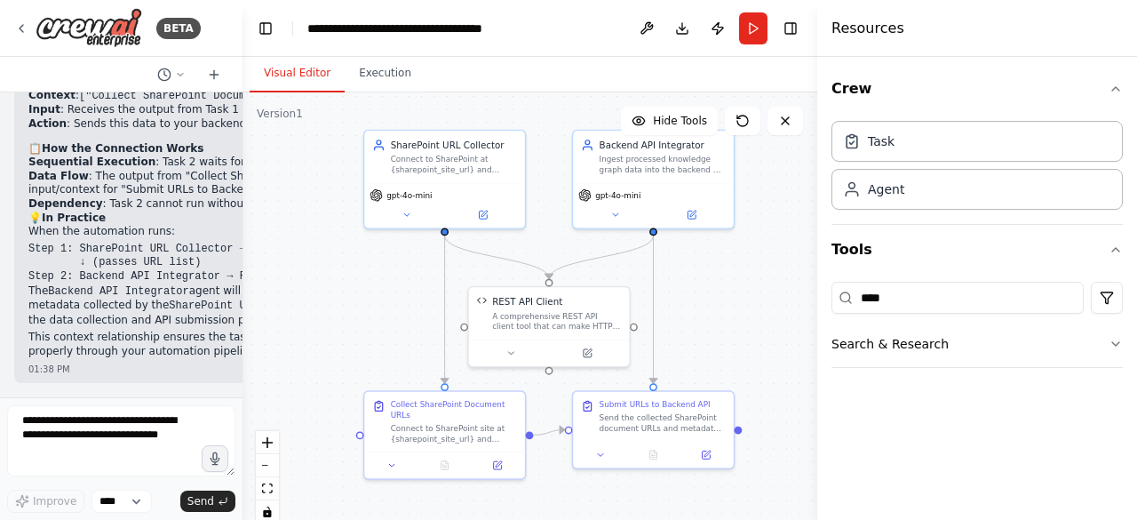
click at [1057, 339] on button "Search & Research" at bounding box center [976, 344] width 291 height 46
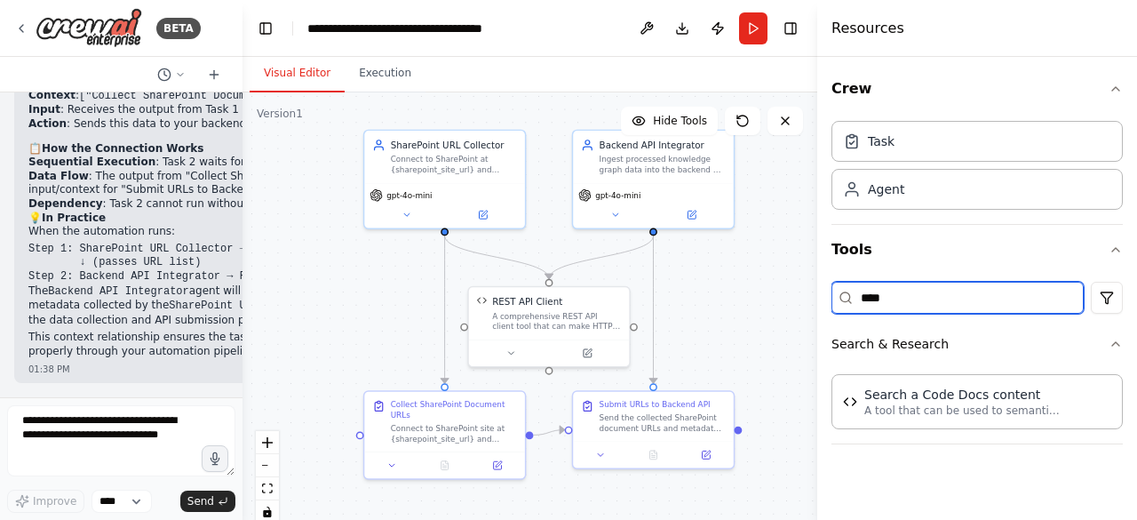
click at [950, 294] on input "****" at bounding box center [957, 298] width 252 height 32
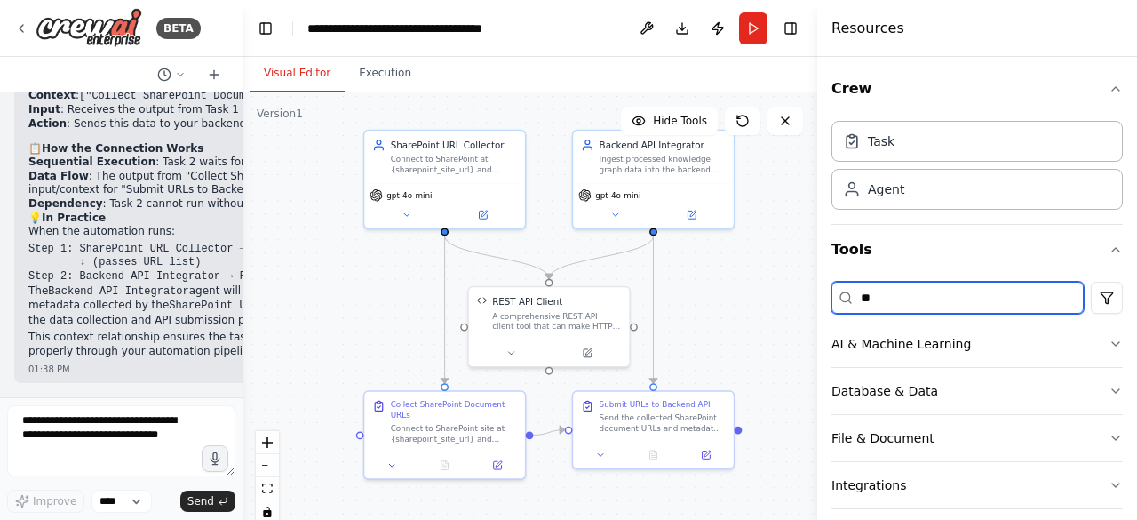
type input "*"
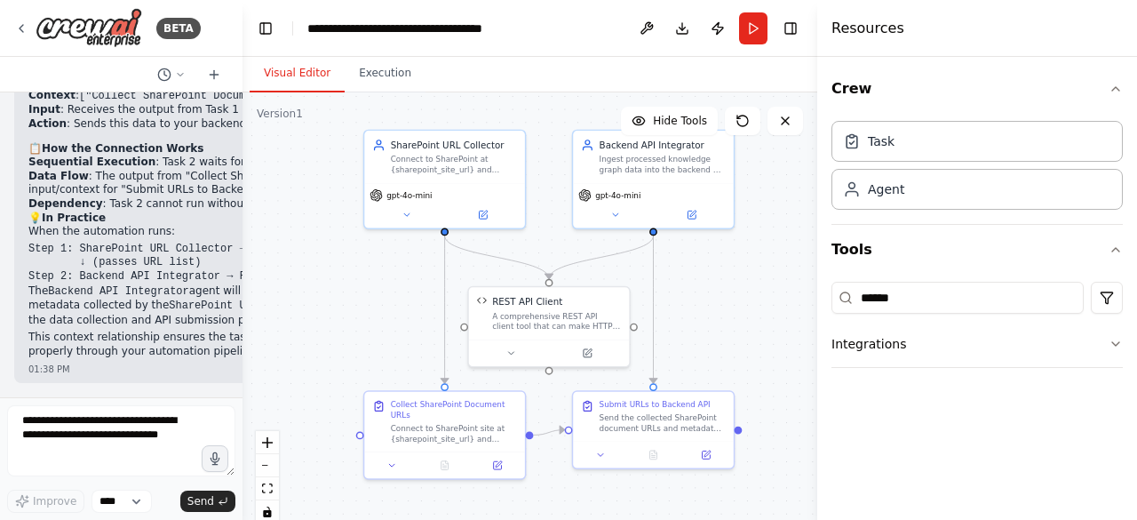
click at [1002, 347] on button "Integrations" at bounding box center [976, 344] width 291 height 46
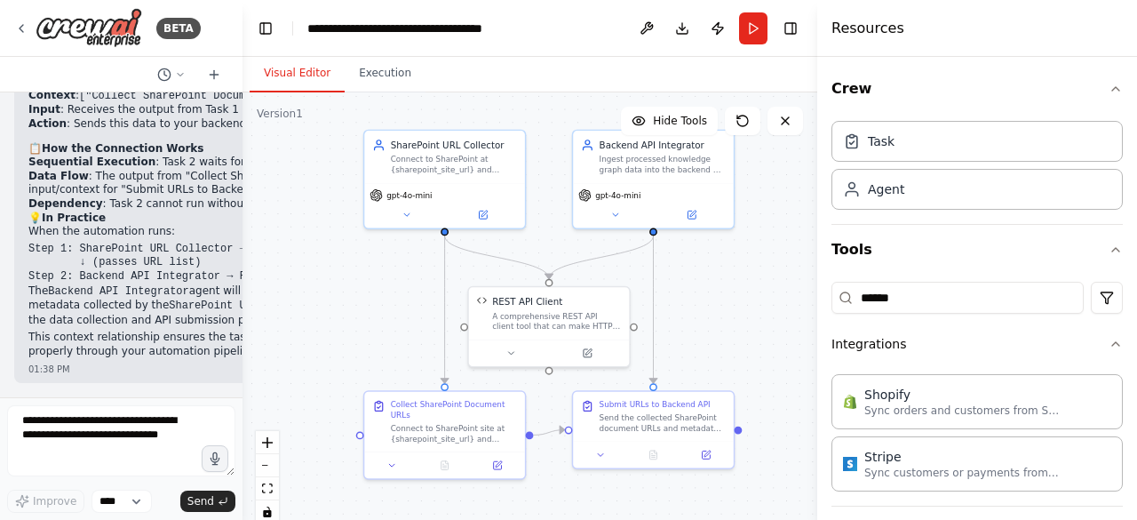
click at [1002, 347] on button "Integrations" at bounding box center [976, 344] width 291 height 46
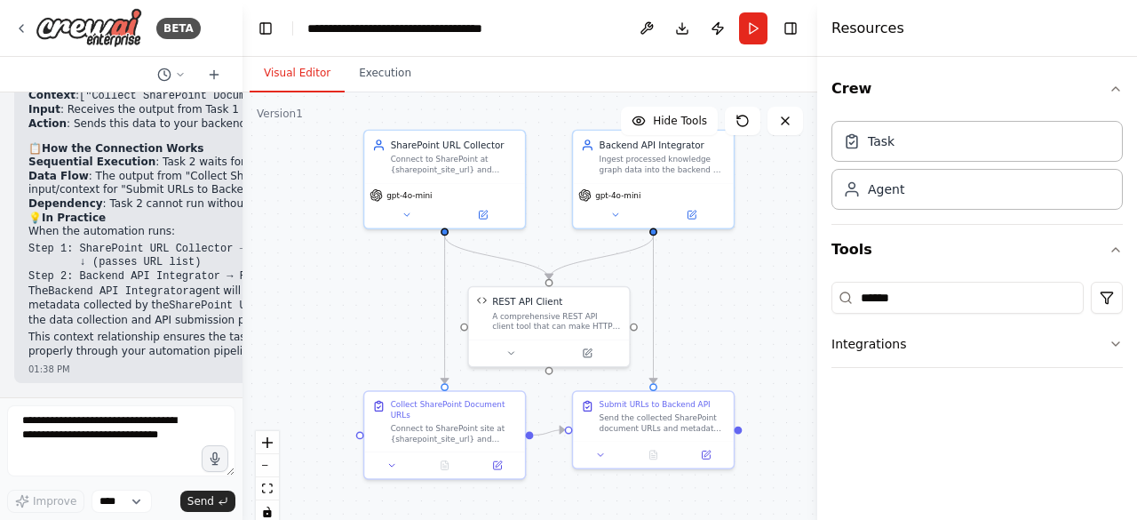
click at [1002, 347] on button "Integrations" at bounding box center [976, 344] width 291 height 46
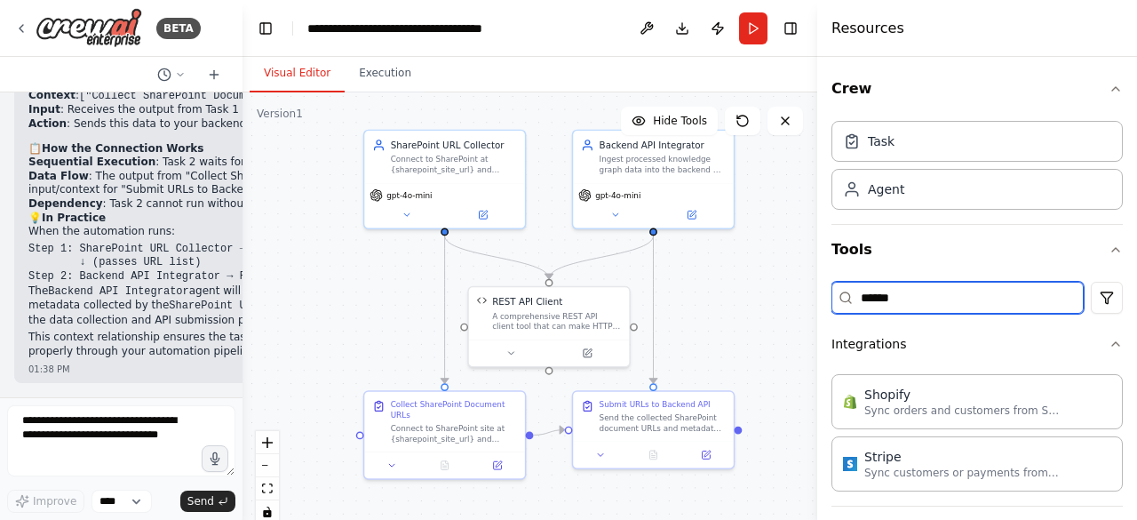
click at [1034, 305] on input "******" at bounding box center [957, 298] width 252 height 32
type input "*"
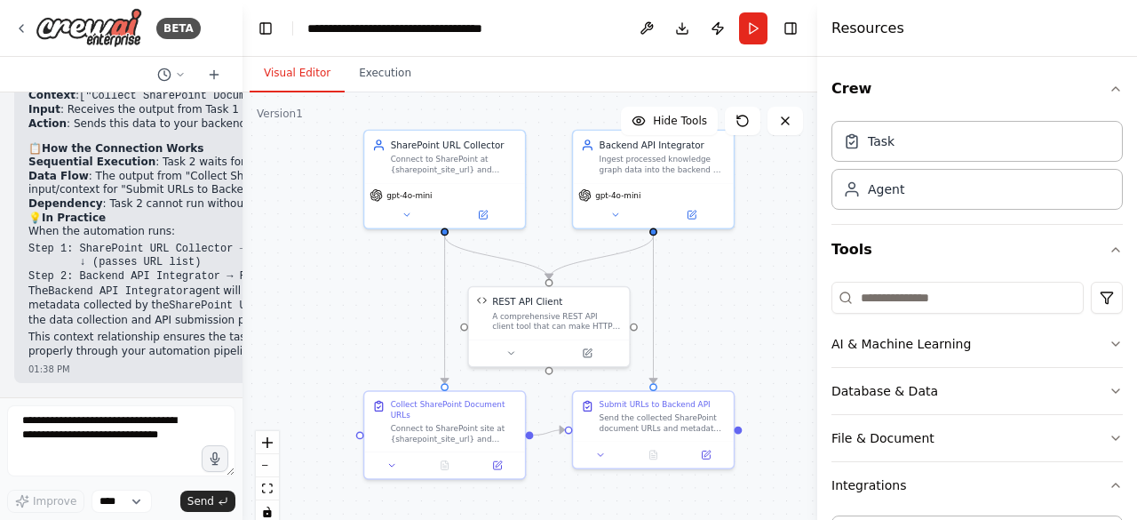
click at [1099, 234] on button "Tools" at bounding box center [976, 250] width 291 height 50
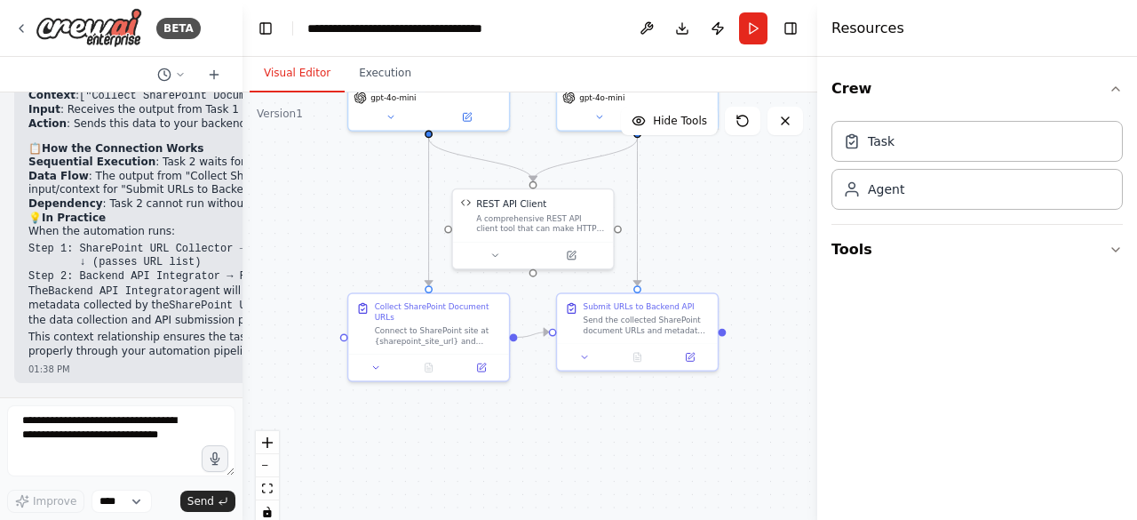
drag, startPoint x: 320, startPoint y: 189, endPoint x: 305, endPoint y: 88, distance: 102.2
click at [305, 88] on div "Visual Editor Execution Version 1 Hide Tools .deletable-edge-delete-btn { width…" at bounding box center [529, 288] width 575 height 463
click at [1112, 249] on icon "button" at bounding box center [1115, 249] width 14 height 14
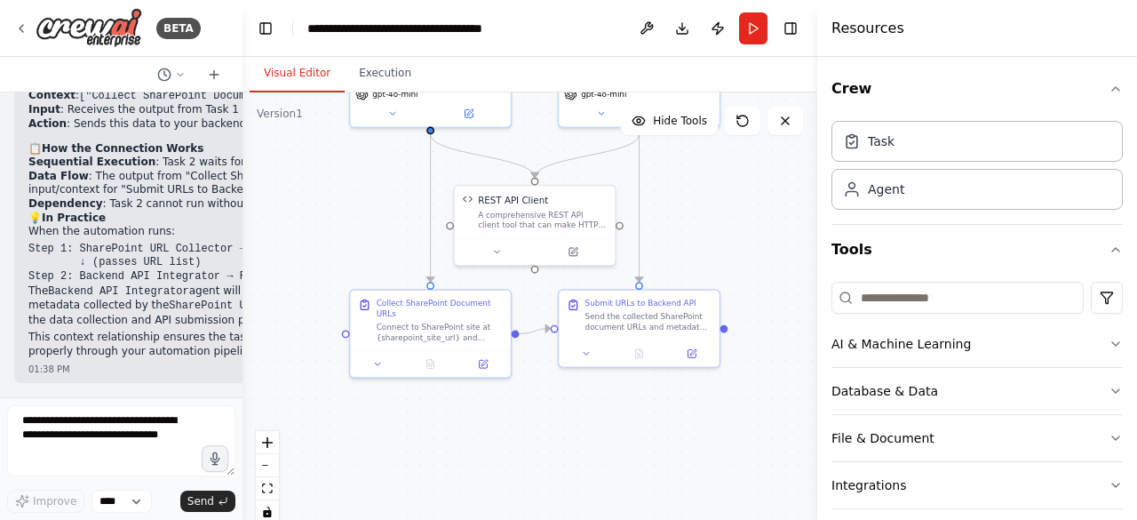
click at [1112, 249] on div "Crew Task Agent Tools AI & Machine Learning Database & Data File & Document Int…" at bounding box center [977, 288] width 320 height 463
click at [1112, 248] on icon "button" at bounding box center [1115, 250] width 7 height 4
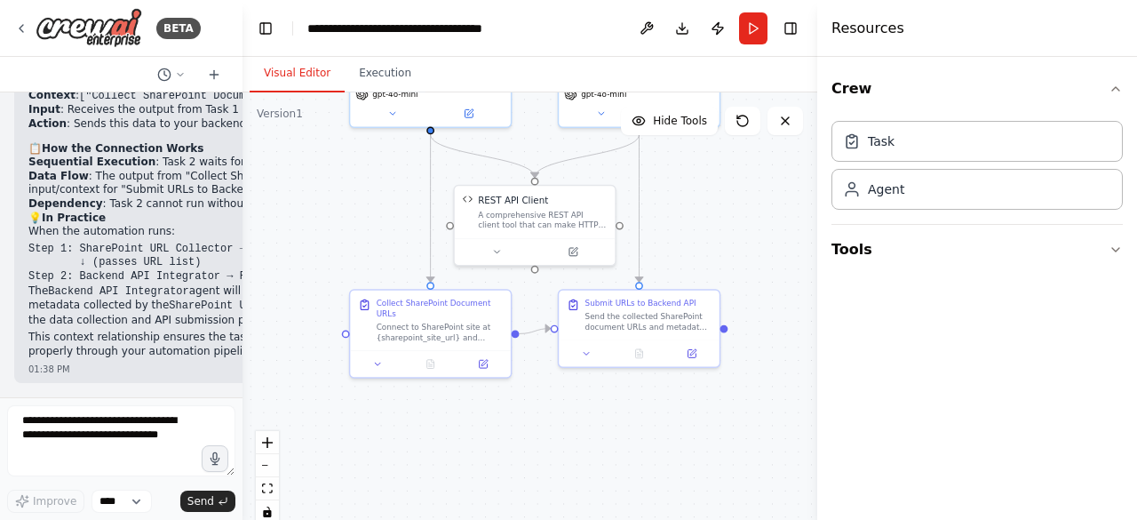
drag, startPoint x: 919, startPoint y: 199, endPoint x: 737, endPoint y: 210, distance: 182.4
click at [885, 198] on div "Agent" at bounding box center [976, 189] width 291 height 41
drag, startPoint x: 885, startPoint y: 198, endPoint x: 774, endPoint y: 193, distance: 110.2
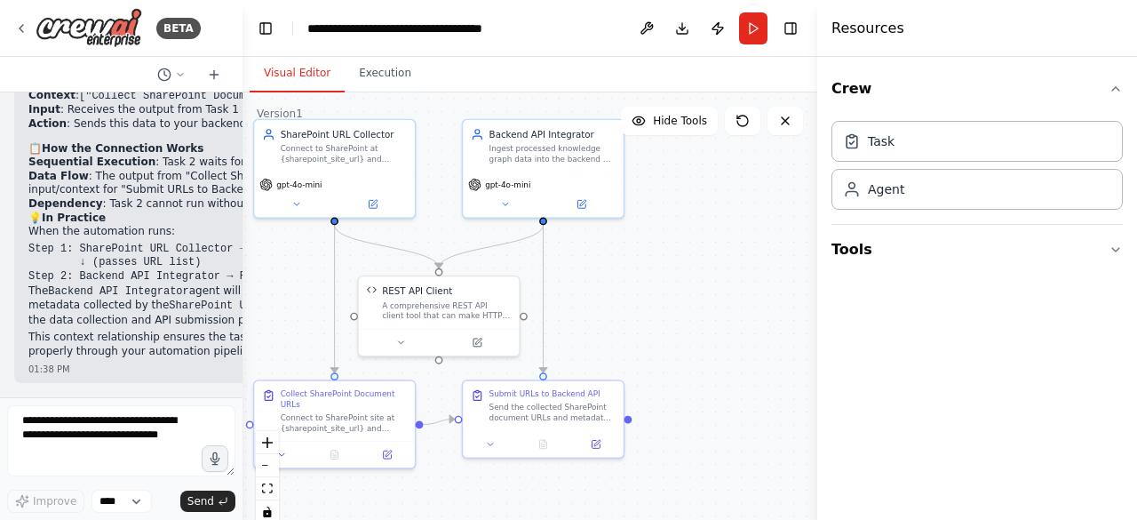
drag, startPoint x: 774, startPoint y: 193, endPoint x: 657, endPoint y: 282, distance: 147.6
click at [657, 282] on div ".deletable-edge-delete-btn { width: 20px; height: 20px; border: 0px solid #ffff…" at bounding box center [529, 314] width 575 height 444
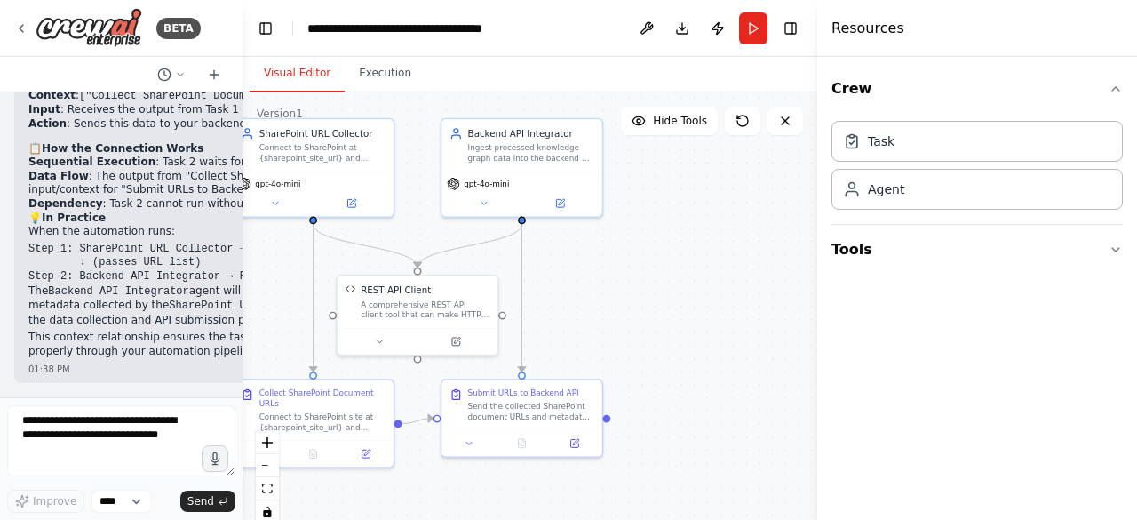
drag, startPoint x: 916, startPoint y: 187, endPoint x: 739, endPoint y: 210, distance: 179.1
click at [764, 242] on div ".deletable-edge-delete-btn { width: 20px; height: 20px; border: 0px solid #ffff…" at bounding box center [529, 314] width 575 height 444
click at [122, 27] on img at bounding box center [89, 28] width 107 height 40
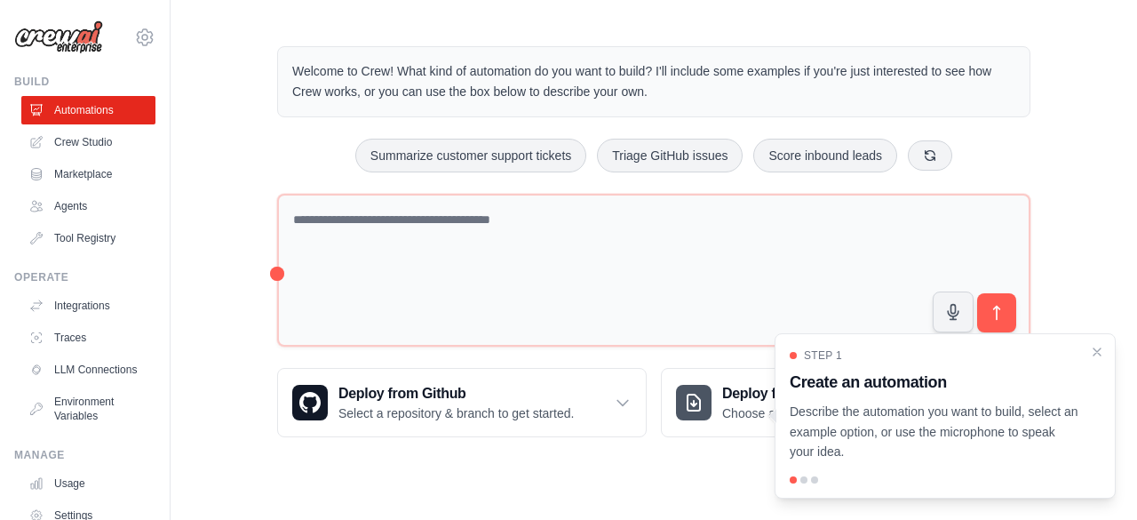
click at [87, 139] on link "Crew Studio" at bounding box center [88, 142] width 134 height 28
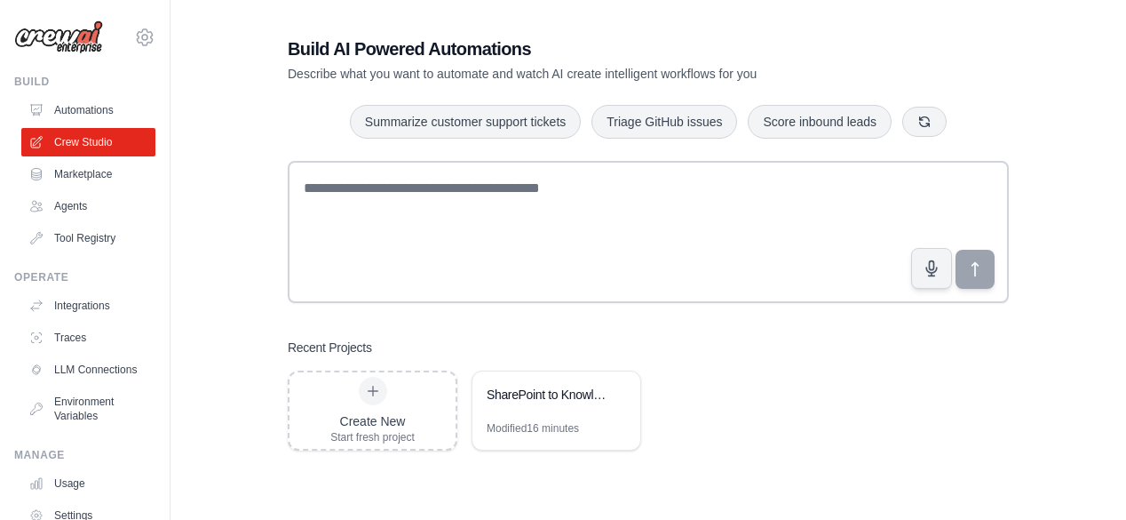
scroll to position [36, 0]
click at [392, 421] on div "Create New" at bounding box center [372, 420] width 84 height 18
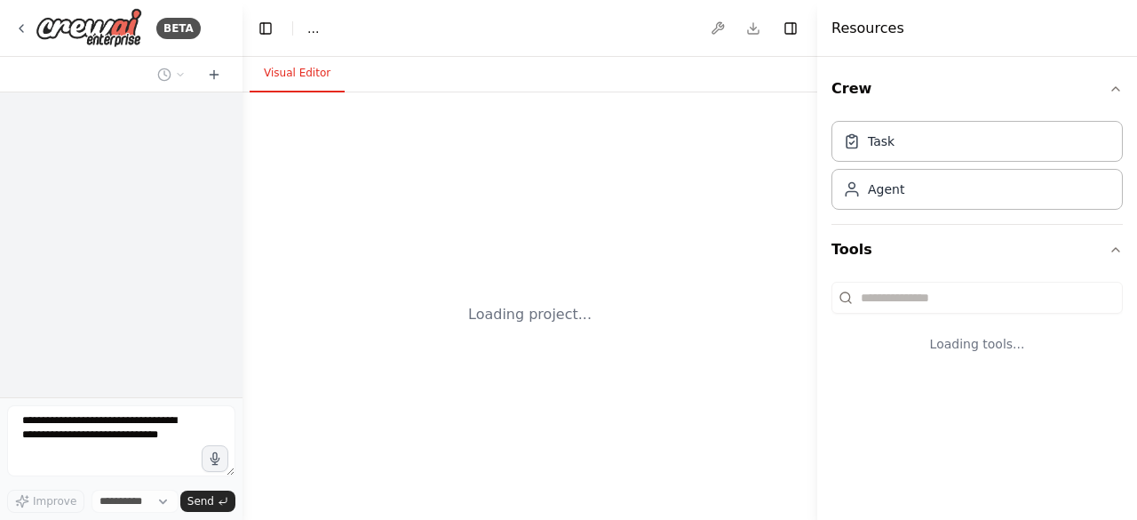
select select "****"
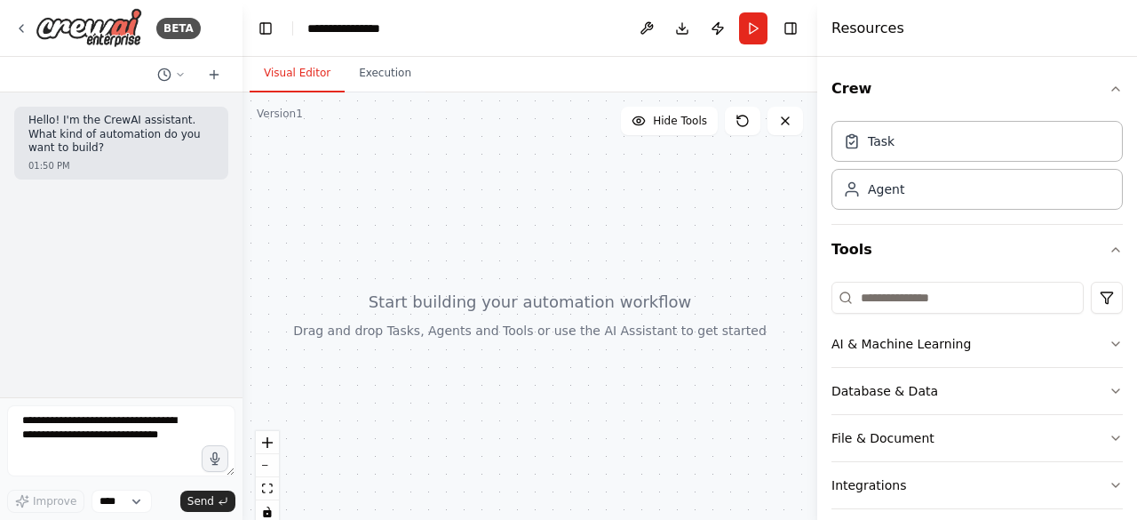
drag, startPoint x: 961, startPoint y: 156, endPoint x: 652, endPoint y: 202, distance: 312.5
click at [885, 154] on div "Task" at bounding box center [976, 141] width 291 height 41
drag, startPoint x: 885, startPoint y: 154, endPoint x: 766, endPoint y: 169, distance: 119.1
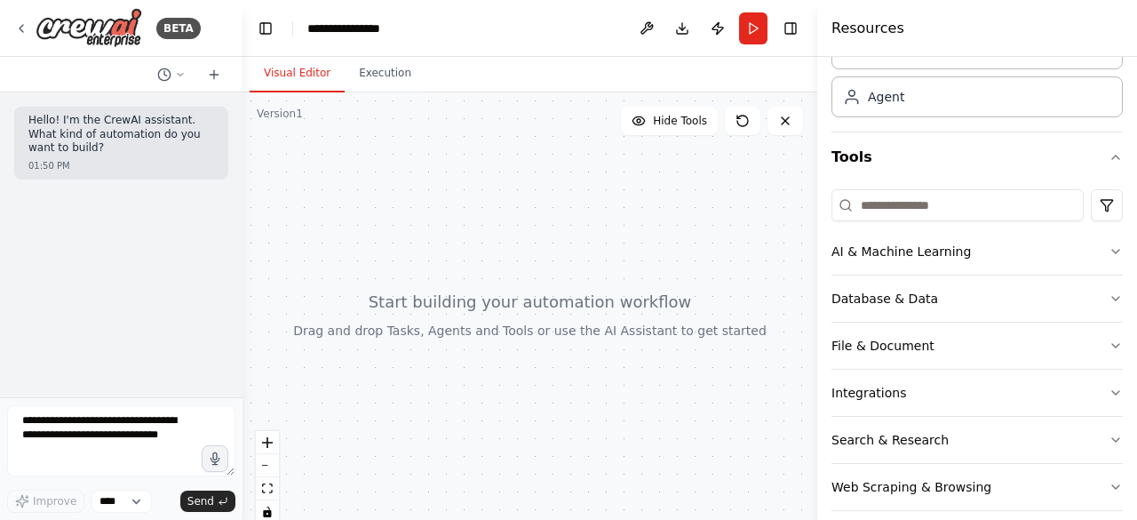
scroll to position [108, 0]
